Goal: Task Accomplishment & Management: Use online tool/utility

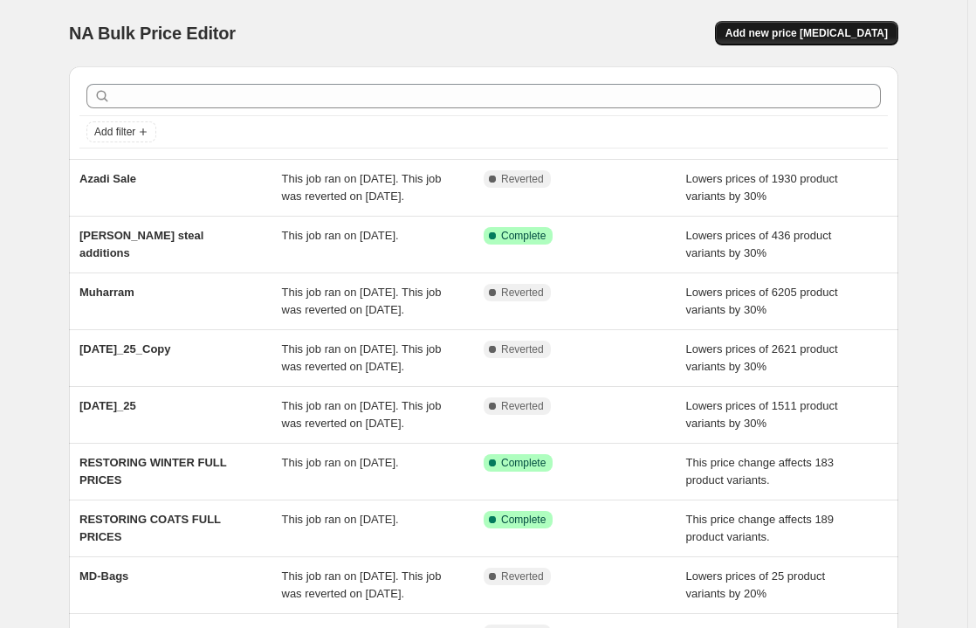
click at [814, 34] on span "Add new price [MEDICAL_DATA]" at bounding box center [807, 33] width 162 height 14
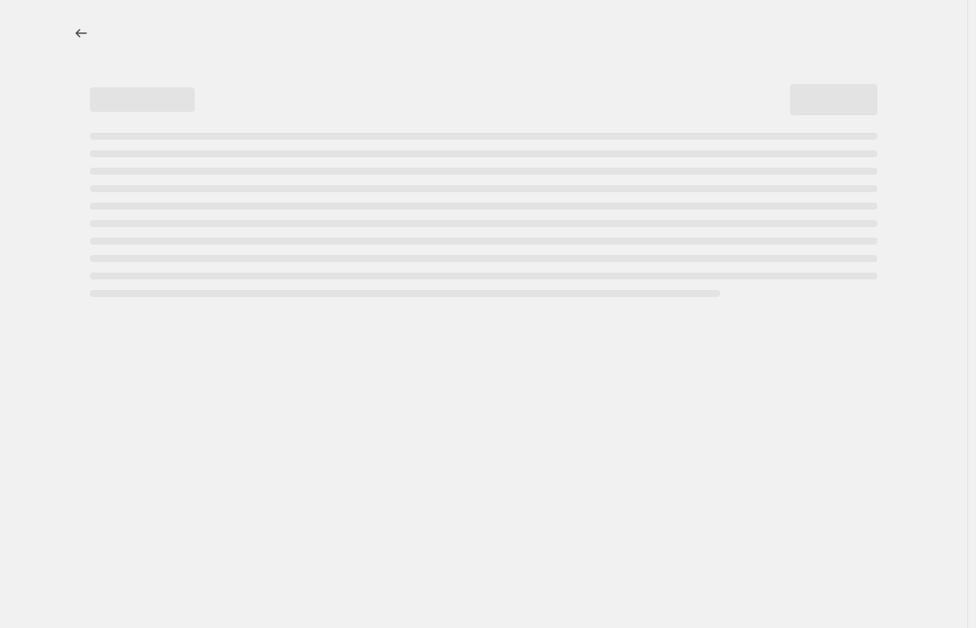
select select "percentage"
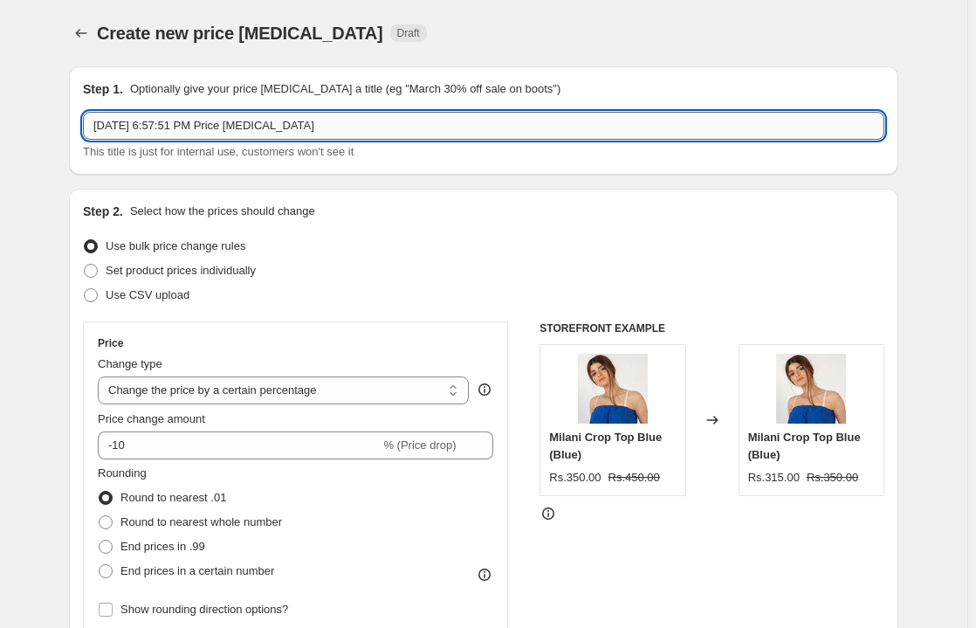
click at [210, 136] on input "[DATE] 6:57:51 PM Price [MEDICAL_DATA]" at bounding box center [484, 126] width 802 height 28
click at [92, 127] on input "[DATE] 6:57:51 PM Price [MEDICAL_DATA]" at bounding box center [484, 126] width 802 height 28
type input "END OF SEASON SALE ([DATE])"
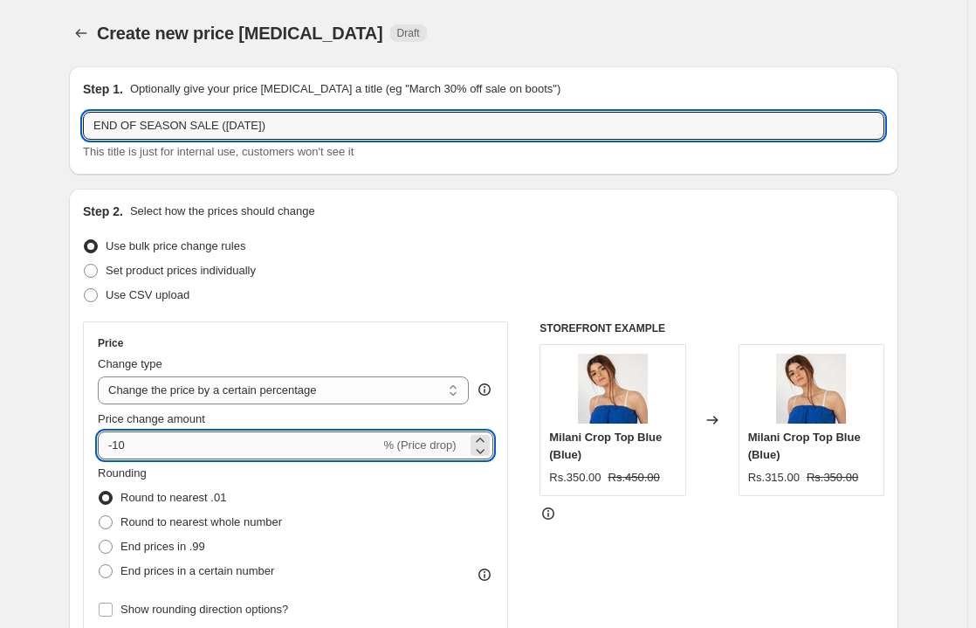
click at [126, 445] on input "-10" at bounding box center [239, 445] width 282 height 28
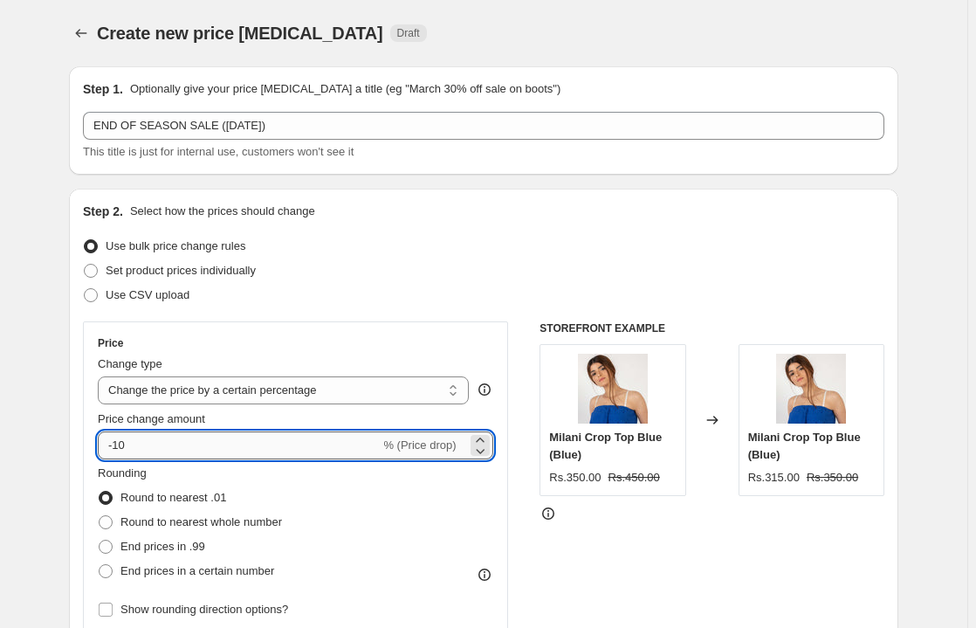
type input "-1"
type input "-20"
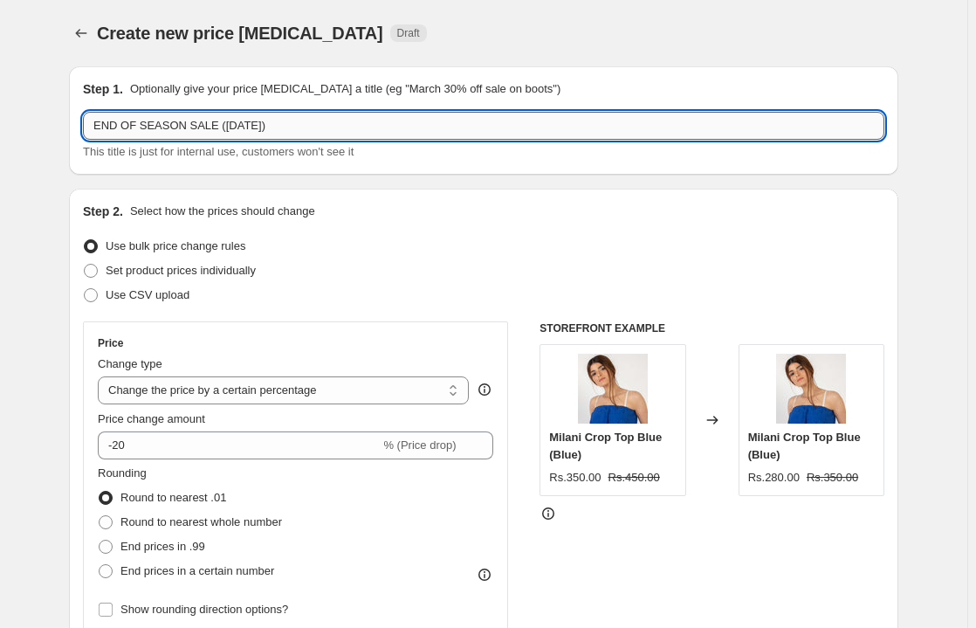
drag, startPoint x: 285, startPoint y: 128, endPoint x: 212, endPoint y: 128, distance: 72.5
click at [212, 128] on input "END OF SEASON SALE ([DATE])" at bounding box center [484, 126] width 802 height 28
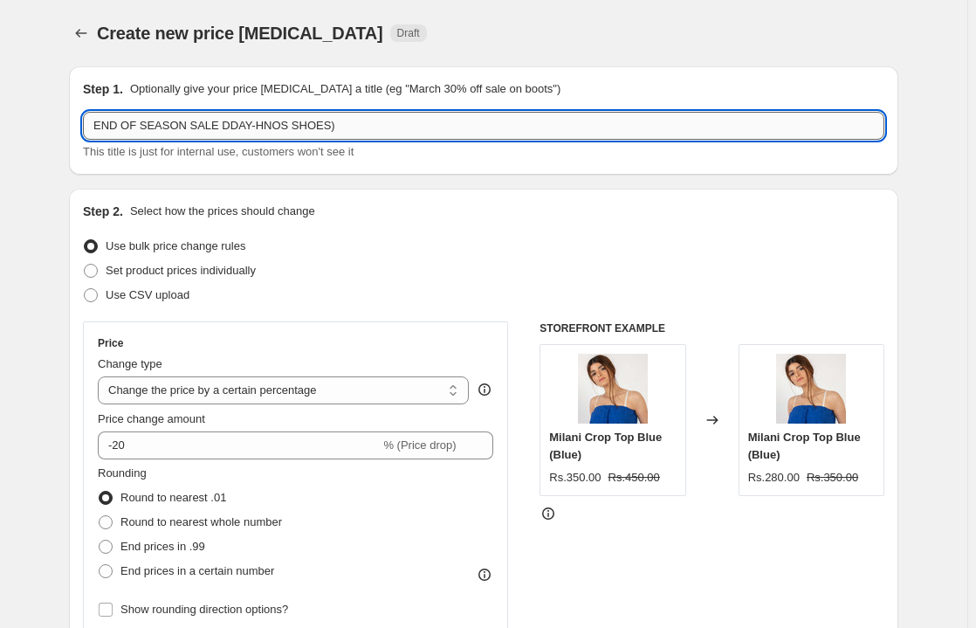
click at [323, 123] on input "END OF SEASON SALE DDAY-HNOS SHOES)" at bounding box center [484, 126] width 802 height 28
type input "END OF SEASON SALE DDAY-HNOS SHOES"
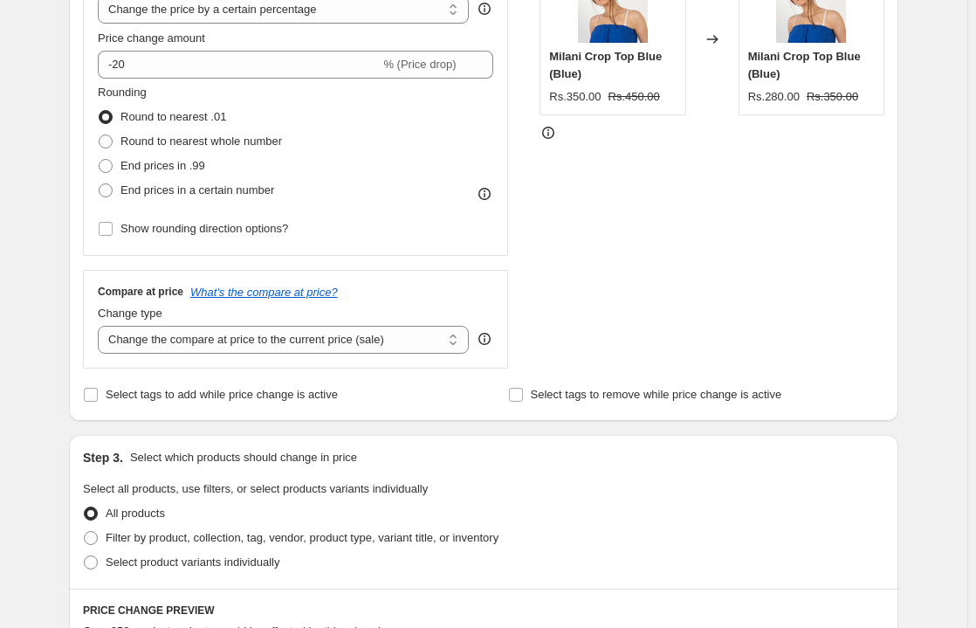
scroll to position [396, 0]
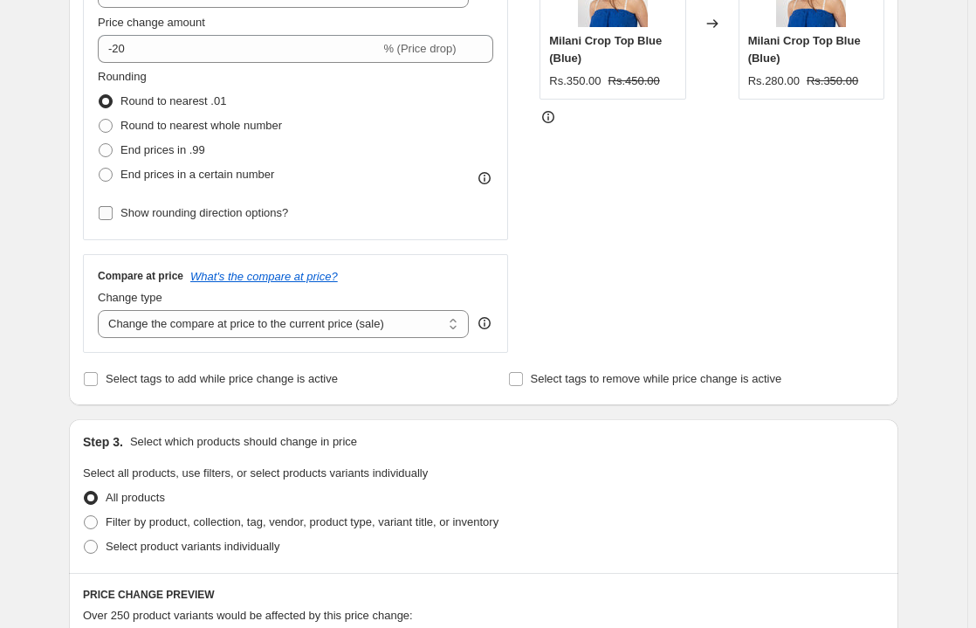
click at [108, 217] on input "Show rounding direction options?" at bounding box center [106, 213] width 14 height 14
checkbox input "true"
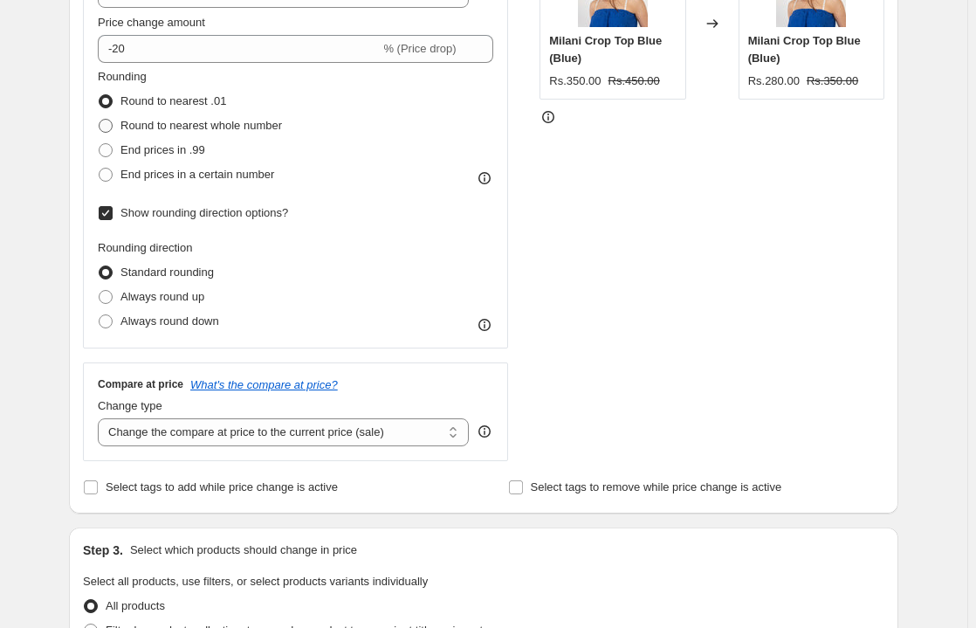
click at [109, 127] on span at bounding box center [106, 126] width 14 height 14
click at [100, 120] on input "Round to nearest whole number" at bounding box center [99, 119] width 1 height 1
radio input "true"
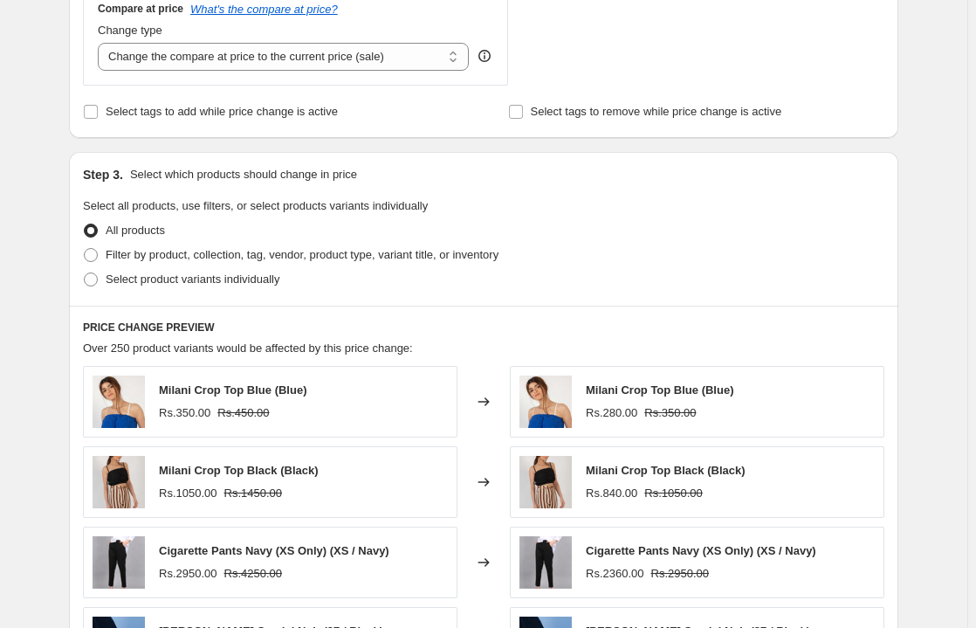
scroll to position [844, 0]
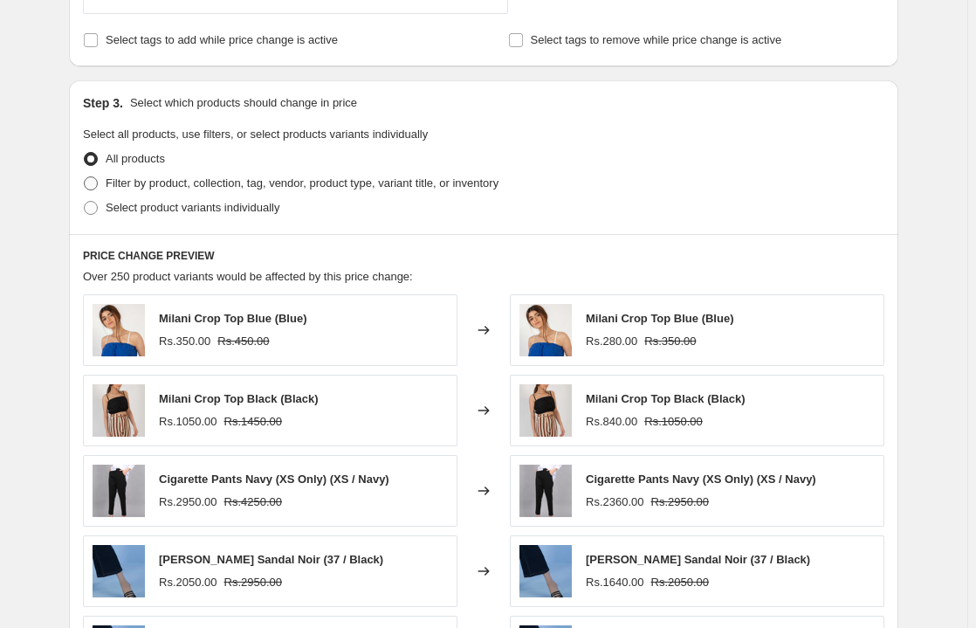
click at [93, 183] on span at bounding box center [91, 183] width 14 height 14
click at [85, 177] on input "Filter by product, collection, tag, vendor, product type, variant title, or inv…" at bounding box center [84, 176] width 1 height 1
radio input "true"
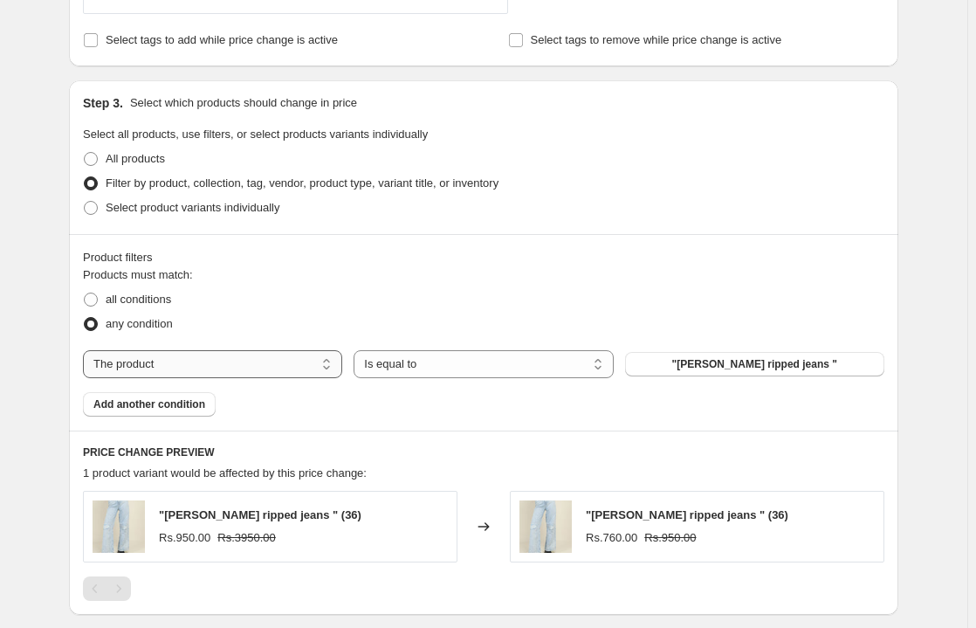
click at [325, 363] on select "The product The product's collection The product's tag The product's vendor The…" at bounding box center [212, 364] width 259 height 28
select select "product_type"
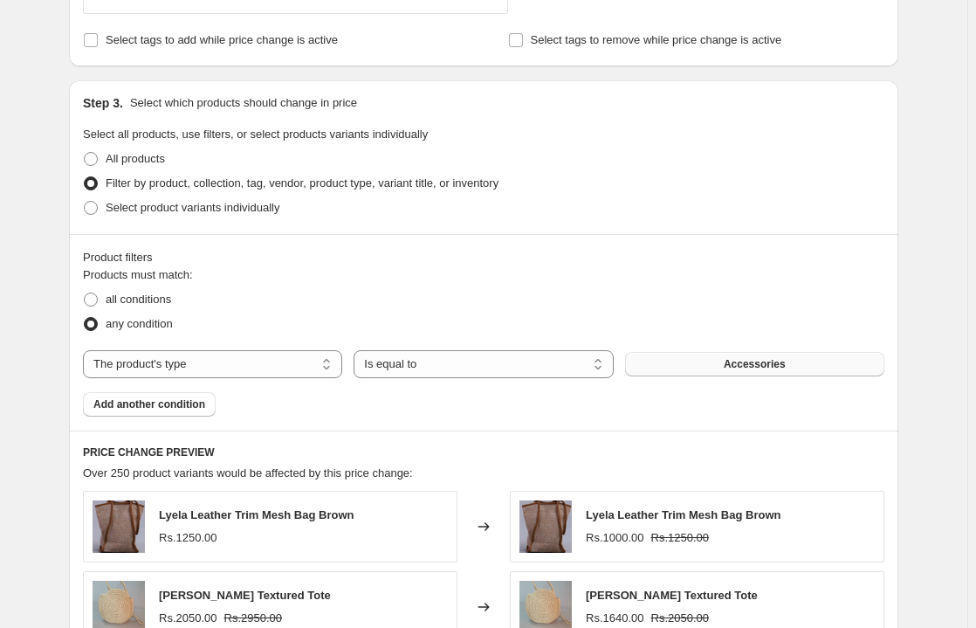
click at [752, 362] on span "Accessories" at bounding box center [755, 364] width 62 height 14
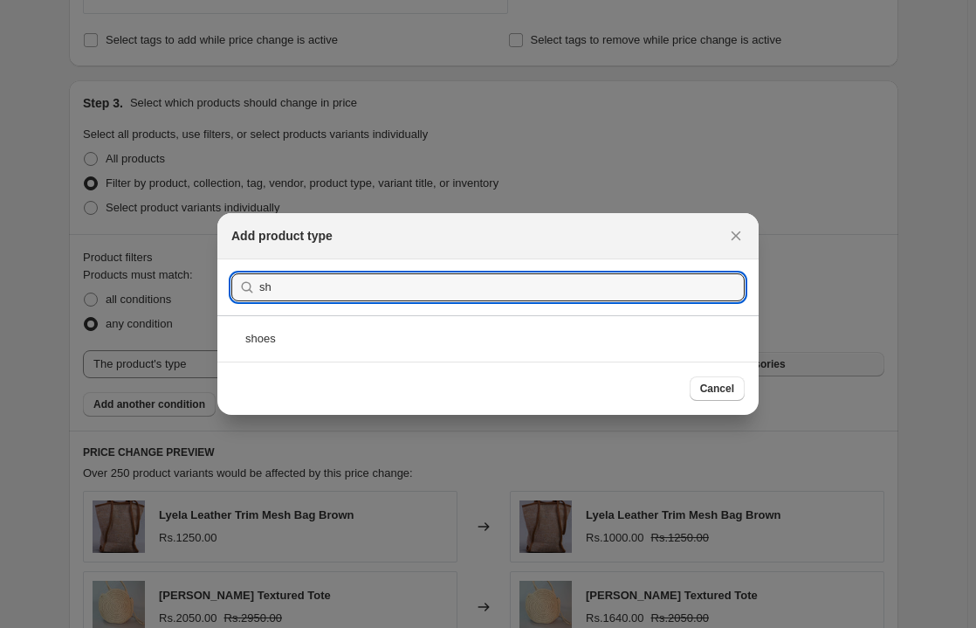
type input "s"
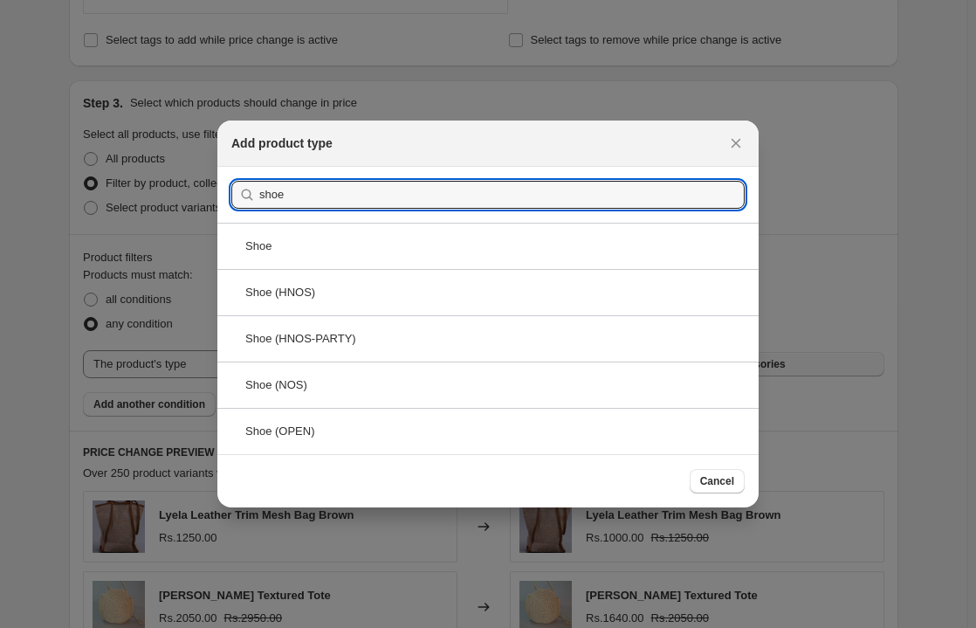
type input "shoe"
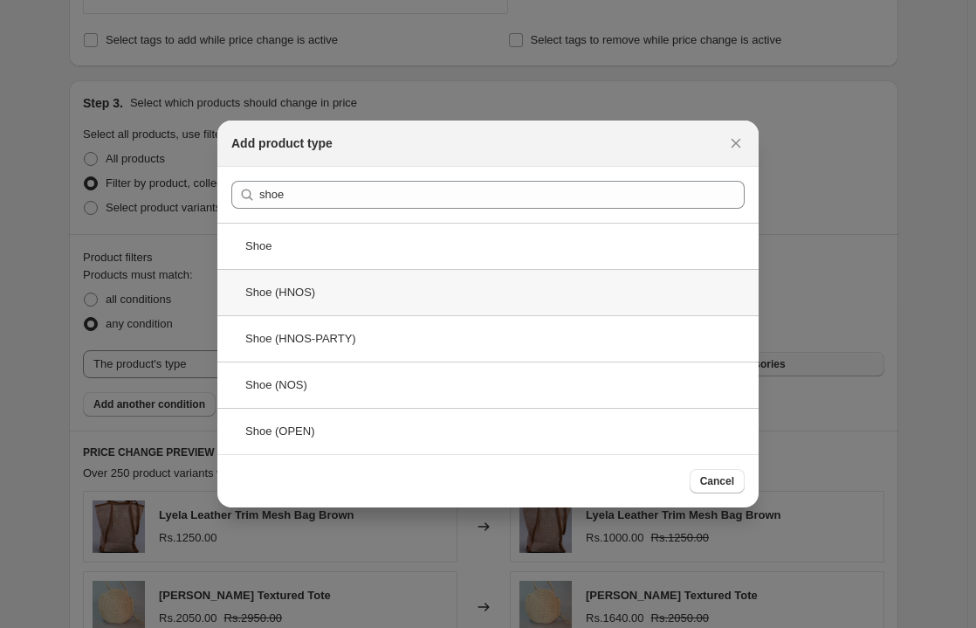
click at [298, 290] on div "Shoe (HNOS)" at bounding box center [487, 292] width 541 height 46
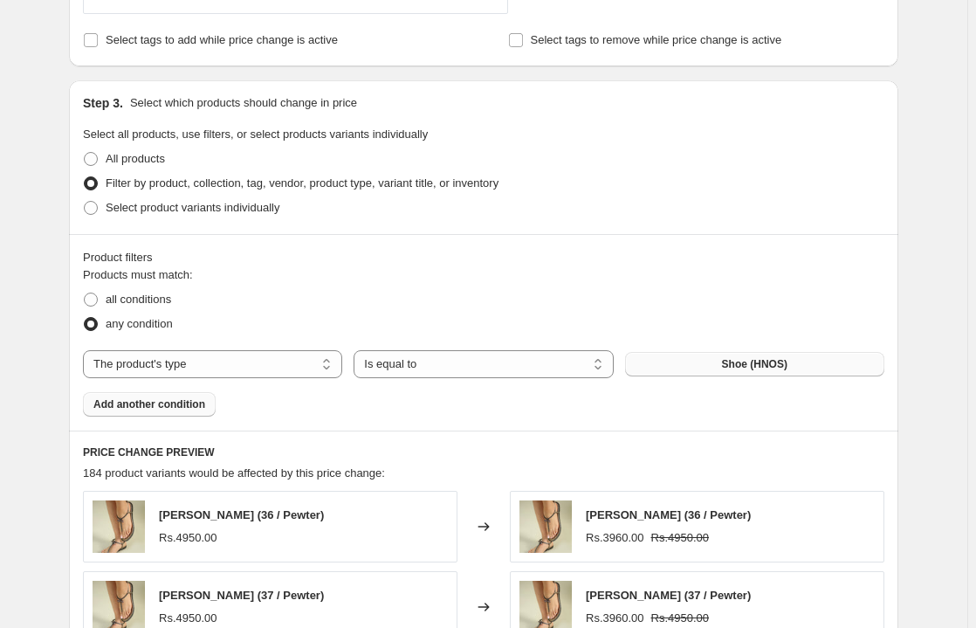
click at [141, 410] on button "Add another condition" at bounding box center [149, 404] width 133 height 24
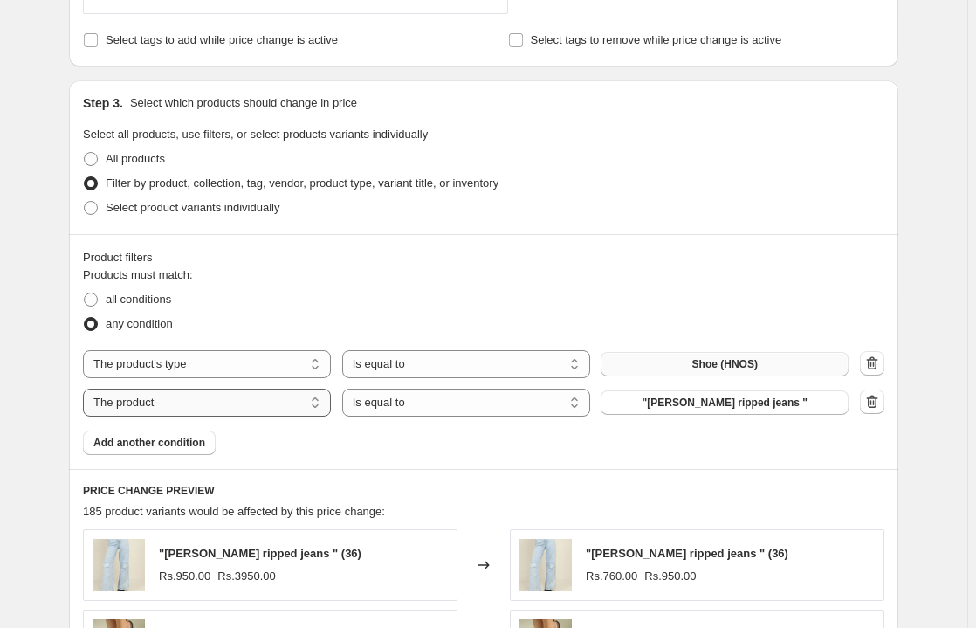
click at [320, 402] on select "The product The product's collection The product's tag The product's vendor The…" at bounding box center [207, 403] width 248 height 28
select select "product_type"
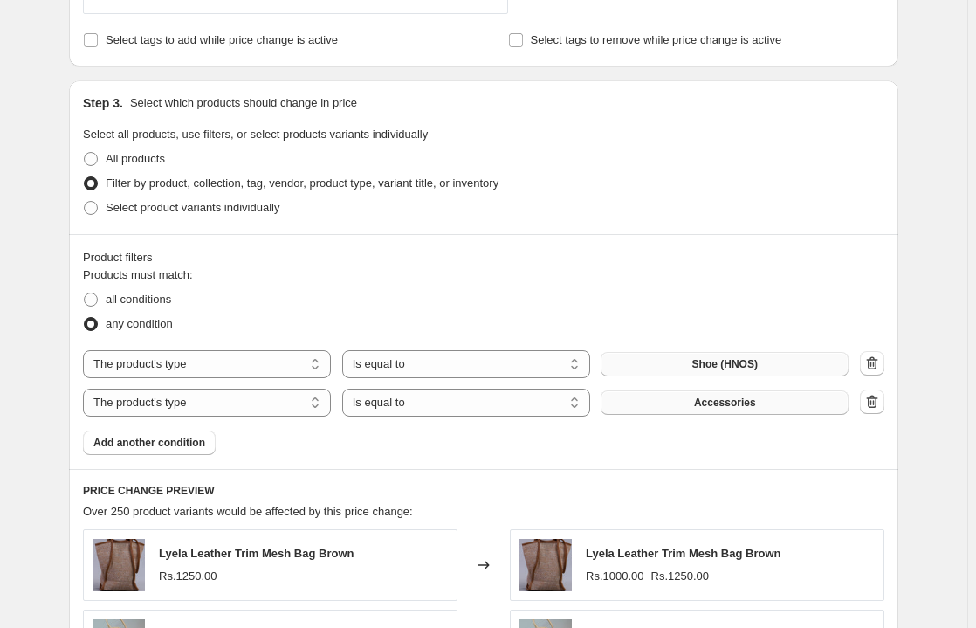
click at [721, 409] on button "Accessories" at bounding box center [725, 402] width 248 height 24
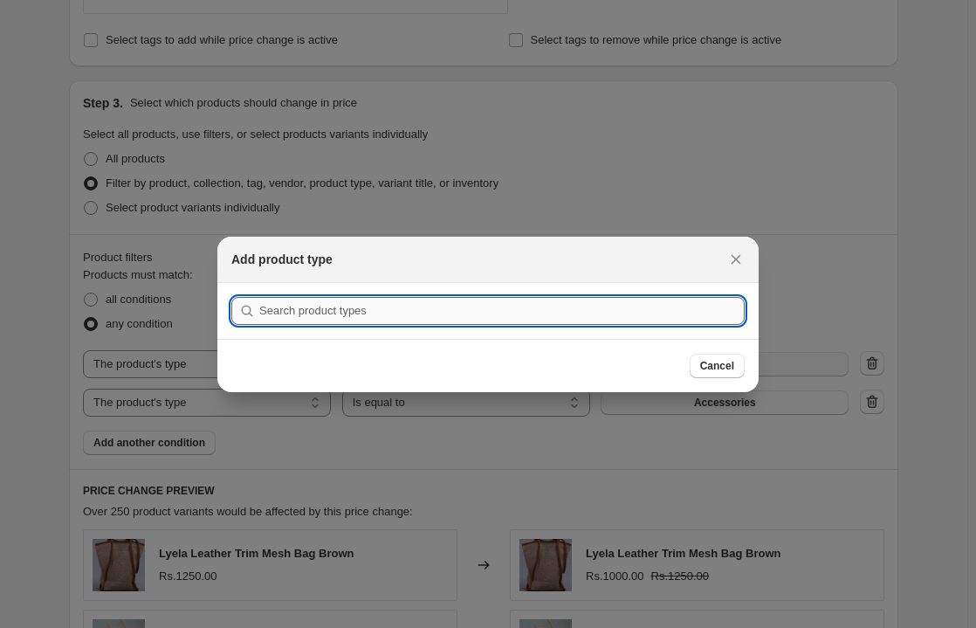
click at [355, 315] on input ":r2p:" at bounding box center [502, 311] width 486 height 28
click at [737, 253] on icon "Close" at bounding box center [735, 259] width 17 height 17
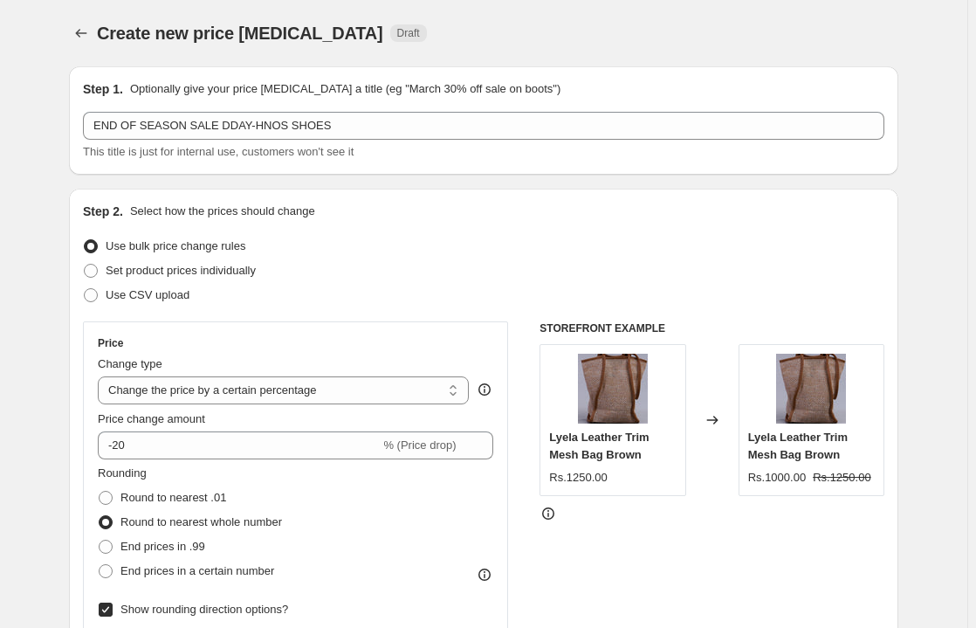
scroll to position [844, 0]
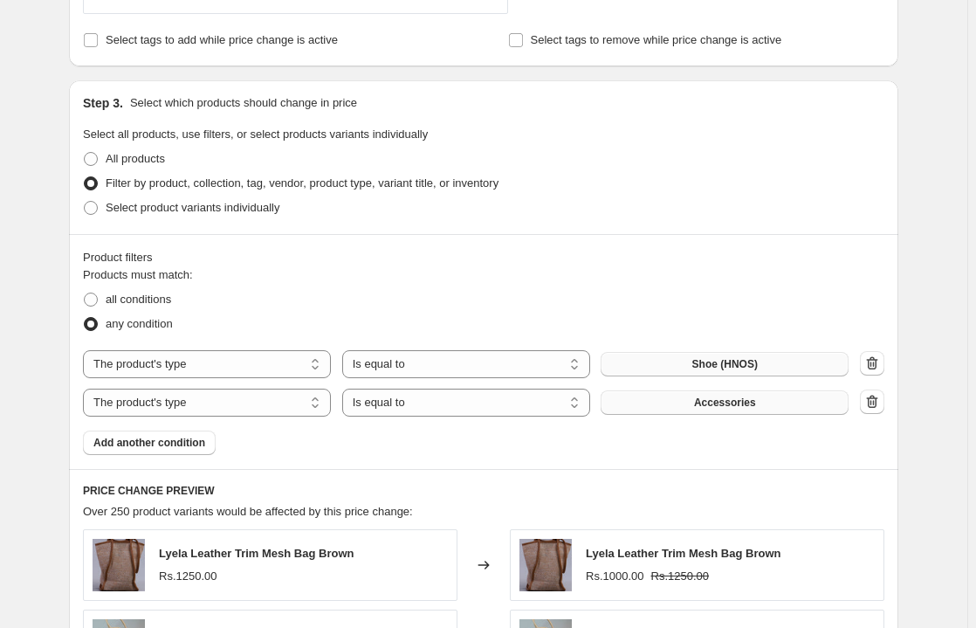
click at [744, 398] on span "Accessories" at bounding box center [725, 403] width 62 height 14
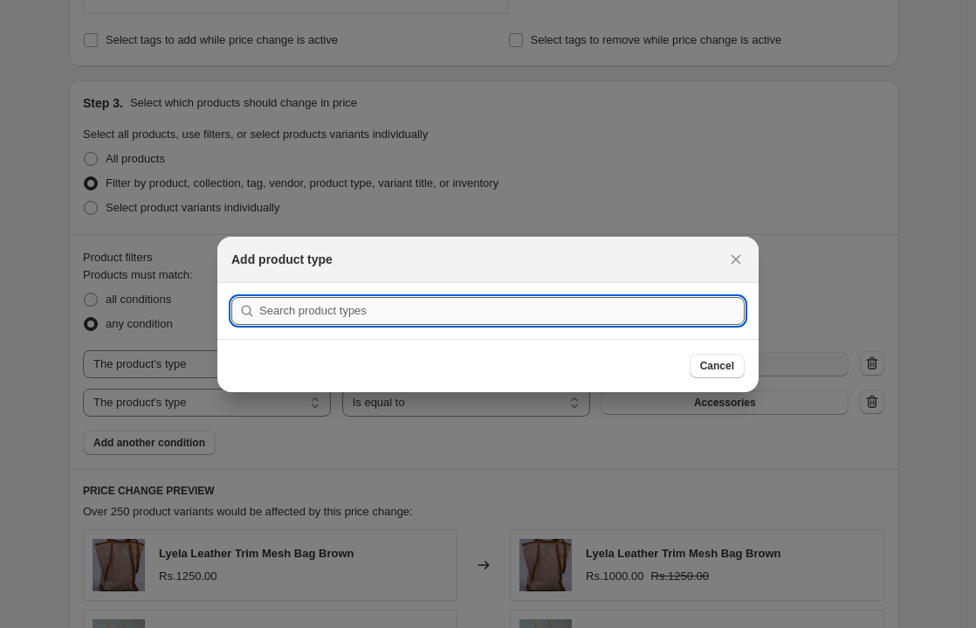
click at [433, 314] on input ":r2p:" at bounding box center [502, 311] width 486 height 28
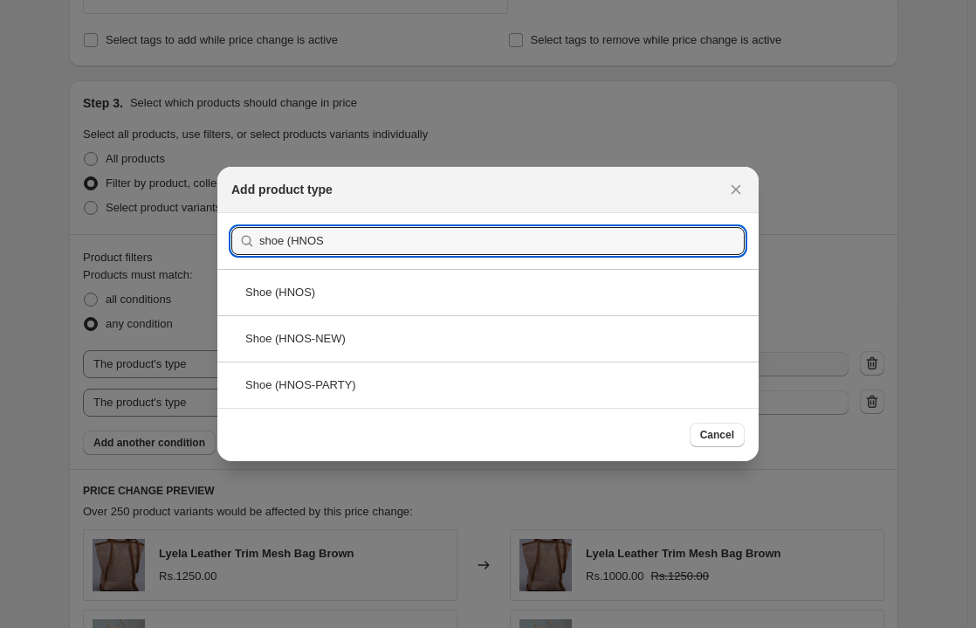
type input "shoe (HNOS"
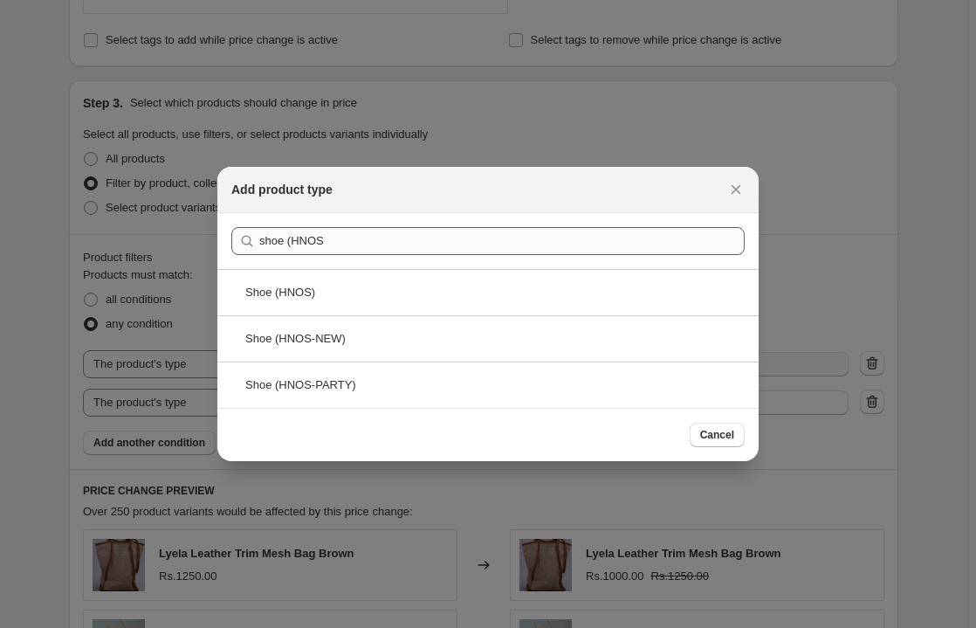
drag, startPoint x: 606, startPoint y: 190, endPoint x: 518, endPoint y: 237, distance: 99.6
click at [518, 237] on div "Add product type Submit shoe (HNOS Shoe (HNOS) Shoe (HNOS-NEW) Shoe (HNOS-PARTY…" at bounding box center [487, 314] width 541 height 294
click at [338, 344] on div "Shoe (HNOS-NEW)" at bounding box center [487, 338] width 541 height 46
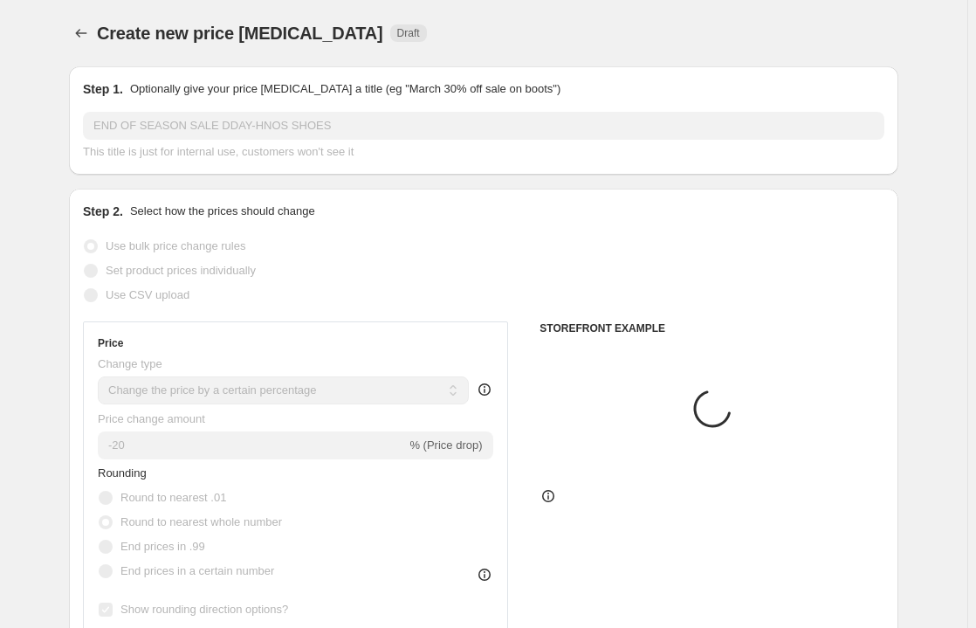
scroll to position [844, 0]
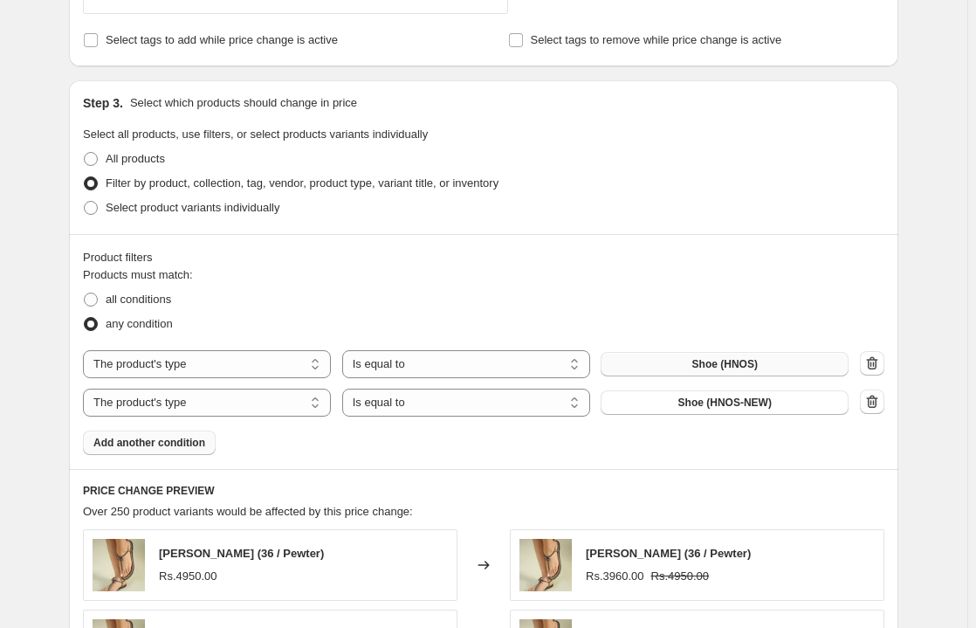
click at [158, 439] on span "Add another condition" at bounding box center [149, 443] width 112 height 14
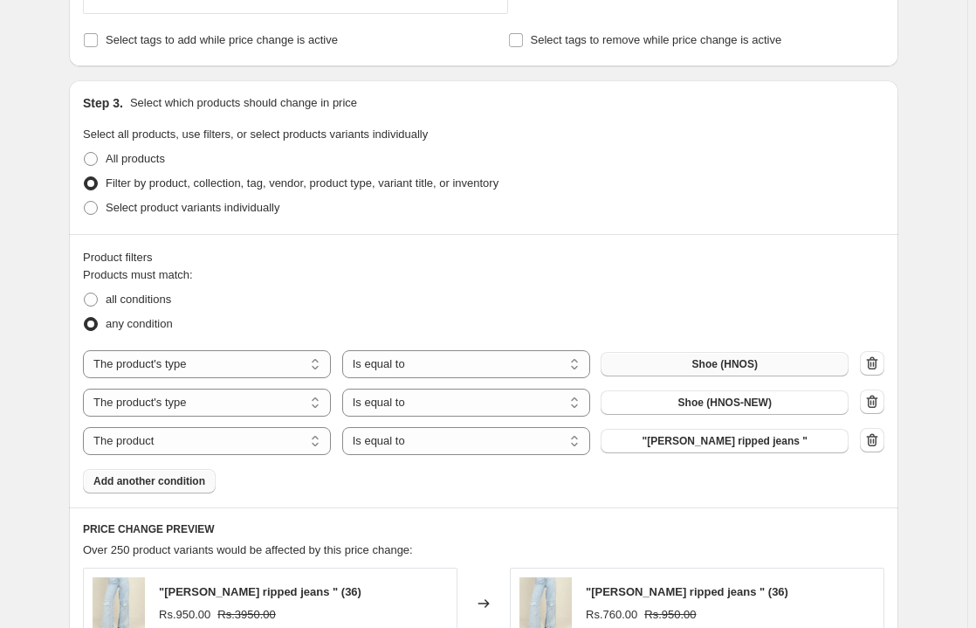
click at [168, 480] on span "Add another condition" at bounding box center [149, 481] width 112 height 14
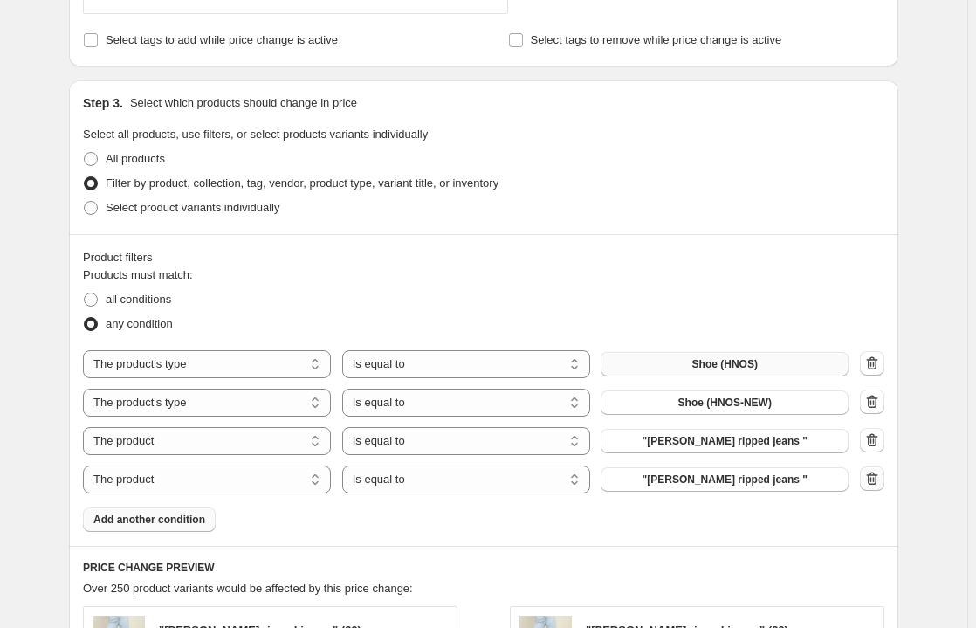
click at [872, 477] on icon "button" at bounding box center [872, 478] width 11 height 13
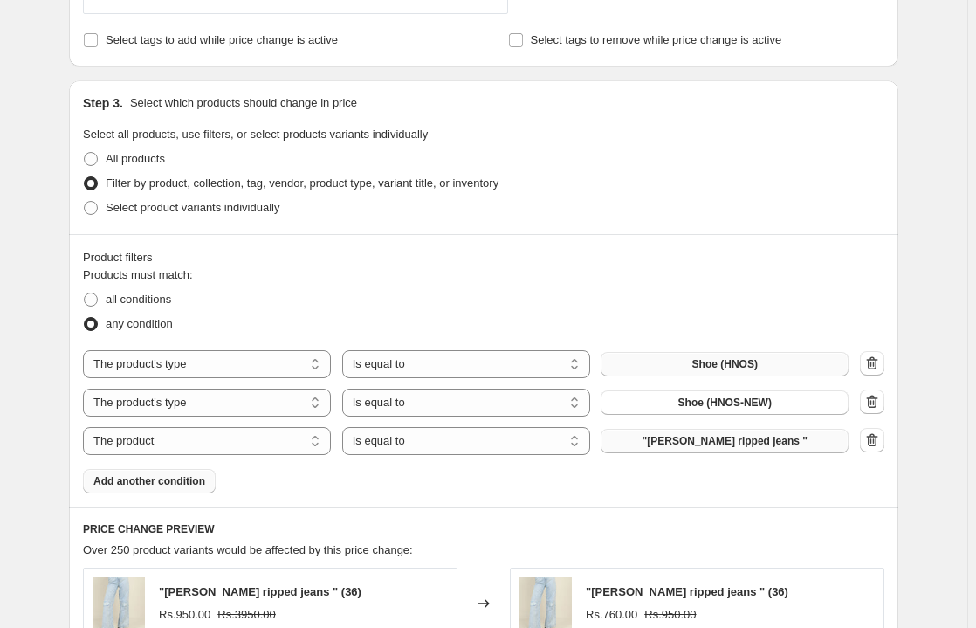
click at [729, 434] on span ""[PERSON_NAME] ripped jeans "" at bounding box center [725, 441] width 165 height 14
click at [323, 437] on select "The product The product's collection The product's tag The product's vendor The…" at bounding box center [207, 441] width 248 height 28
select select "product_type"
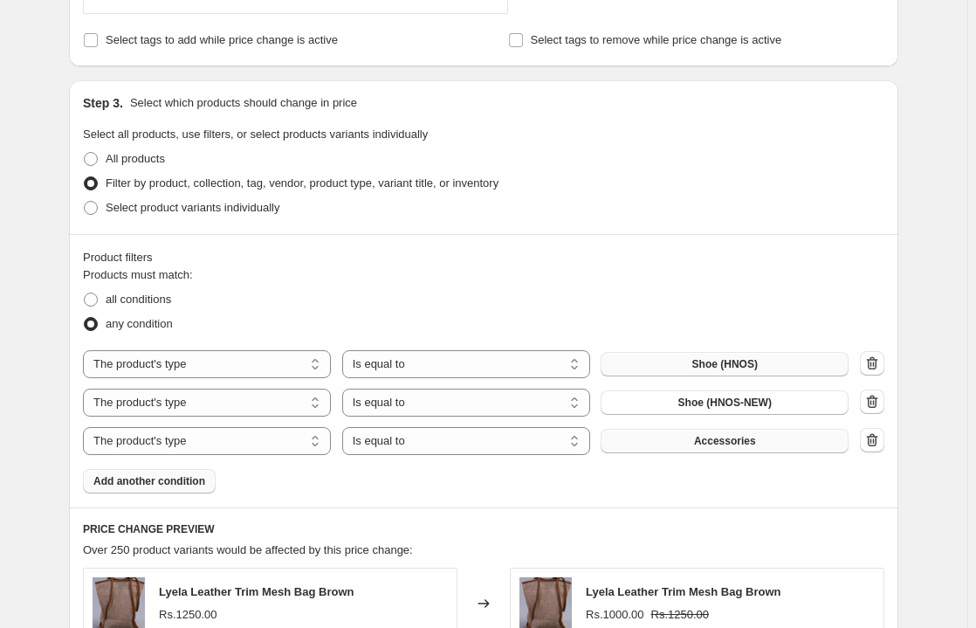
click at [741, 445] on span "Accessories" at bounding box center [725, 441] width 62 height 14
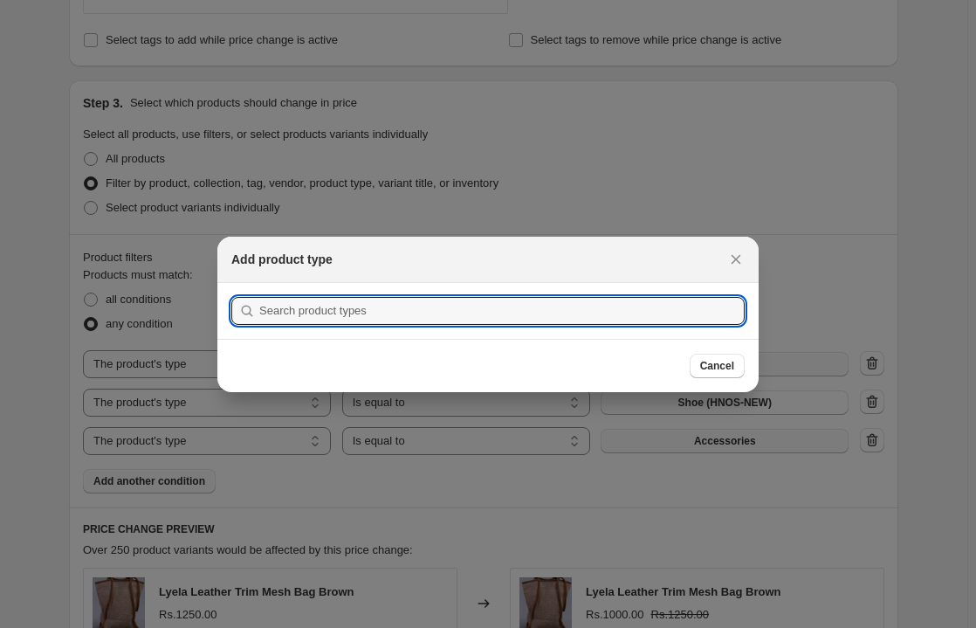
scroll to position [0, 0]
click at [273, 309] on input ":r33:" at bounding box center [502, 311] width 486 height 28
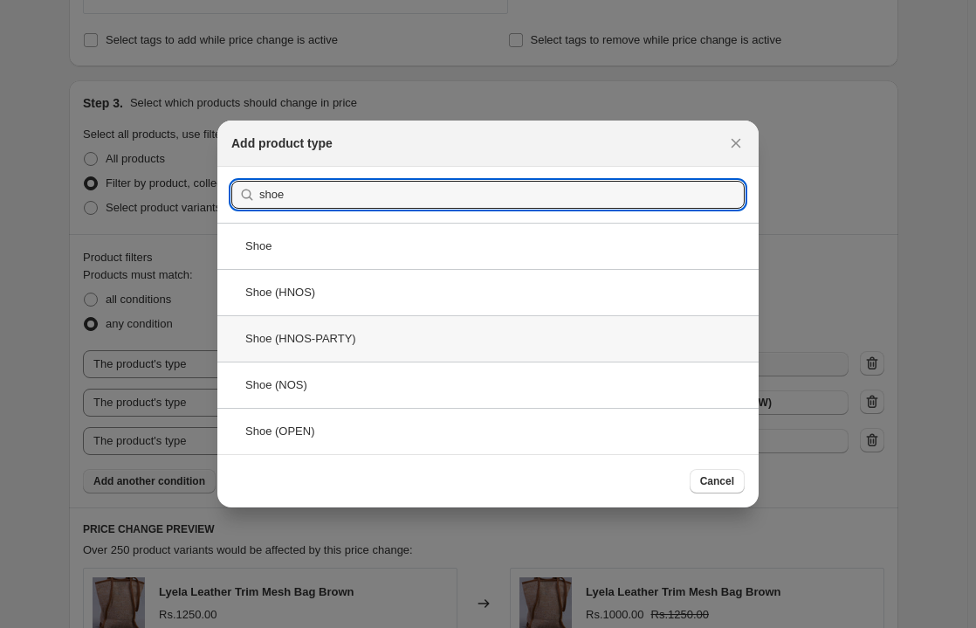
type input "shoe"
click at [330, 344] on div "Shoe (HNOS-PARTY)" at bounding box center [487, 338] width 541 height 46
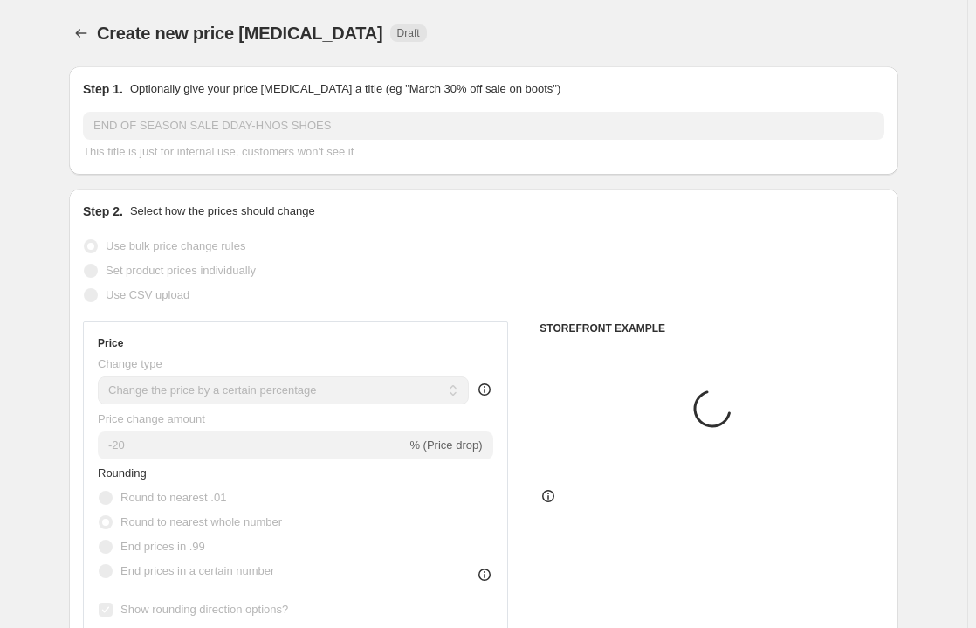
scroll to position [844, 0]
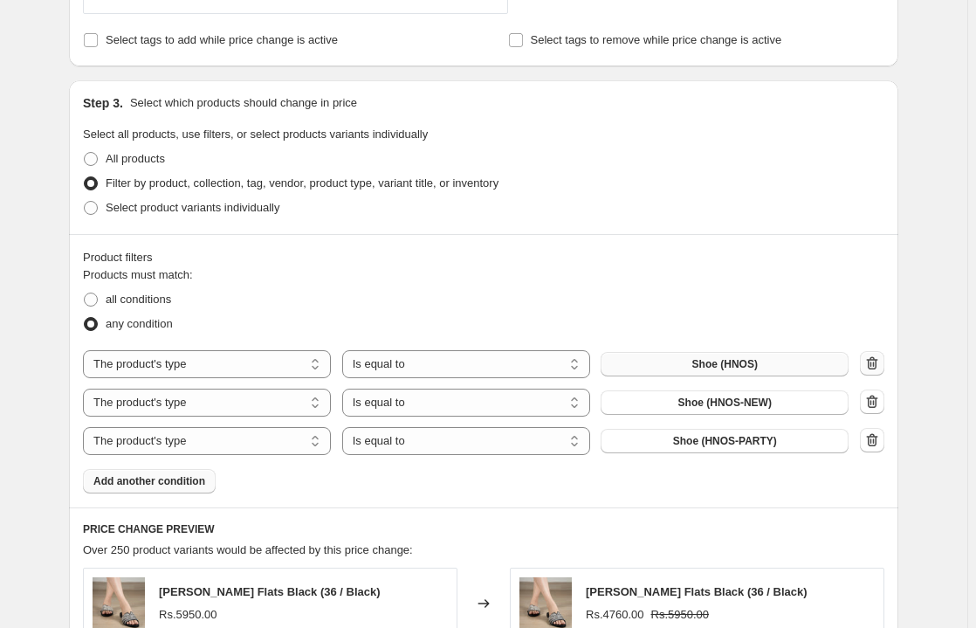
click at [873, 360] on icon "button" at bounding box center [872, 363] width 17 height 17
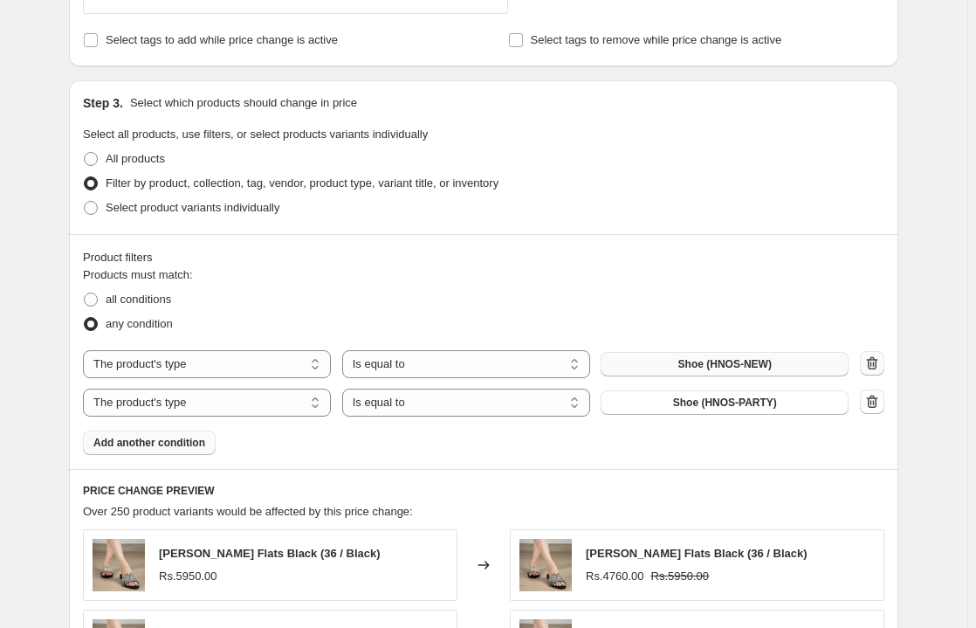
click at [876, 362] on icon "button" at bounding box center [872, 363] width 17 height 17
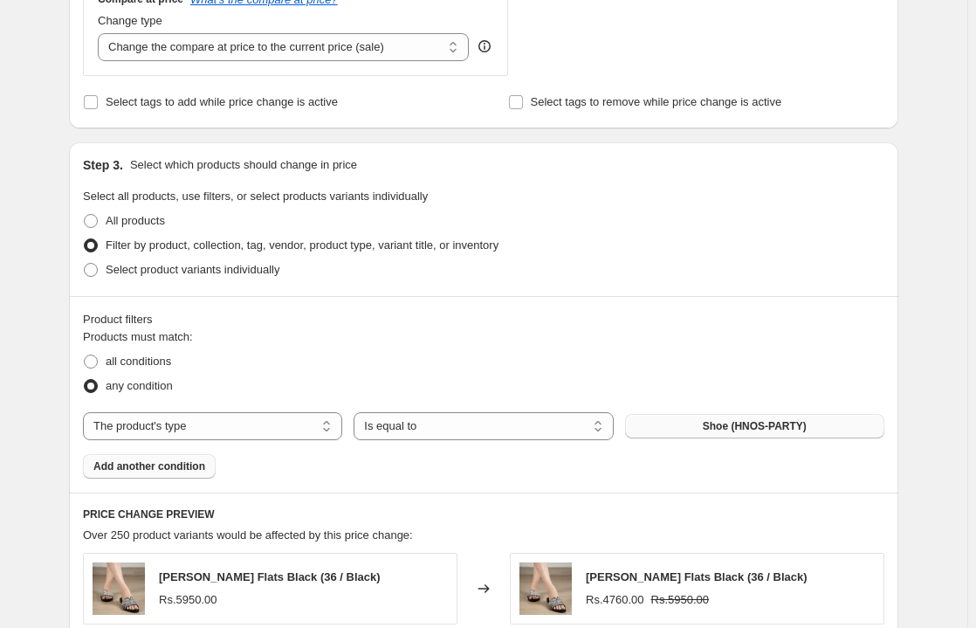
scroll to position [785, 0]
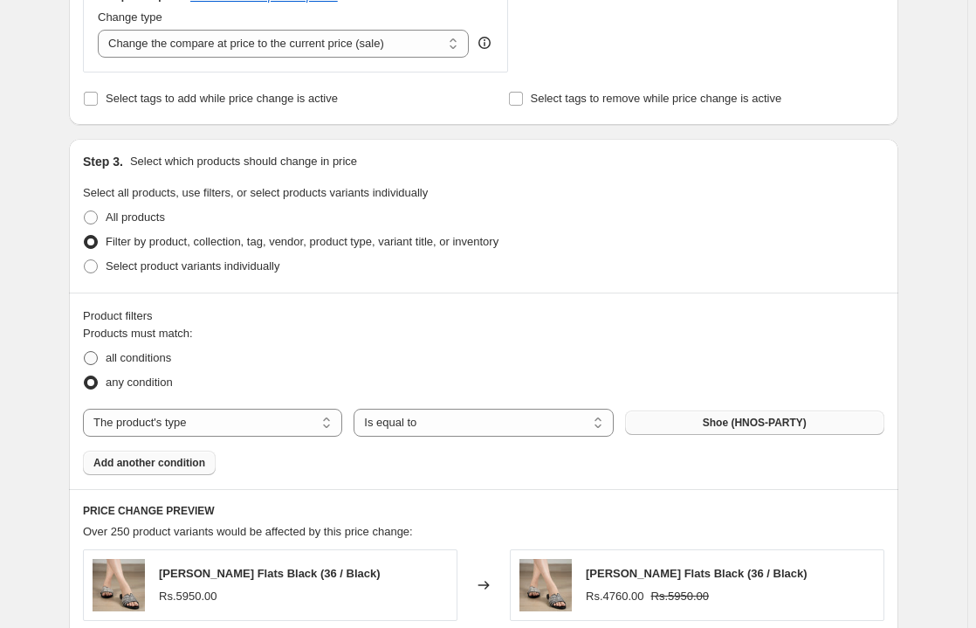
click at [99, 361] on span at bounding box center [91, 358] width 16 height 16
click at [85, 352] on input "all conditions" at bounding box center [84, 351] width 1 height 1
radio input "true"
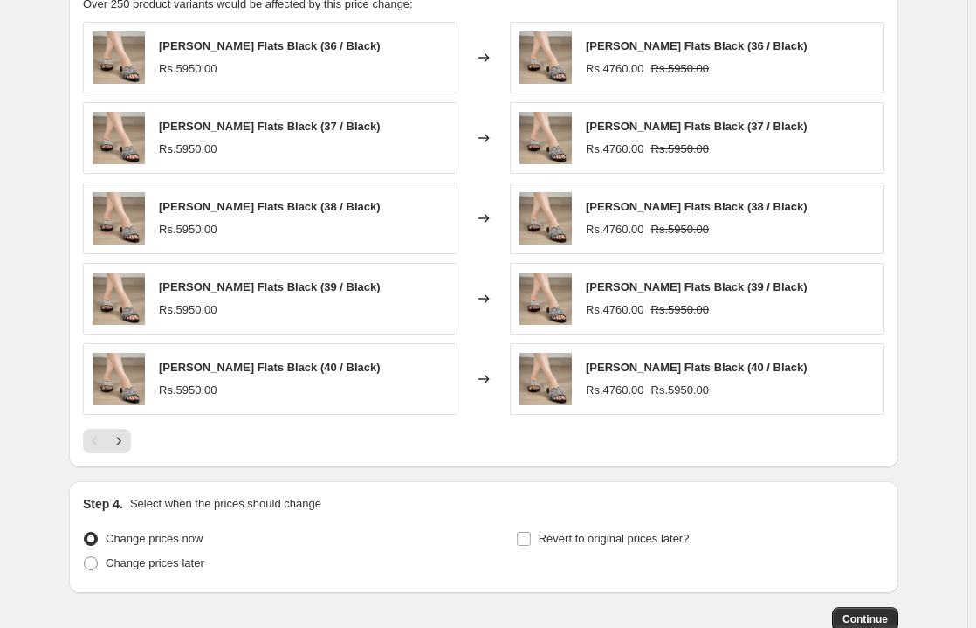
scroll to position [1416, 0]
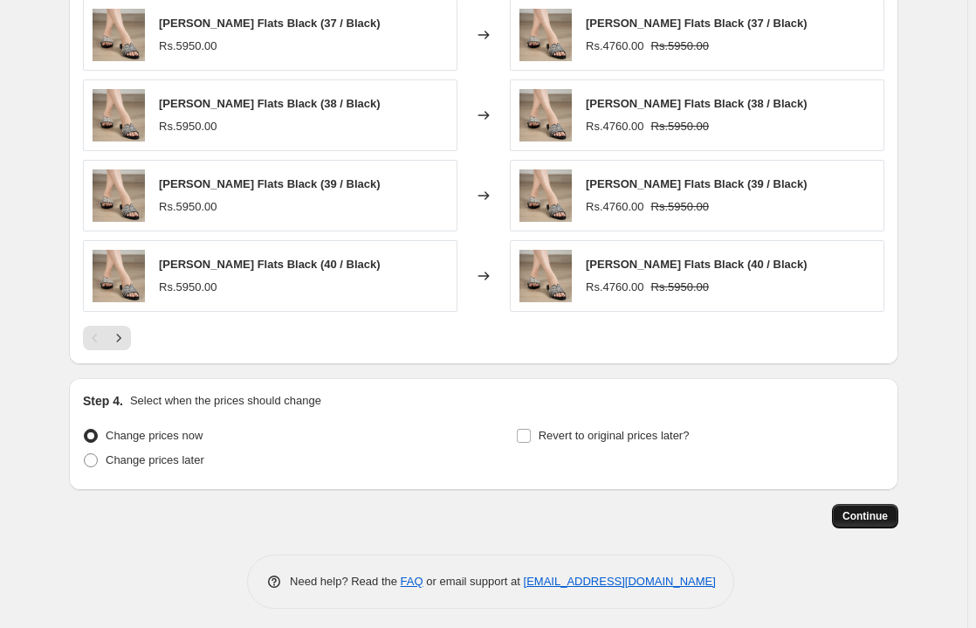
click at [851, 509] on span "Continue" at bounding box center [865, 516] width 45 height 14
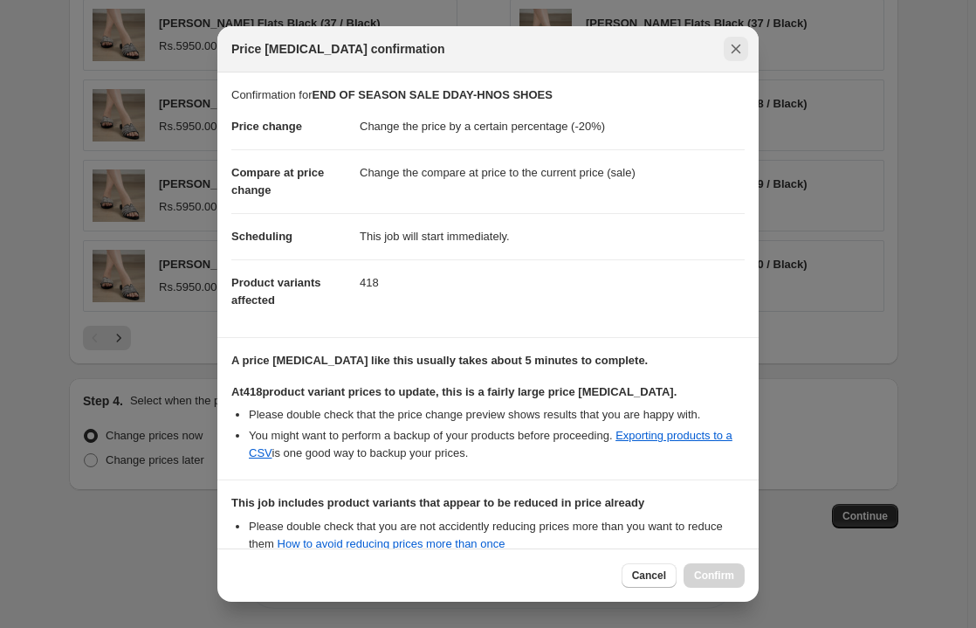
click at [734, 47] on icon "Close" at bounding box center [737, 50] width 10 height 10
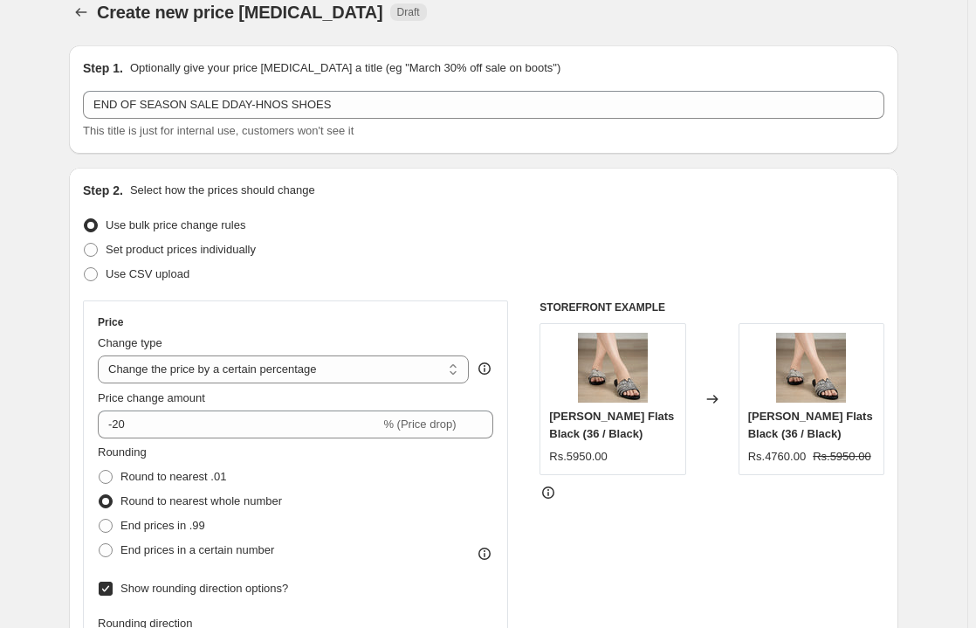
scroll to position [0, 0]
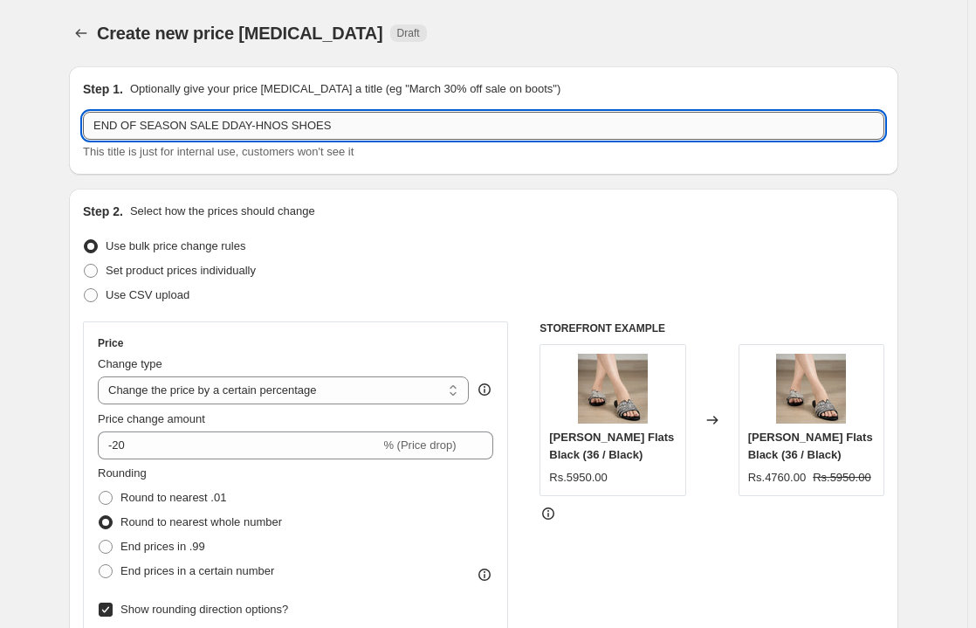
drag, startPoint x: 326, startPoint y: 126, endPoint x: 279, endPoint y: 122, distance: 46.4
click at [279, 122] on input "END OF SEASON SALE DDAY-HNOS SHOES" at bounding box center [484, 126] width 802 height 28
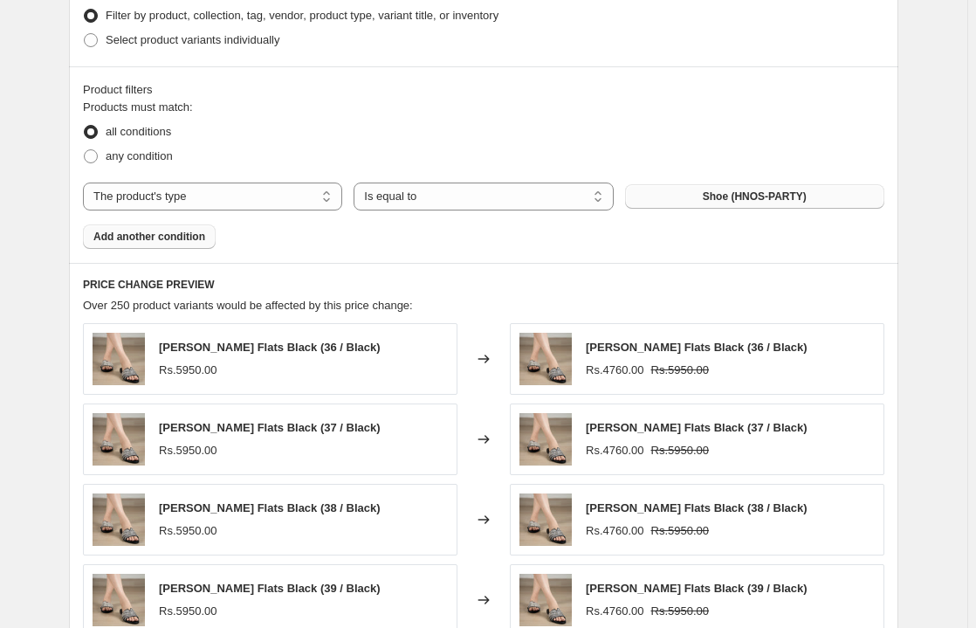
scroll to position [1416, 0]
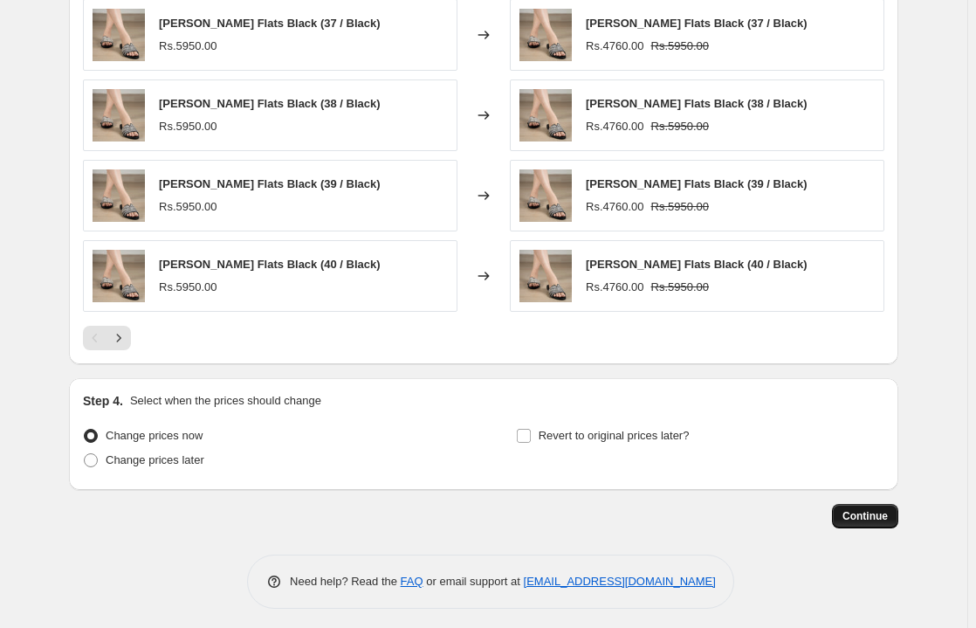
type input "END OF SEASON SALE DDAY-HNOS PARTY"
click at [865, 515] on span "Continue" at bounding box center [865, 516] width 45 height 14
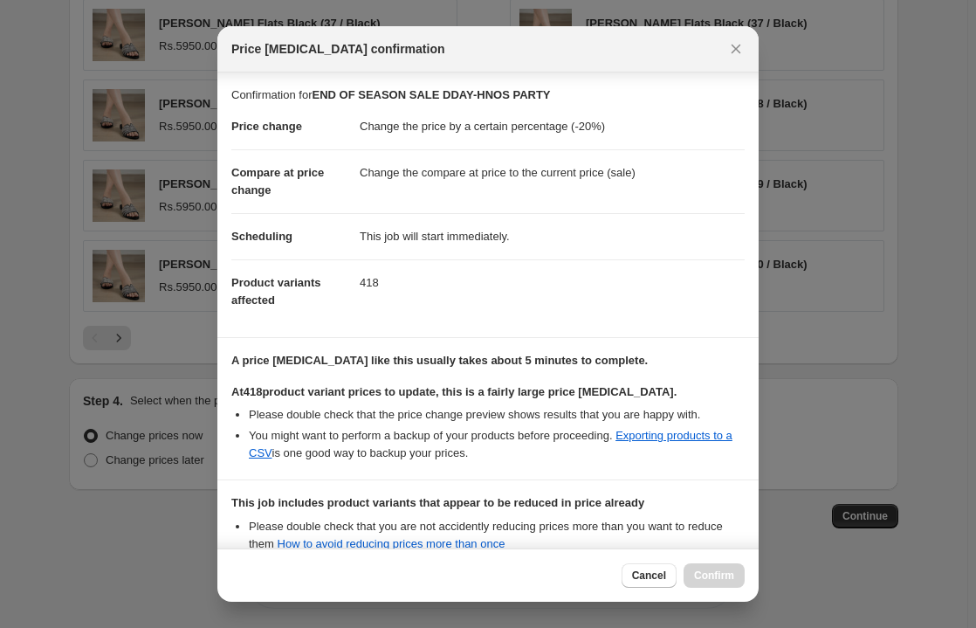
scroll to position [200, 0]
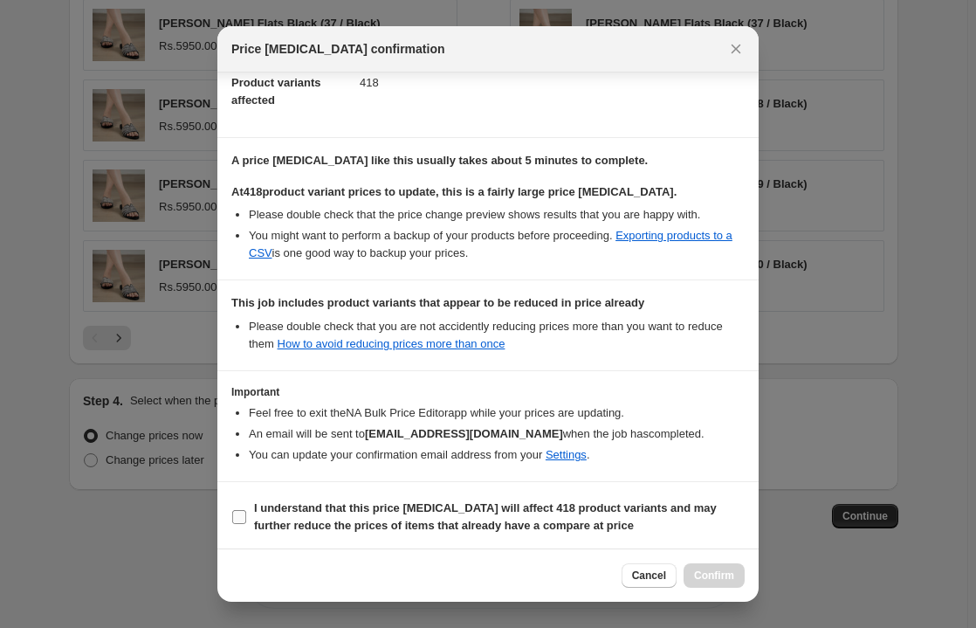
click at [237, 520] on input "I understand that this price [MEDICAL_DATA] will affect 418 product variants an…" at bounding box center [239, 517] width 14 height 14
checkbox input "true"
click at [719, 575] on span "Confirm" at bounding box center [714, 576] width 40 height 14
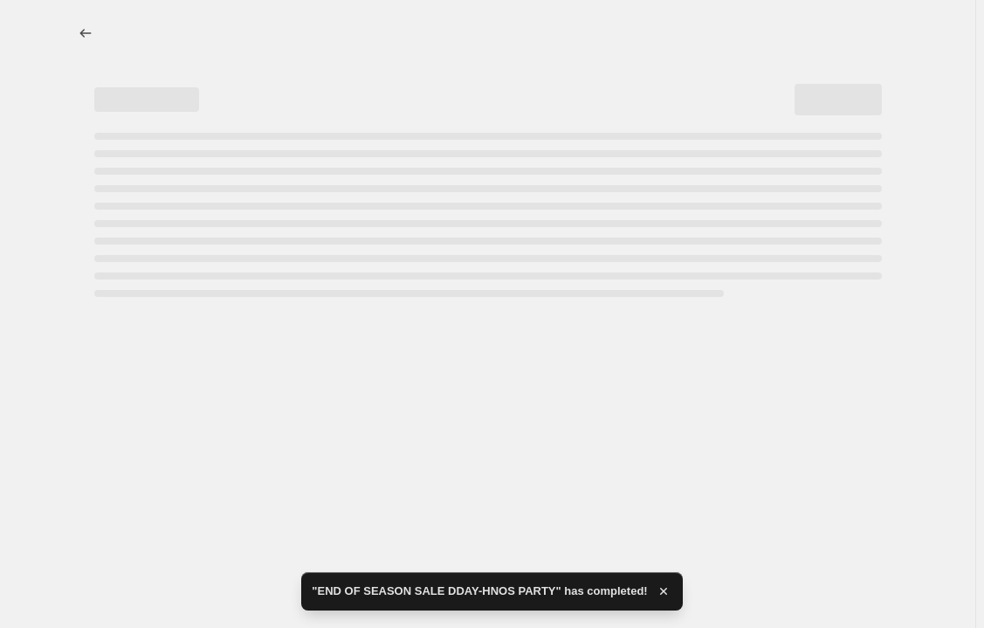
select select "percentage"
select select "product_type"
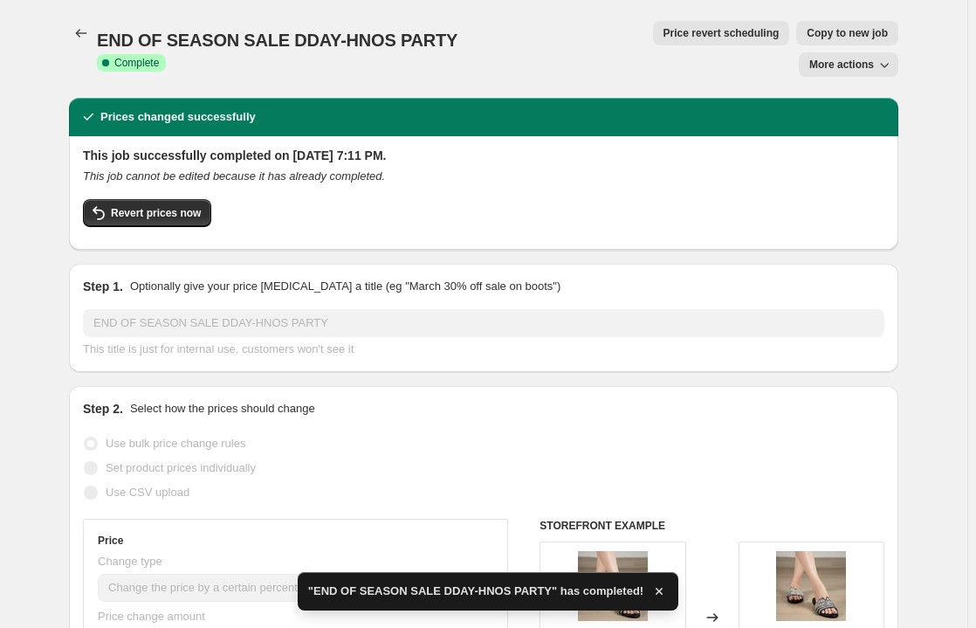
click at [807, 34] on span "Copy to new job" at bounding box center [847, 33] width 81 height 14
select select "percentage"
select select "product_type"
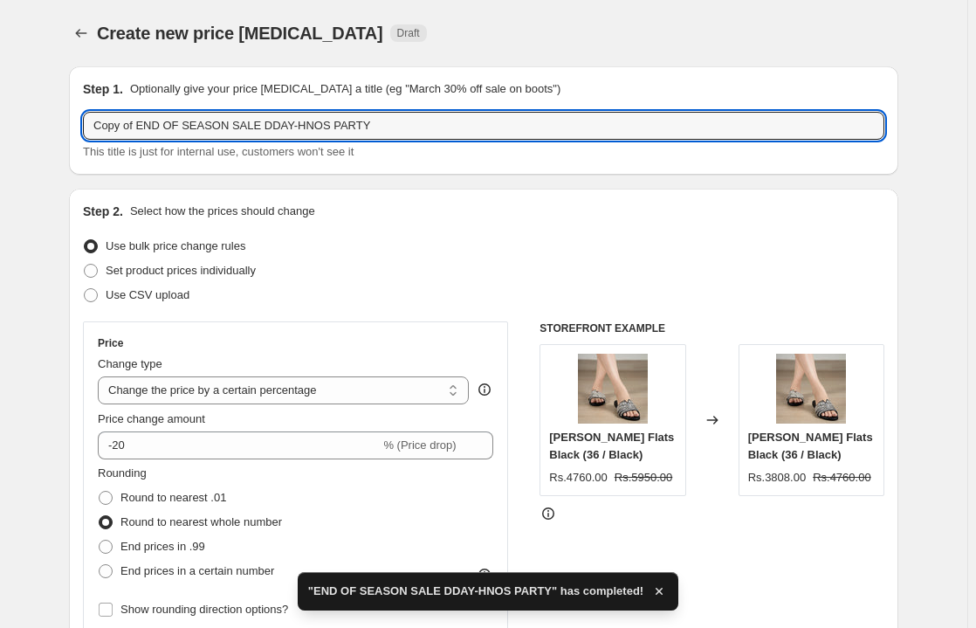
drag, startPoint x: 138, startPoint y: 126, endPoint x: 55, endPoint y: 128, distance: 83.0
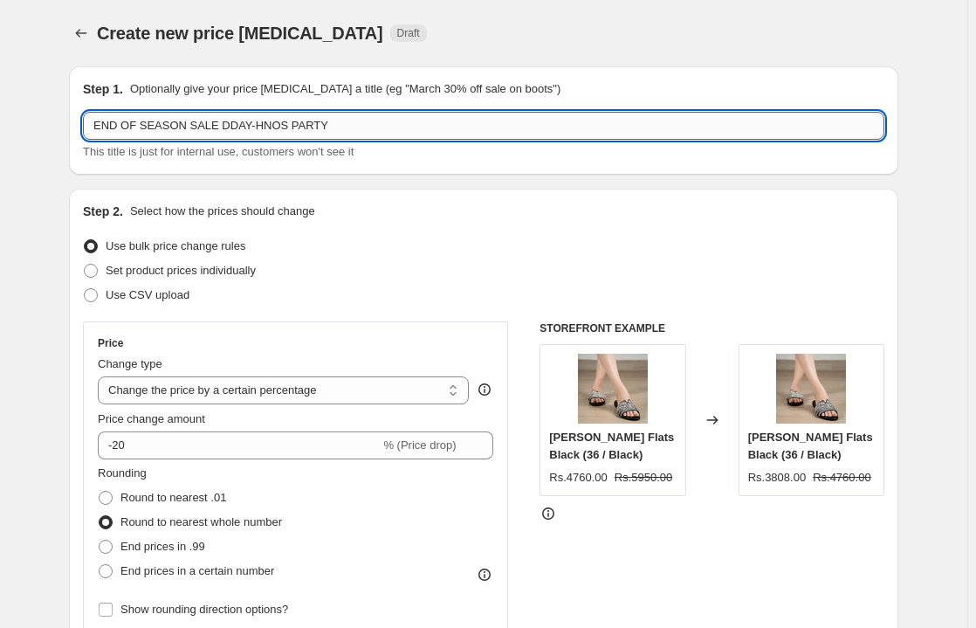
drag, startPoint x: 336, startPoint y: 118, endPoint x: 241, endPoint y: 124, distance: 95.4
click at [241, 124] on input "END OF SEASON SALE DDAY-HNOS PARTY" at bounding box center [484, 126] width 802 height 28
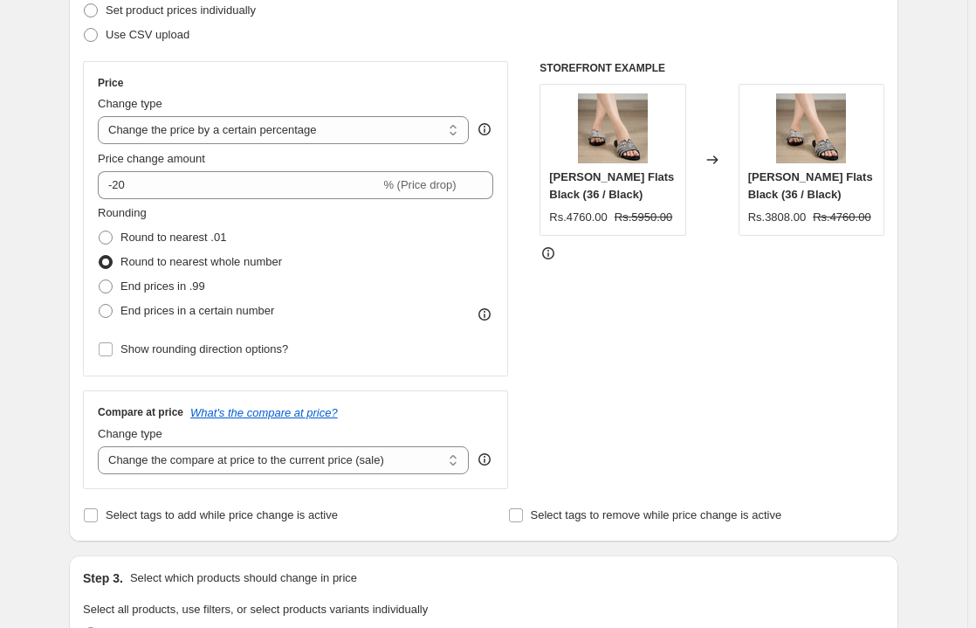
scroll to position [301, 0]
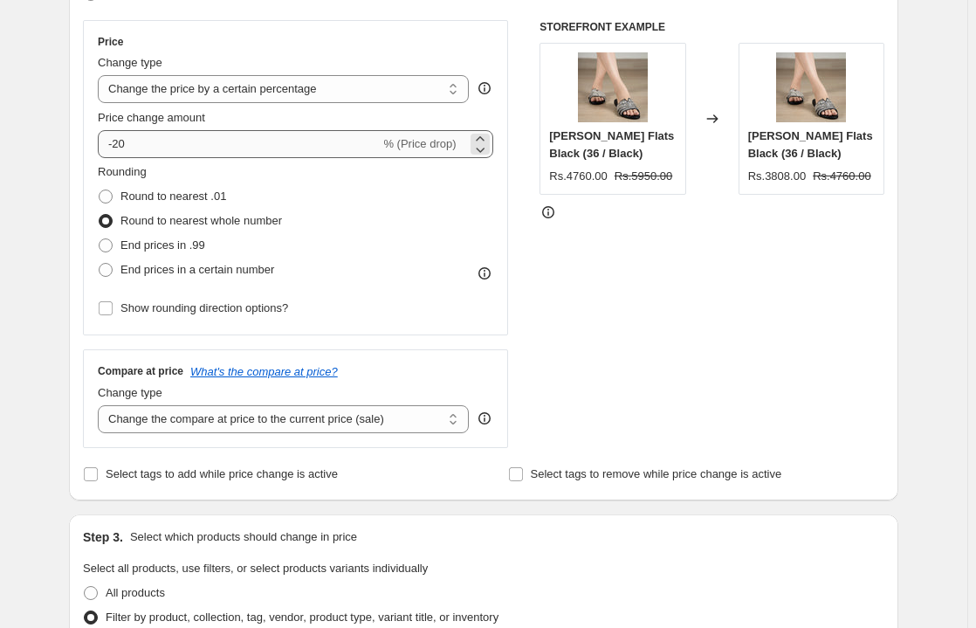
type input "END OF SEASON SALE DDAY-OTHER ITEMS 30%"
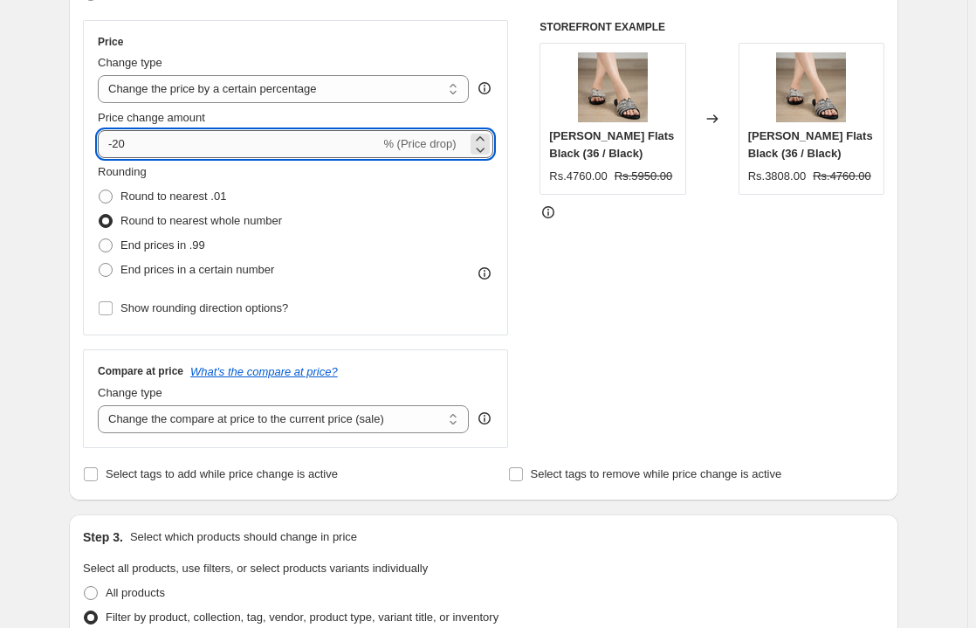
click at [121, 145] on input "-20" at bounding box center [239, 144] width 282 height 28
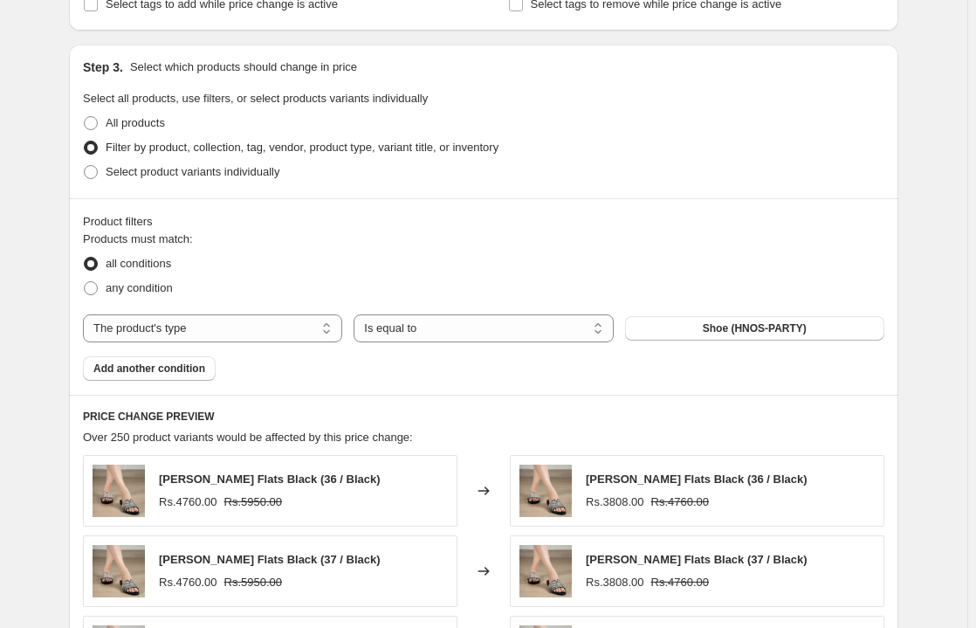
scroll to position [784, 0]
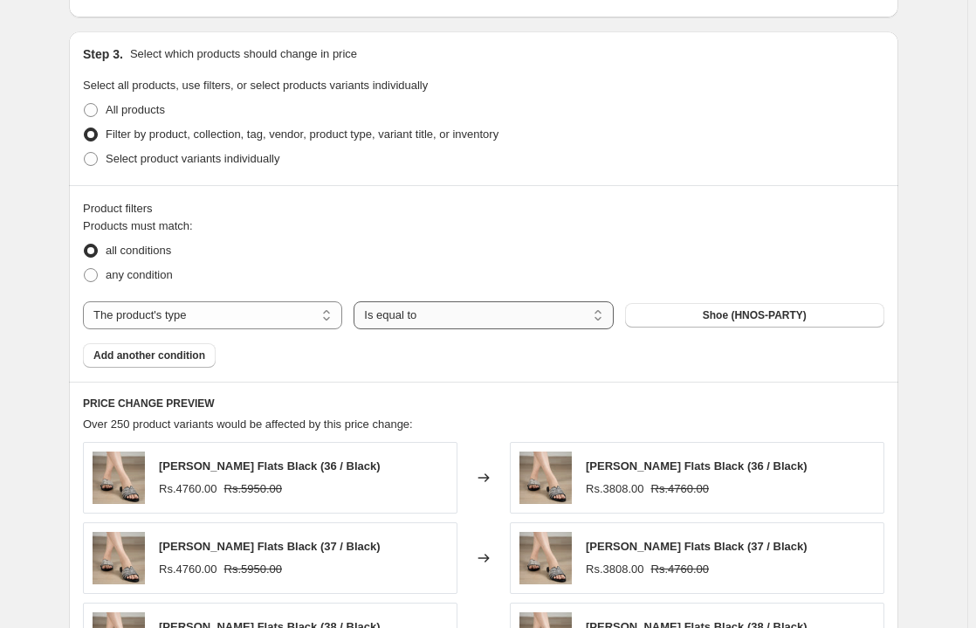
type input "-30"
click at [604, 314] on select "Is equal to Is not equal to" at bounding box center [483, 315] width 259 height 28
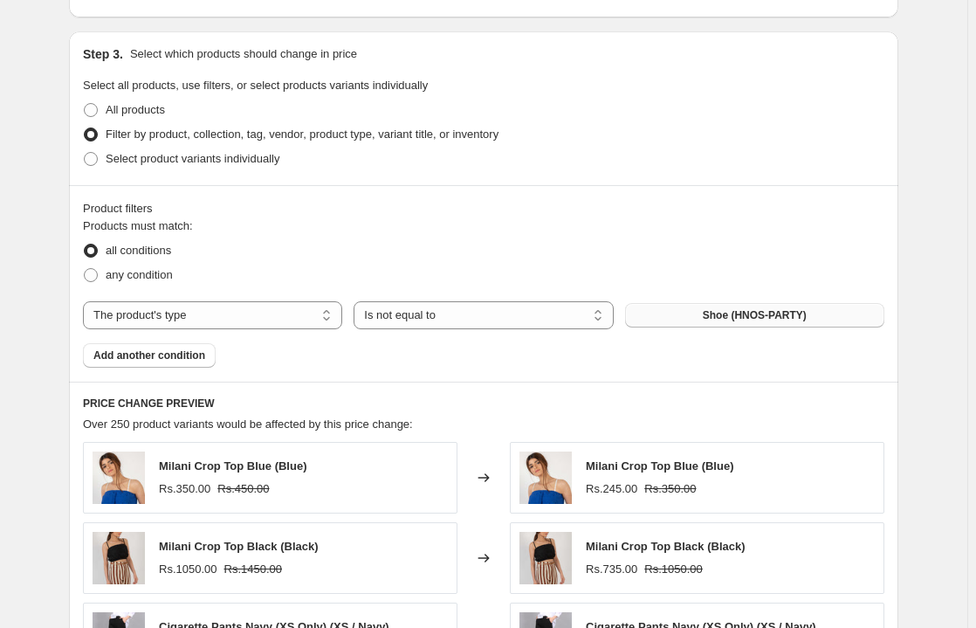
click at [750, 309] on span "Shoe (HNOS-PARTY)" at bounding box center [755, 315] width 104 height 14
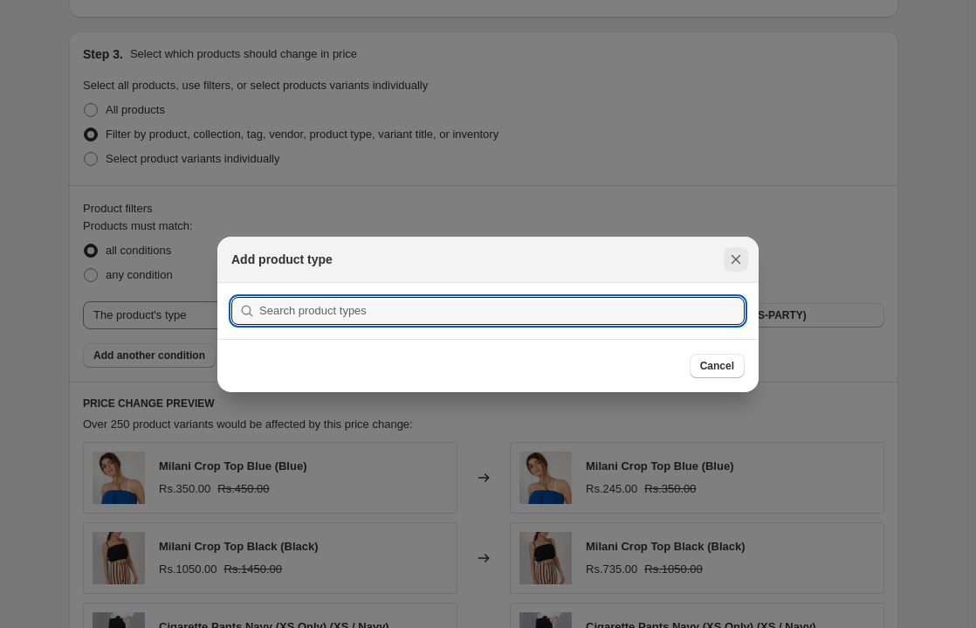
click at [734, 261] on icon "Close" at bounding box center [737, 259] width 10 height 10
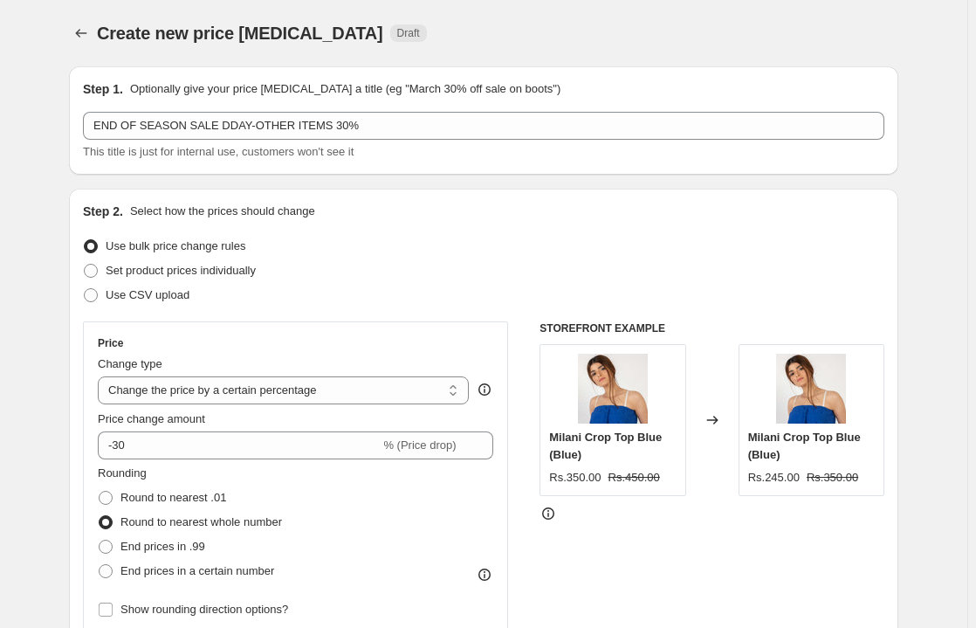
scroll to position [784, 0]
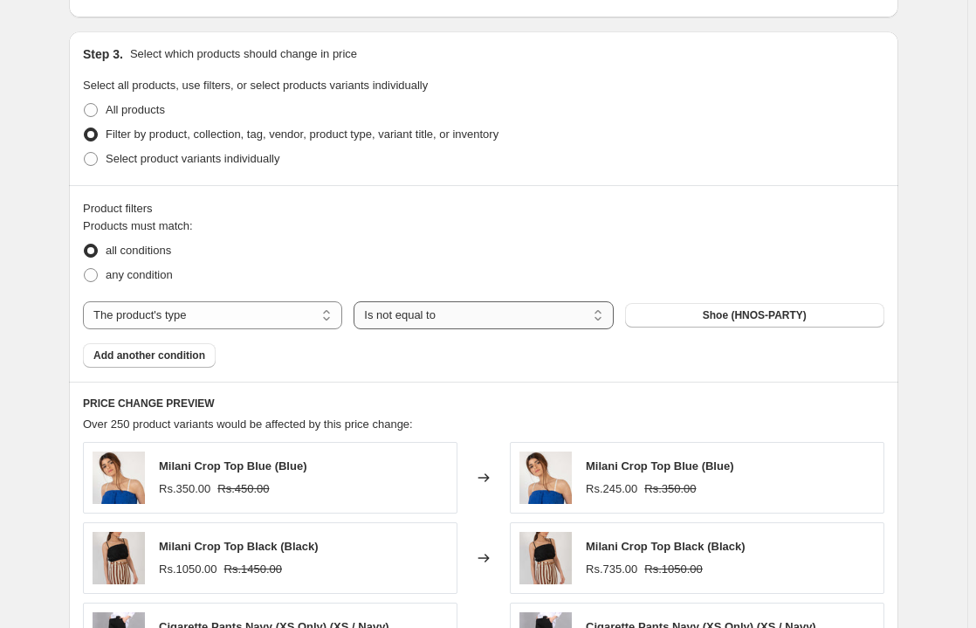
click at [589, 307] on select "Is equal to Is not equal to" at bounding box center [483, 315] width 259 height 28
select select "equal"
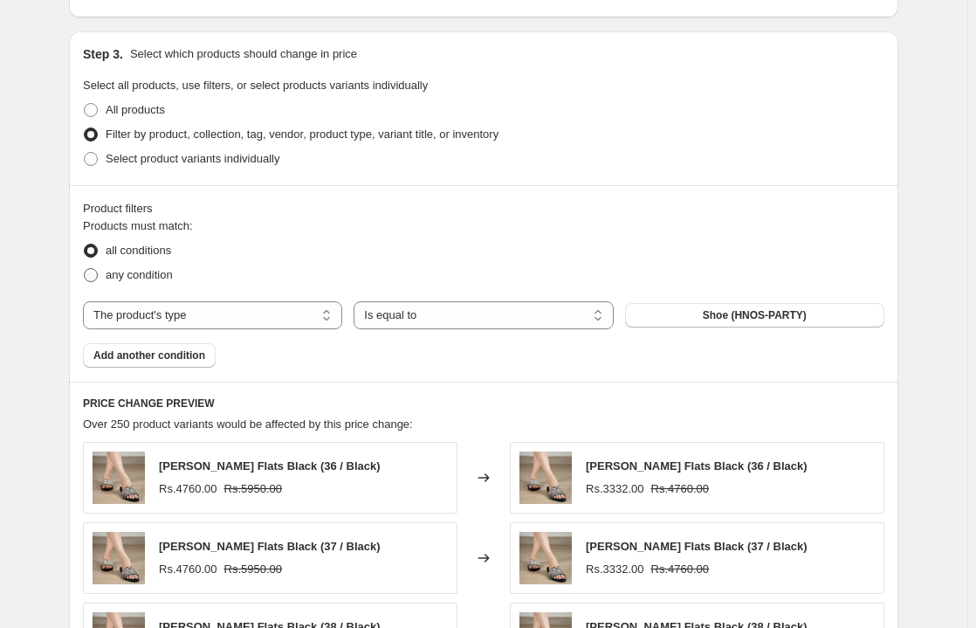
click at [93, 277] on span at bounding box center [91, 275] width 14 height 14
click at [85, 269] on input "any condition" at bounding box center [84, 268] width 1 height 1
radio input "true"
click at [768, 318] on span "Shoe (HNOS-PARTY)" at bounding box center [755, 315] width 104 height 14
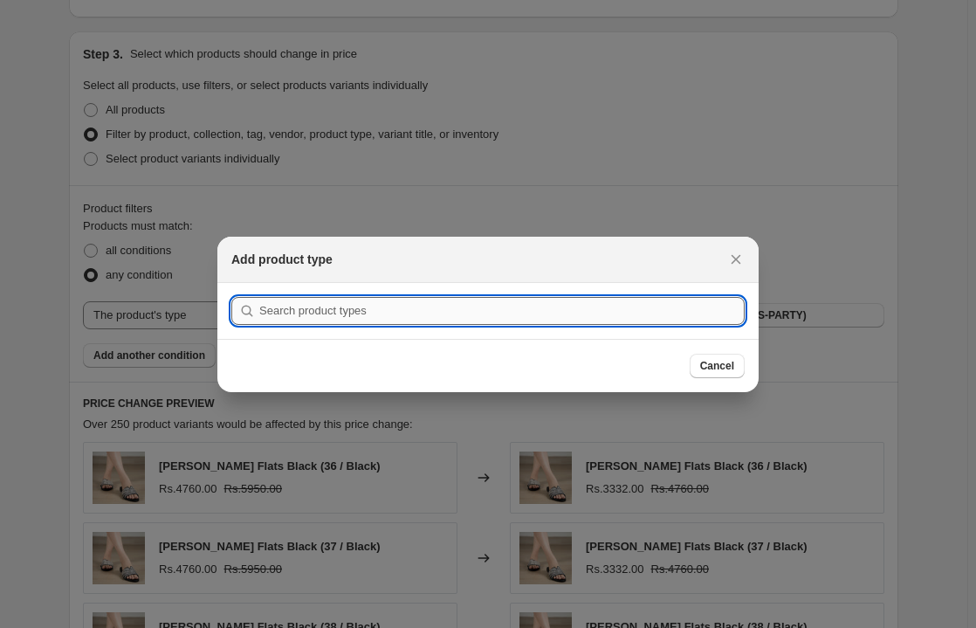
click at [459, 308] on input ":r65:" at bounding box center [502, 311] width 486 height 28
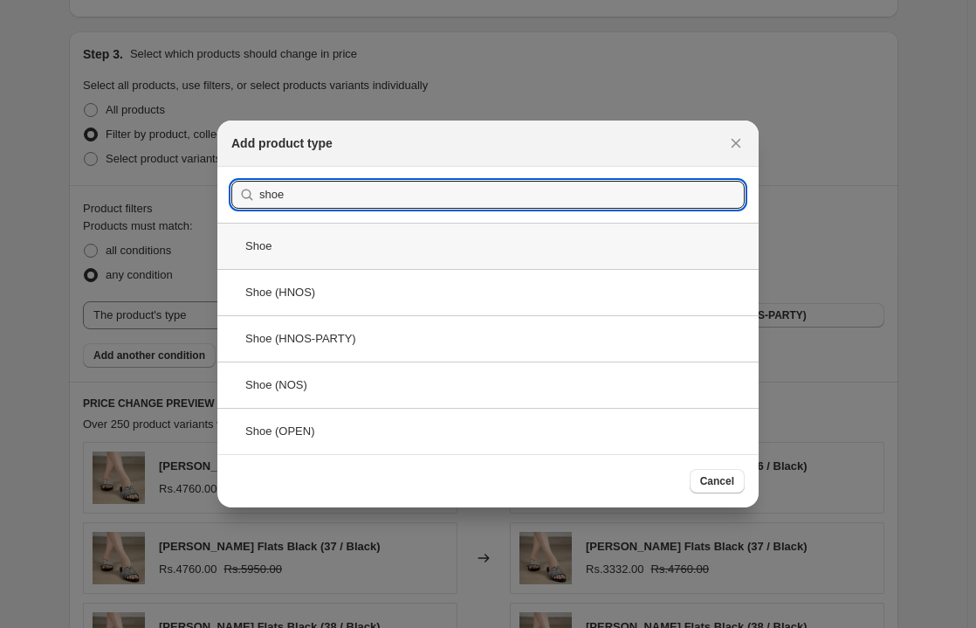
type input "shoe"
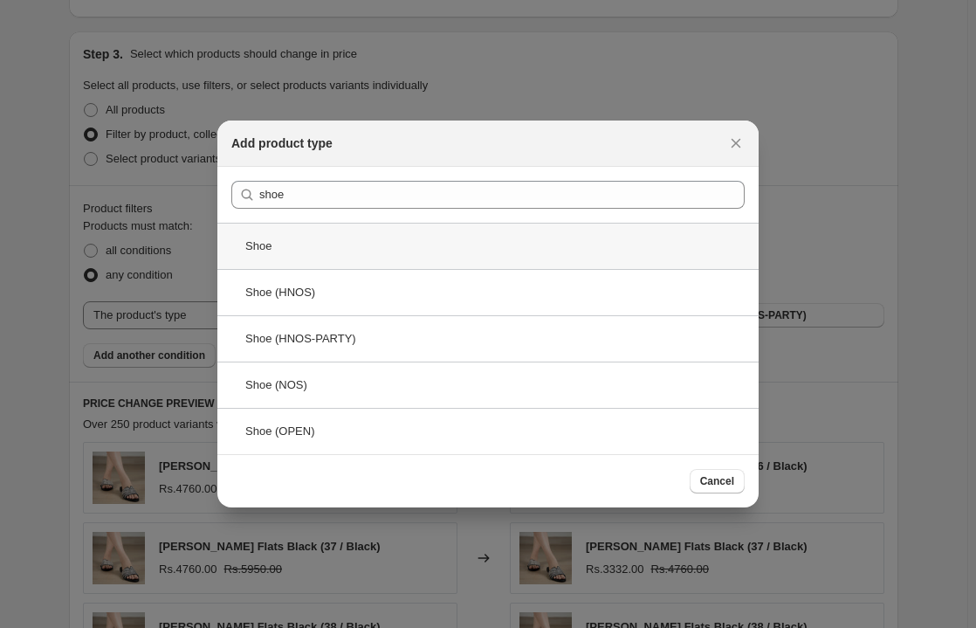
click at [280, 248] on div "Shoe" at bounding box center [487, 246] width 541 height 46
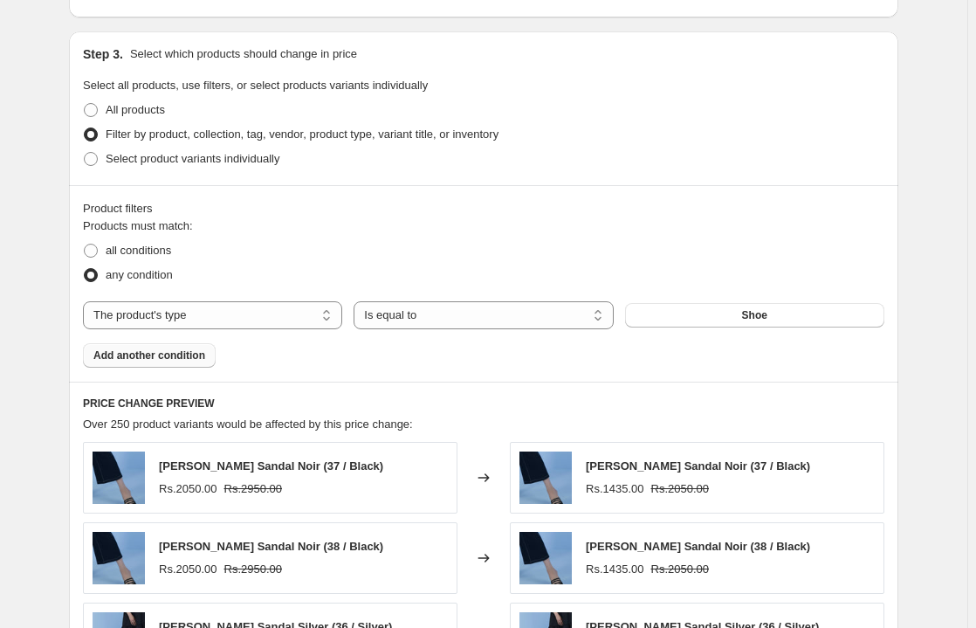
click at [154, 359] on span "Add another condition" at bounding box center [149, 355] width 112 height 14
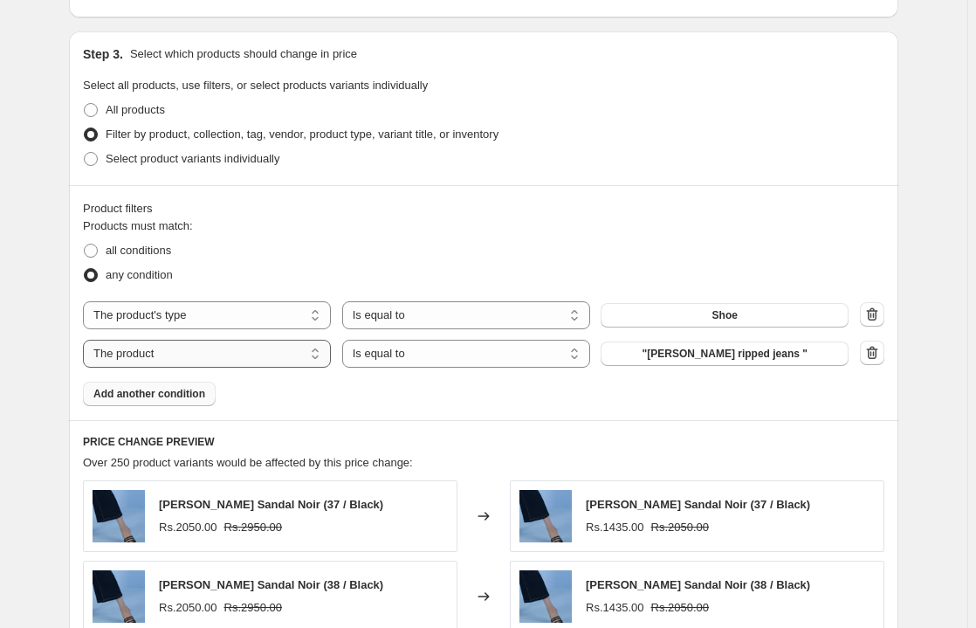
click at [331, 355] on select "The product The product's collection The product's tag The product's vendor The…" at bounding box center [207, 354] width 248 height 28
select select "product_type"
click at [747, 348] on span "Accessories" at bounding box center [725, 354] width 62 height 14
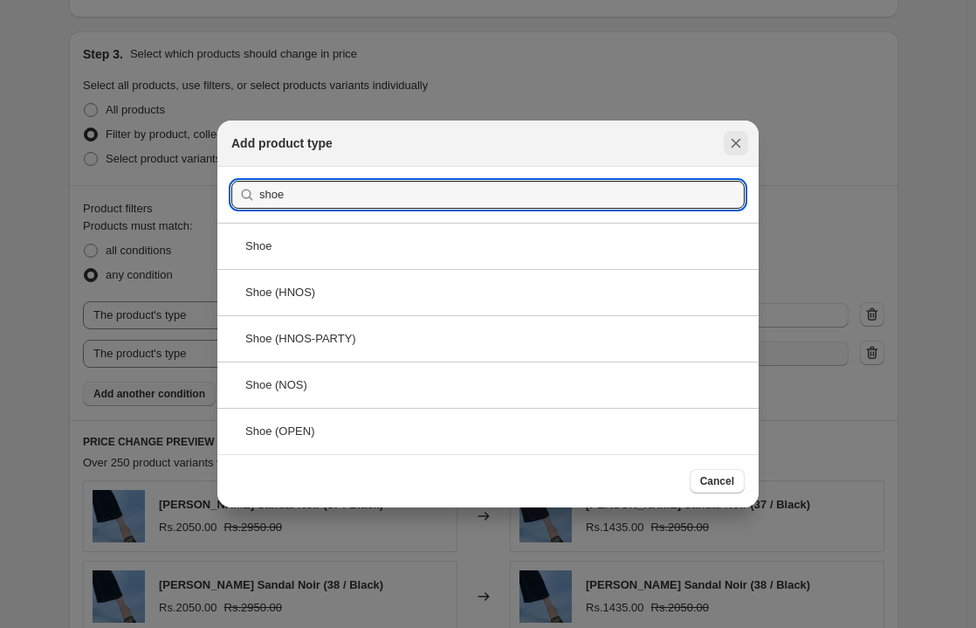
type input "shoe"
click at [744, 141] on icon "Close" at bounding box center [735, 142] width 17 height 17
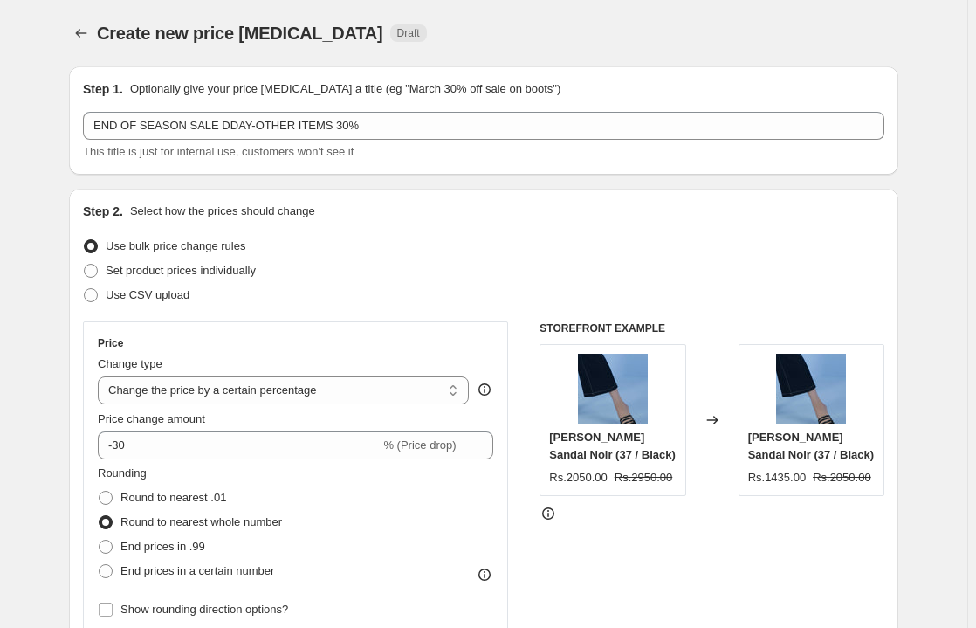
scroll to position [784, 0]
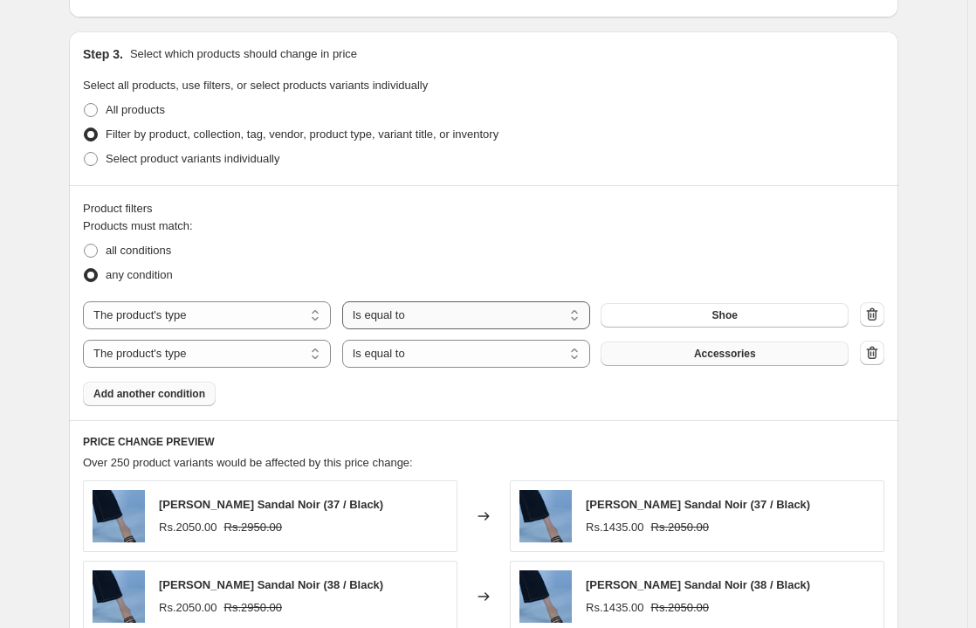
click at [576, 320] on select "Is equal to Is not equal to" at bounding box center [466, 315] width 248 height 28
select select "not_equal"
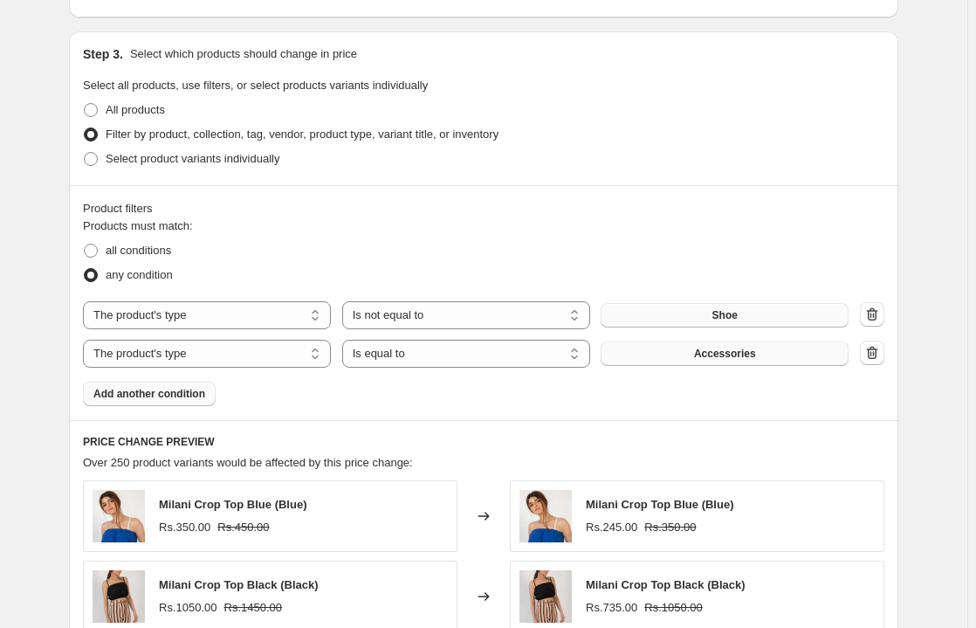
click at [703, 314] on button "Shoe" at bounding box center [725, 315] width 248 height 24
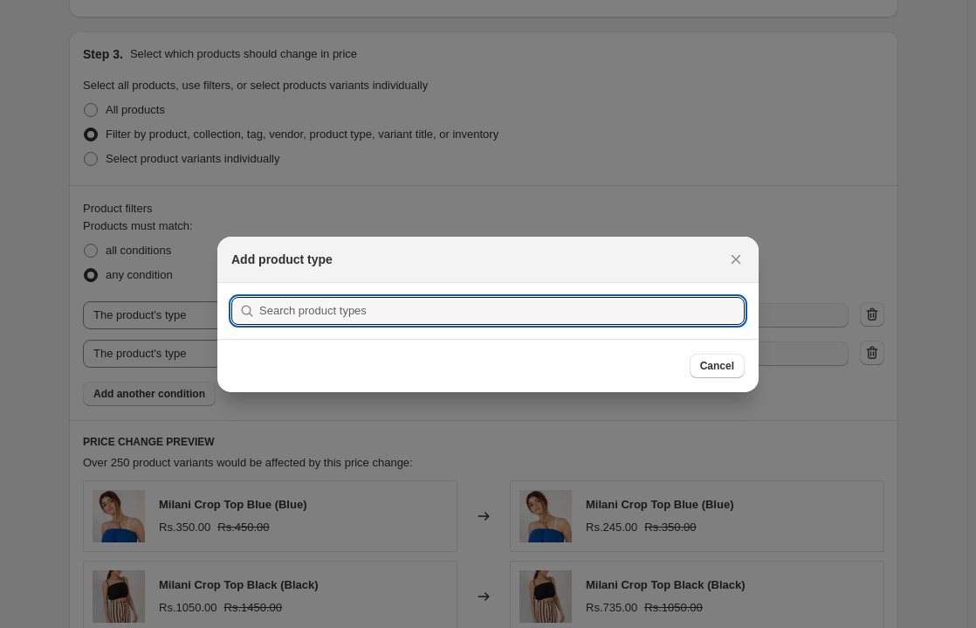
scroll to position [0, 0]
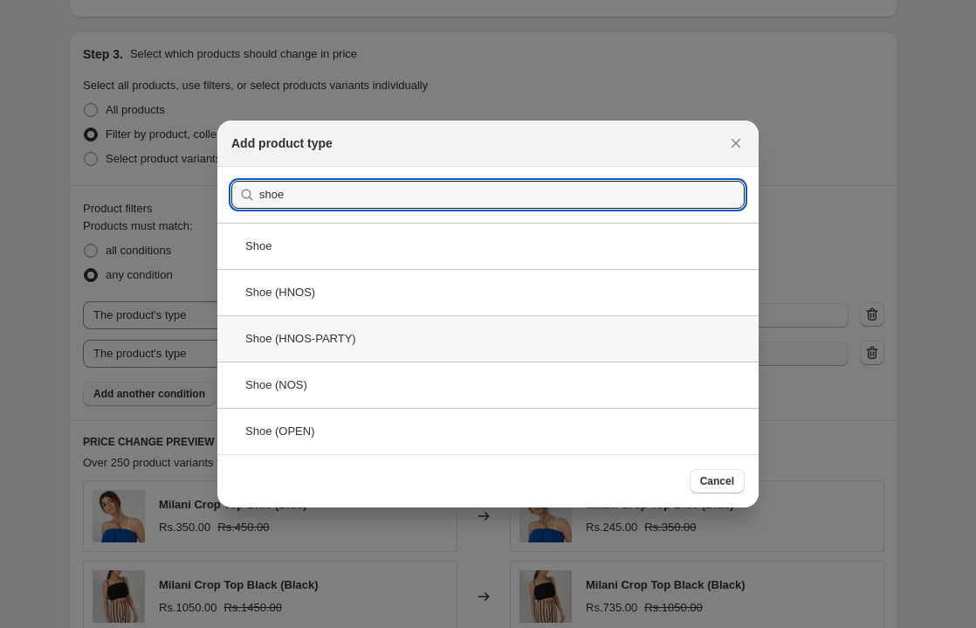
type input "shoe"
click at [320, 338] on div "Shoe (HNOS-PARTY)" at bounding box center [487, 338] width 541 height 46
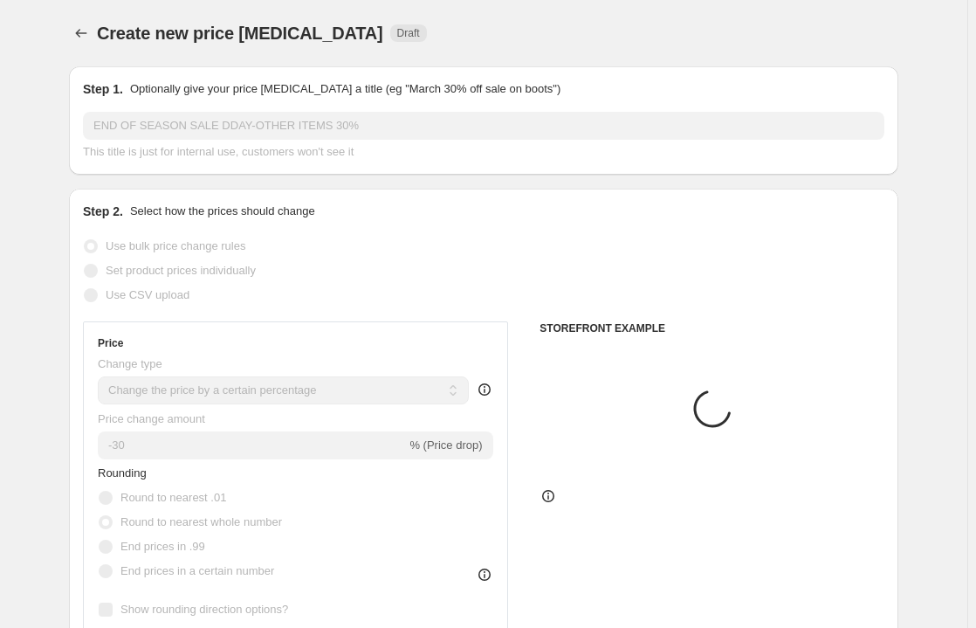
scroll to position [784, 0]
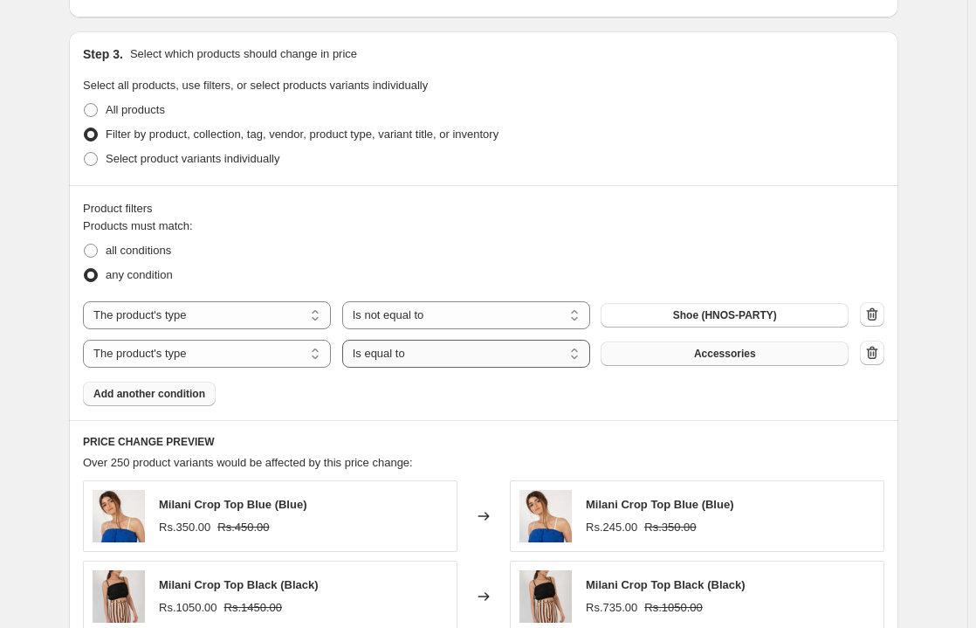
click at [586, 355] on select "Is equal to Is not equal to" at bounding box center [466, 354] width 248 height 28
select select "not_equal"
click at [92, 251] on span at bounding box center [91, 251] width 14 height 14
click at [85, 245] on input "all conditions" at bounding box center [84, 244] width 1 height 1
radio input "true"
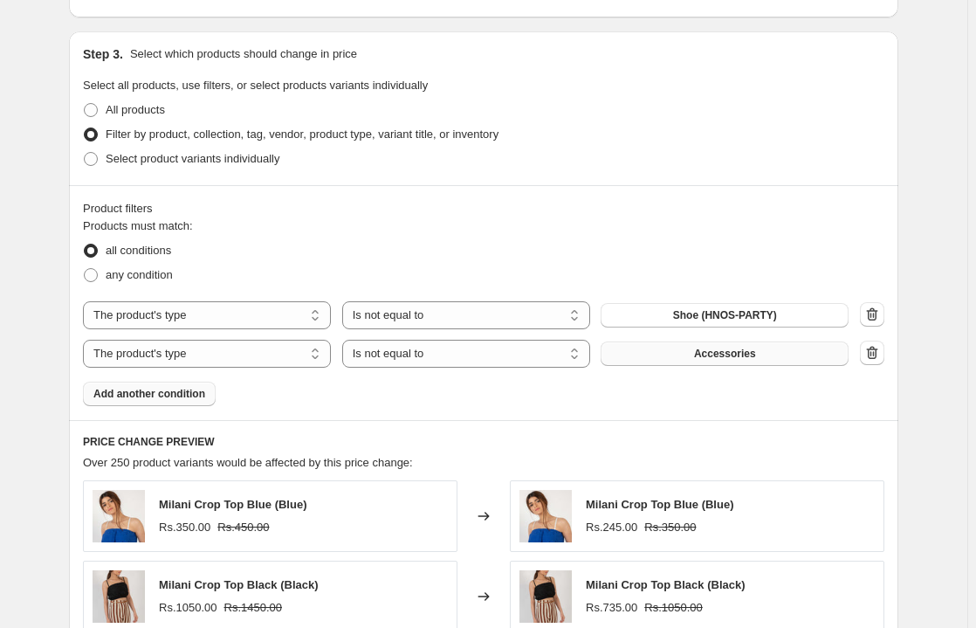
click at [718, 353] on span "Accessories" at bounding box center [725, 354] width 62 height 14
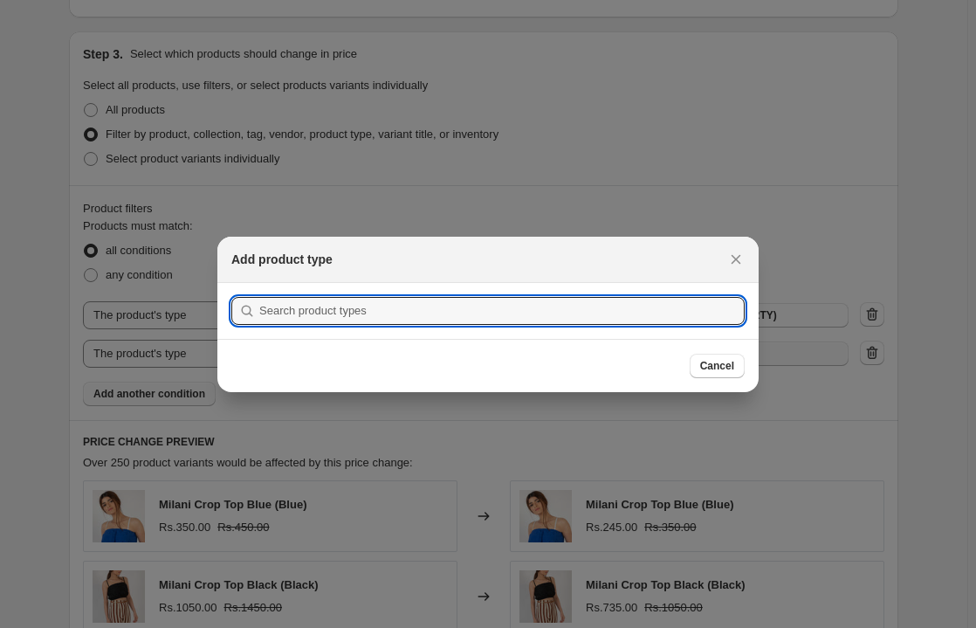
scroll to position [0, 0]
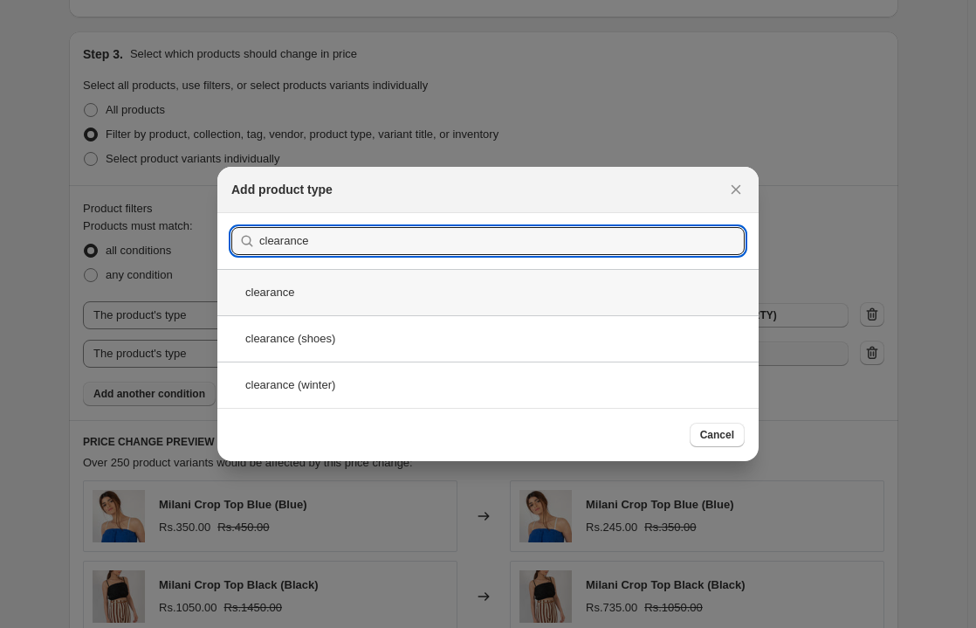
type input "clearance"
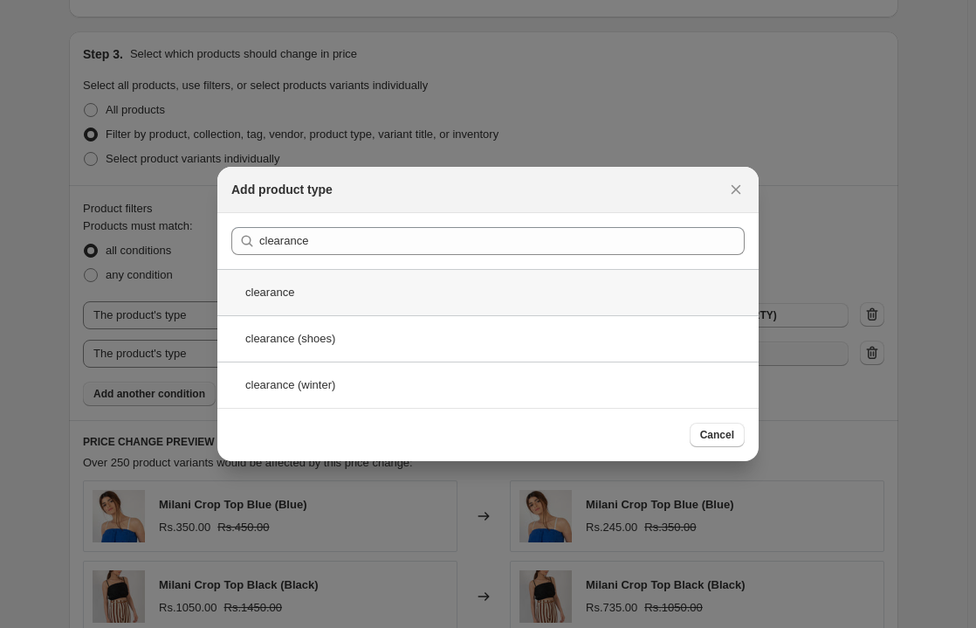
click at [315, 292] on div "clearance" at bounding box center [487, 292] width 541 height 46
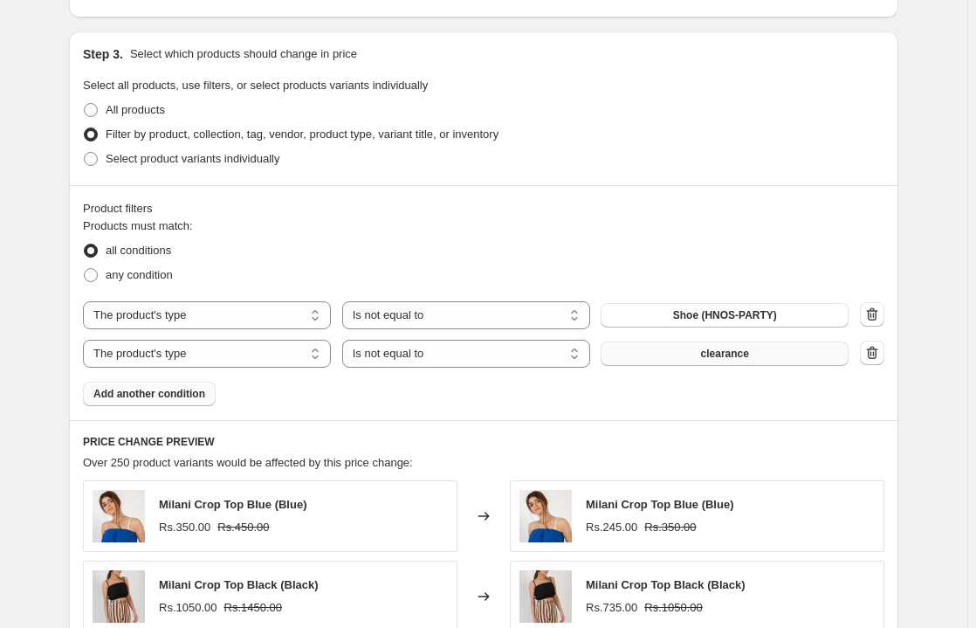
click at [152, 403] on button "Add another condition" at bounding box center [149, 394] width 133 height 24
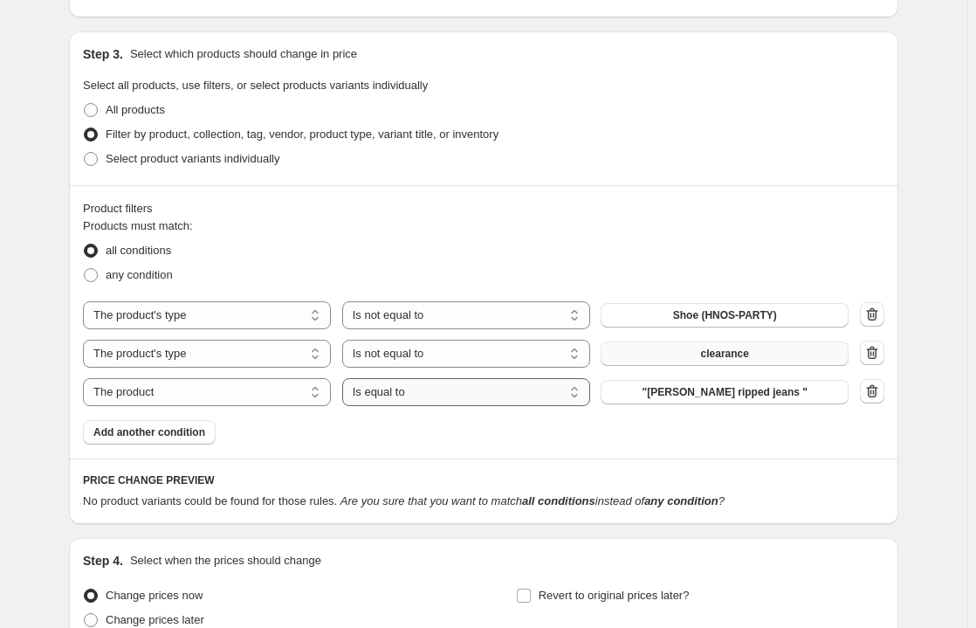
click at [577, 388] on select "Is equal to Is not equal to" at bounding box center [466, 392] width 248 height 28
select select "not_equal"
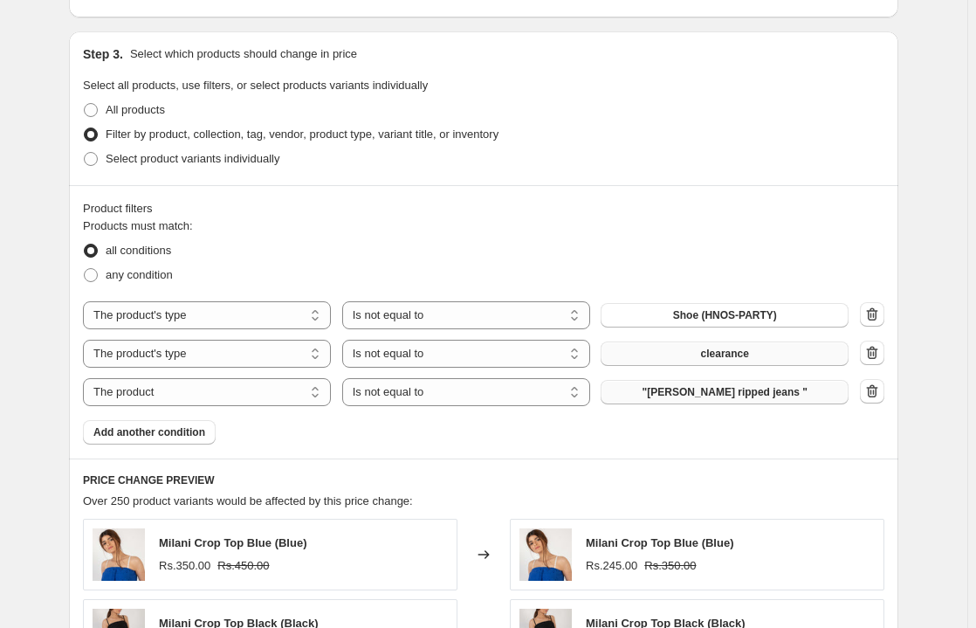
click at [724, 389] on span ""[PERSON_NAME] ripped jeans "" at bounding box center [725, 392] width 165 height 14
click at [314, 398] on select "The product The product's collection The product's tag The product's vendor The…" at bounding box center [207, 392] width 248 height 28
select select "product_type"
click at [716, 389] on span "Accessories" at bounding box center [725, 392] width 62 height 14
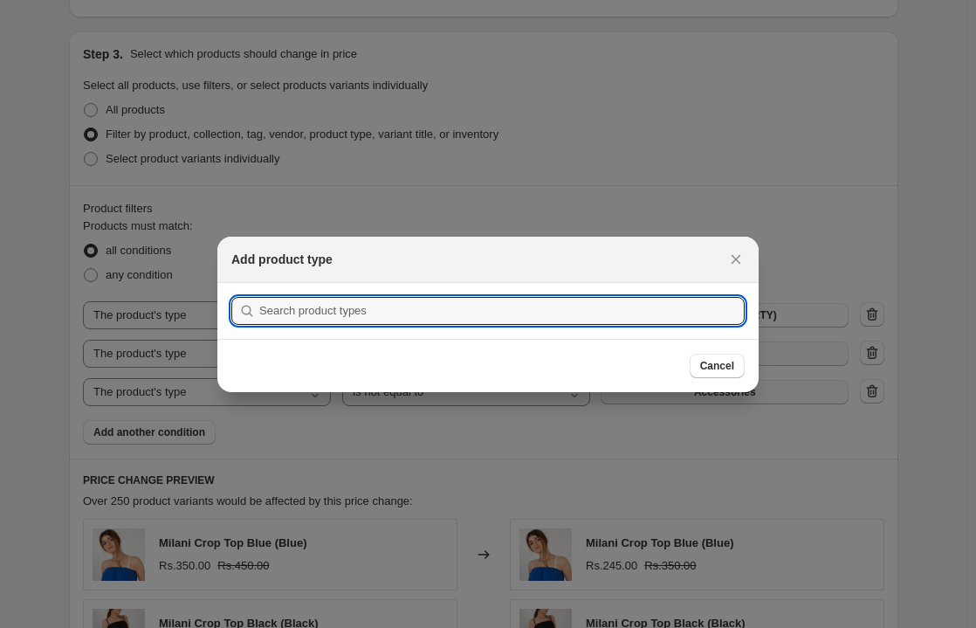
scroll to position [0, 0]
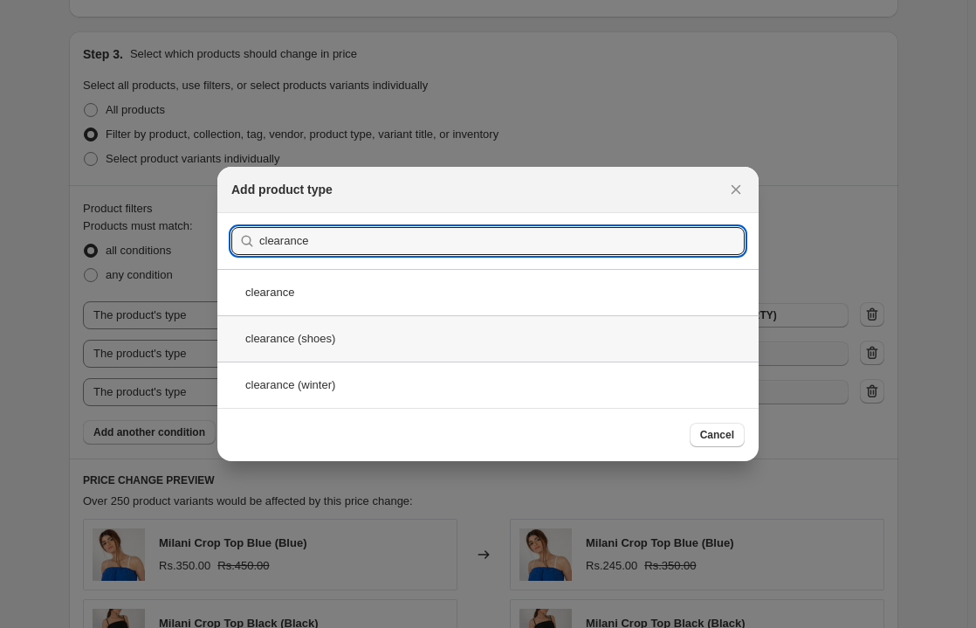
type input "clearance"
click at [303, 348] on div "clearance (shoes)" at bounding box center [487, 338] width 541 height 46
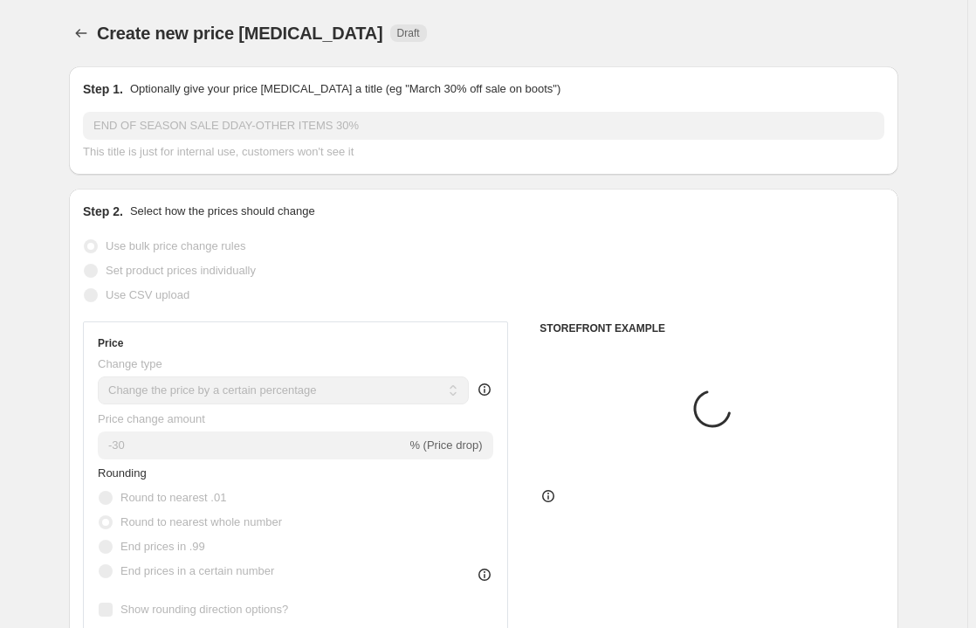
scroll to position [784, 0]
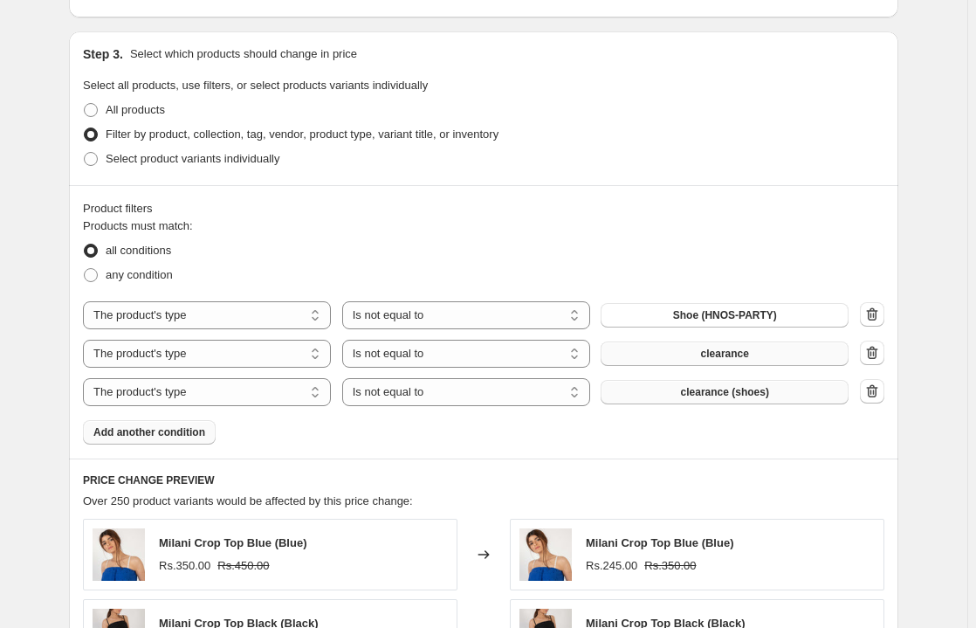
click at [148, 431] on span "Add another condition" at bounding box center [149, 432] width 112 height 14
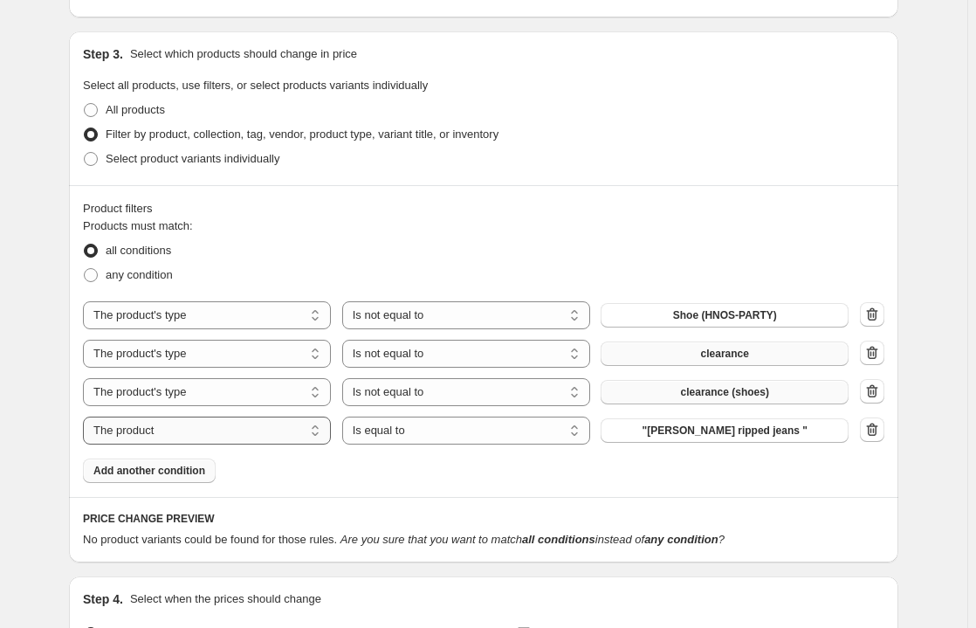
click at [320, 431] on select "The product The product's collection The product's tag The product's vendor The…" at bounding box center [207, 431] width 248 height 28
select select "product_type"
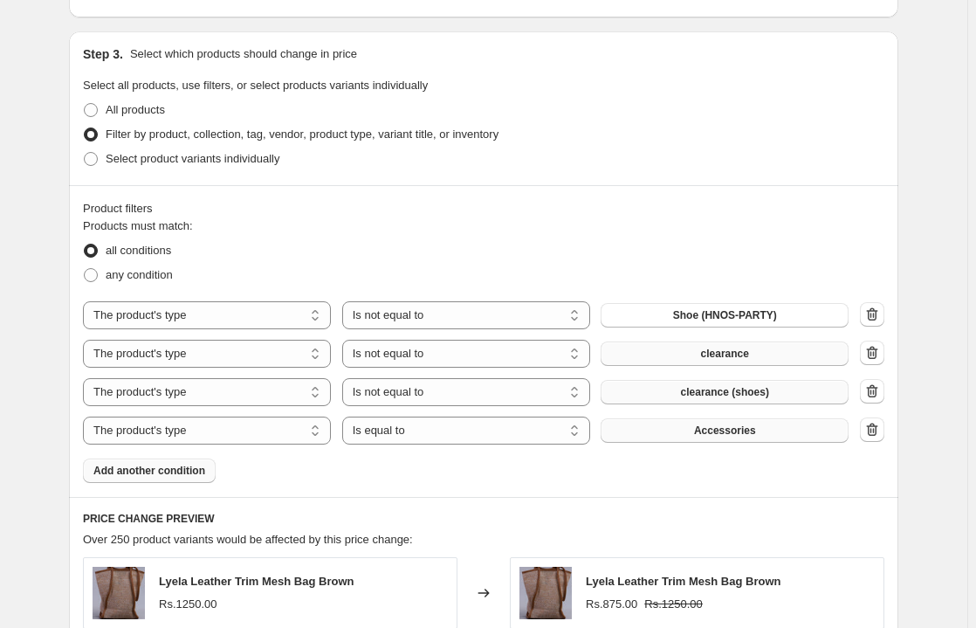
click at [701, 428] on span "Accessories" at bounding box center [725, 431] width 62 height 14
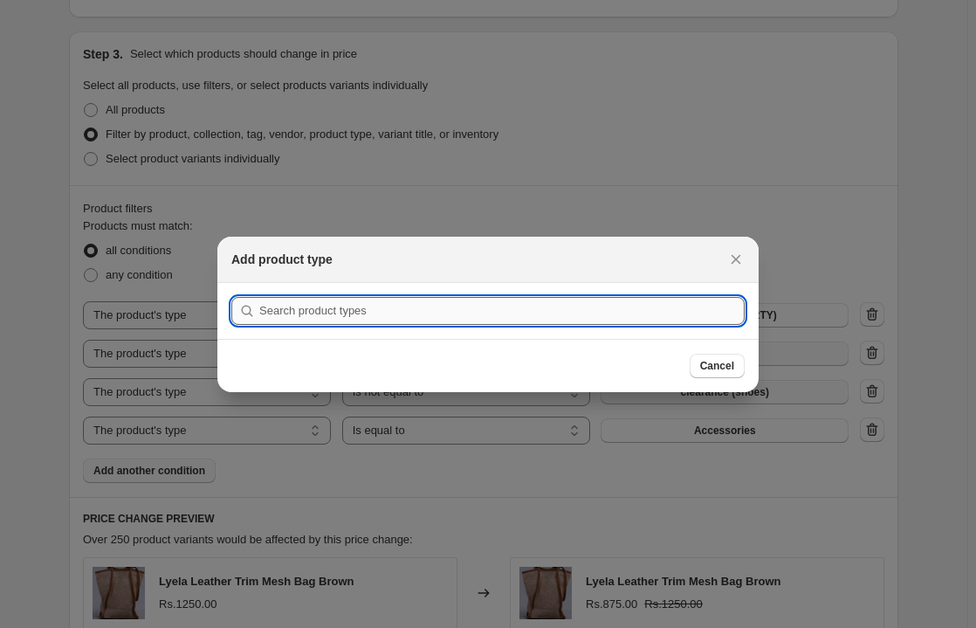
click at [265, 314] on input ":r77:" at bounding box center [502, 311] width 486 height 28
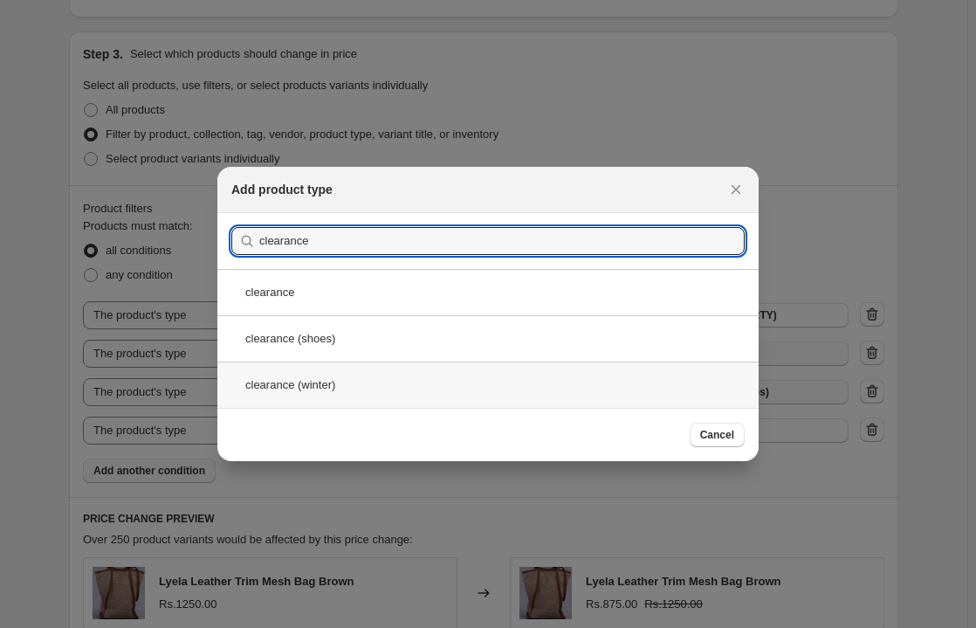
type input "clearance"
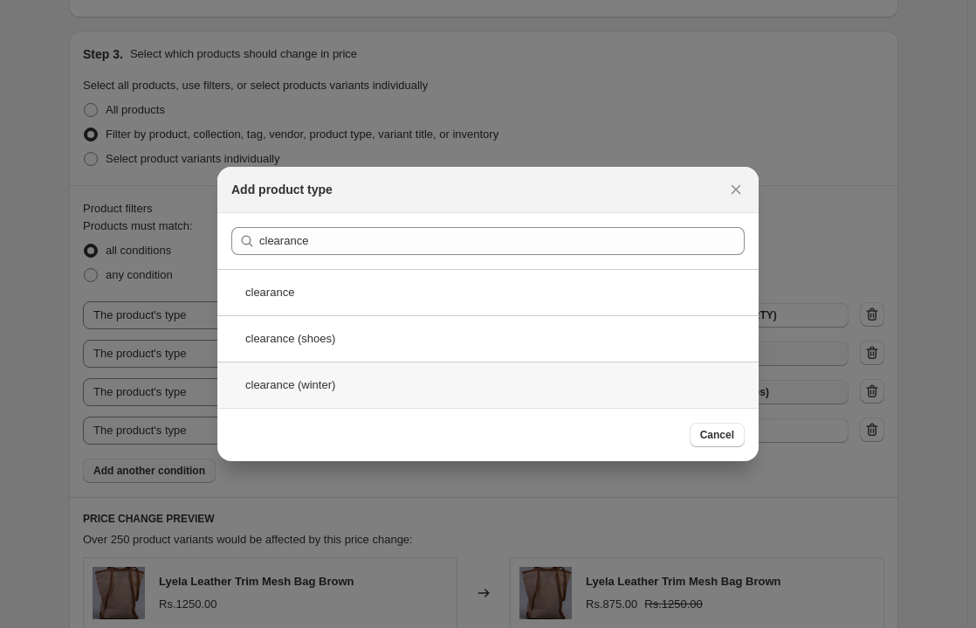
click at [320, 384] on div "clearance (winter)" at bounding box center [487, 385] width 541 height 46
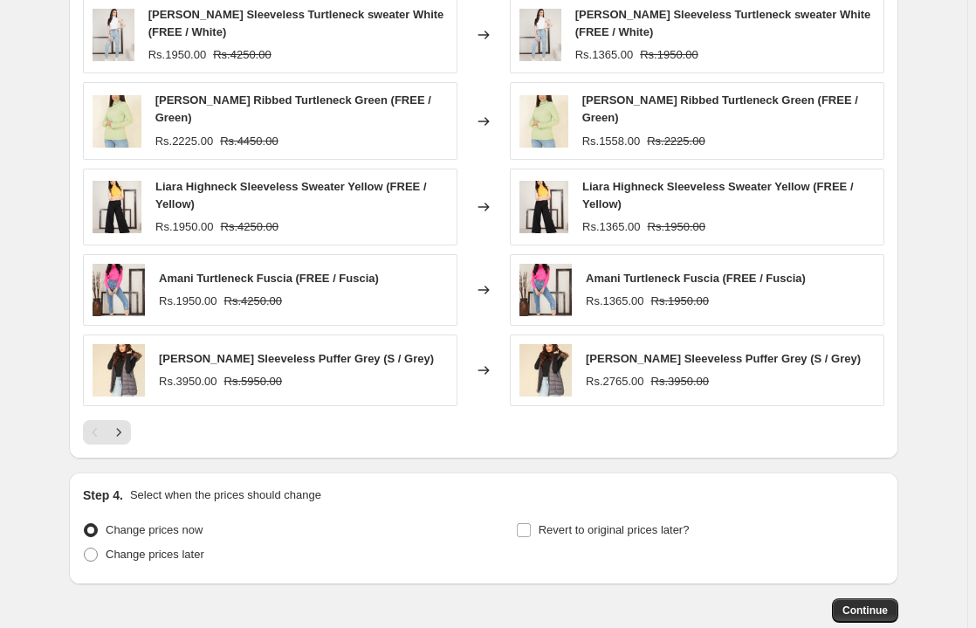
scroll to position [1361, 0]
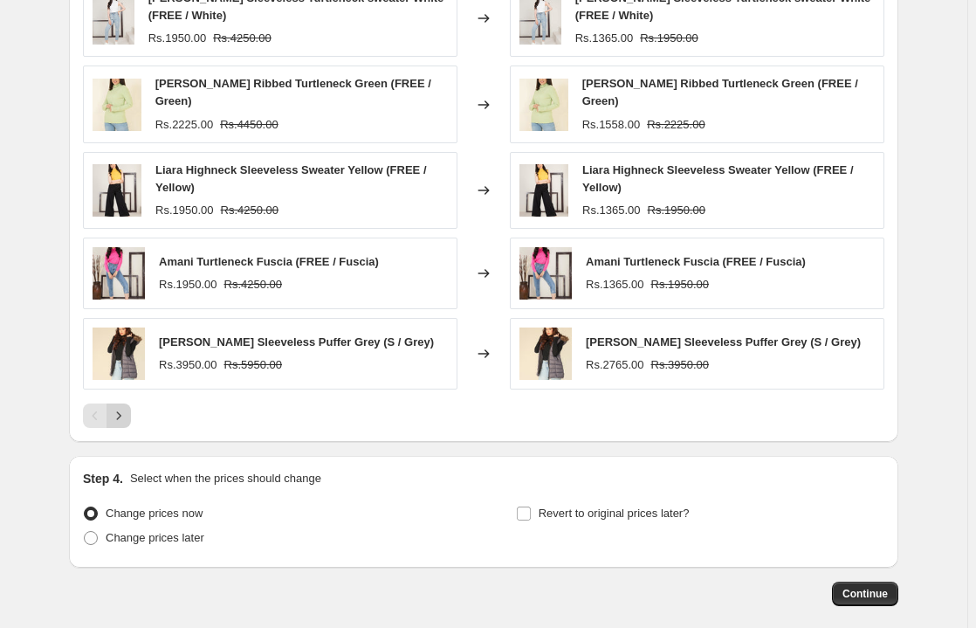
click at [120, 410] on icon "Next" at bounding box center [118, 415] width 17 height 17
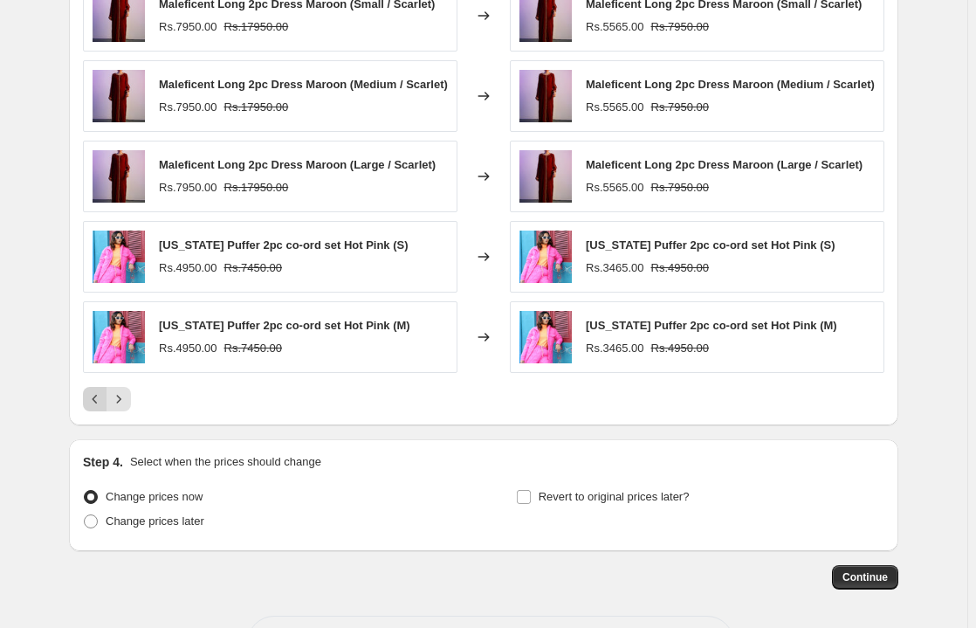
click at [95, 391] on icon "Previous" at bounding box center [94, 398] width 17 height 17
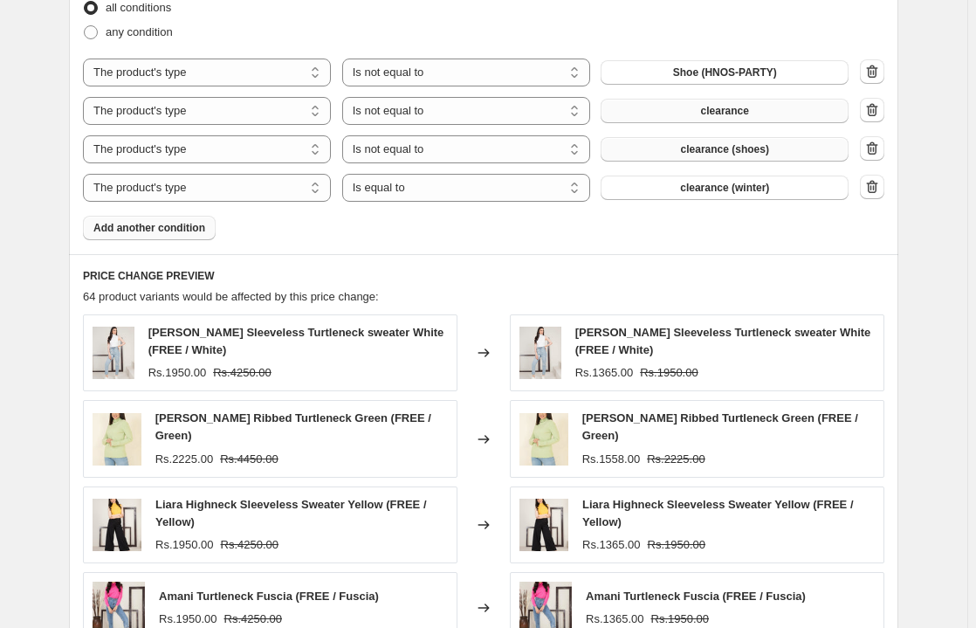
scroll to position [992, 0]
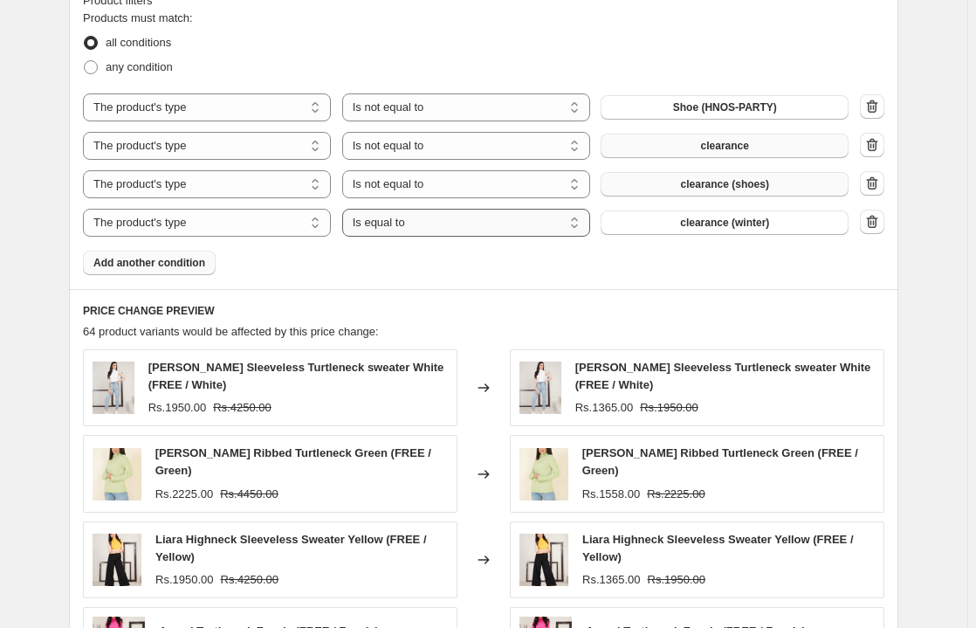
click at [571, 218] on select "Is equal to Is not equal to" at bounding box center [466, 223] width 248 height 28
select select "not_equal"
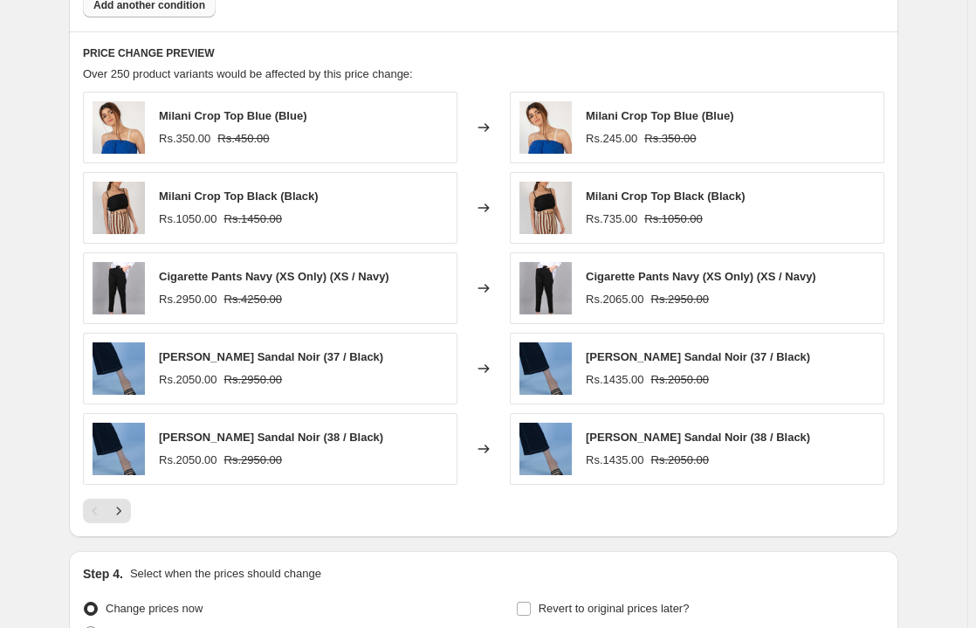
scroll to position [1337, 0]
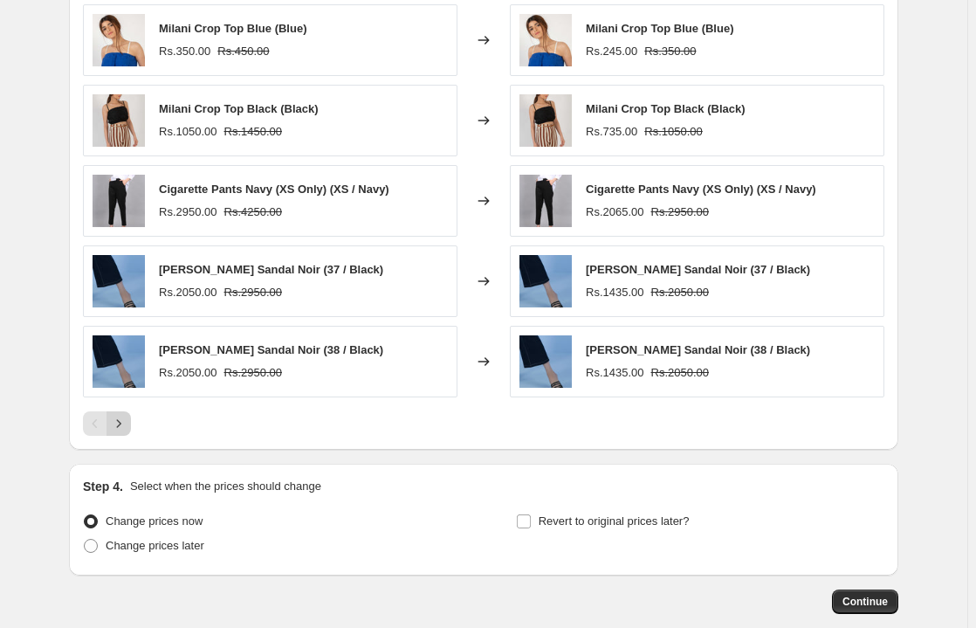
click at [125, 425] on icon "Next" at bounding box center [118, 423] width 17 height 17
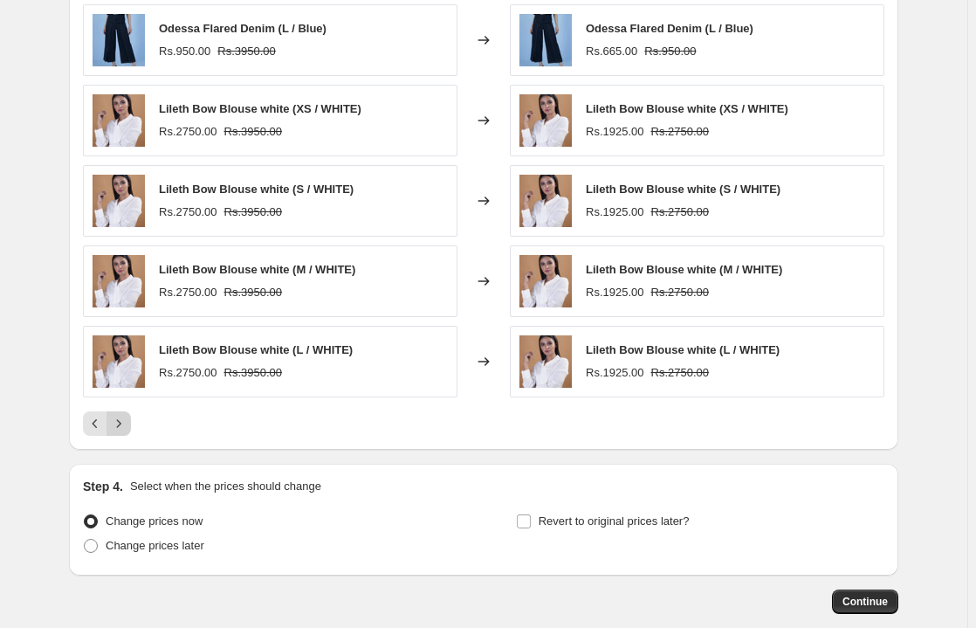
click at [125, 425] on icon "Next" at bounding box center [118, 423] width 17 height 17
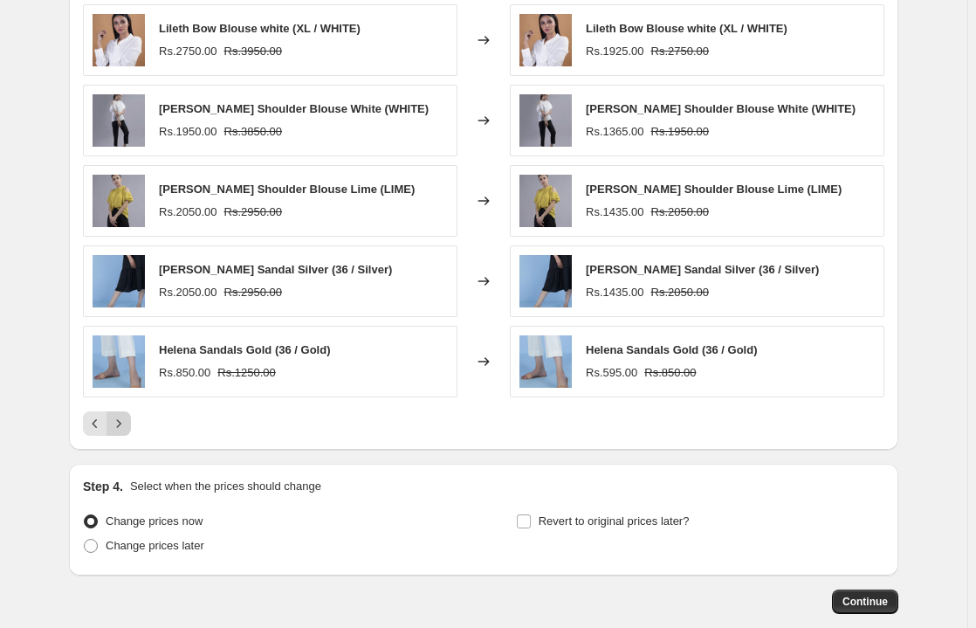
click at [125, 425] on icon "Next" at bounding box center [118, 423] width 17 height 17
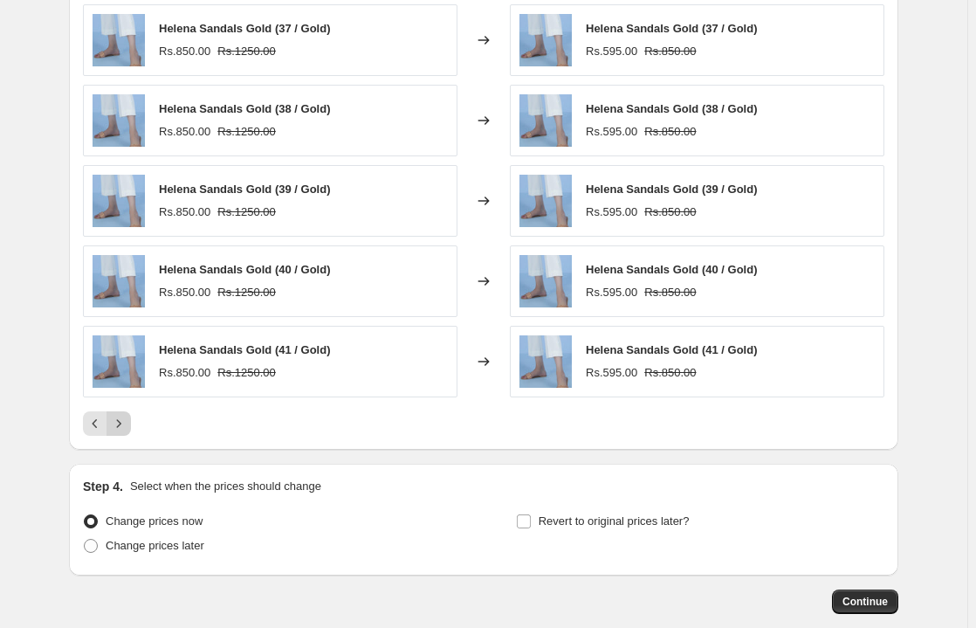
click at [125, 425] on icon "Next" at bounding box center [118, 423] width 17 height 17
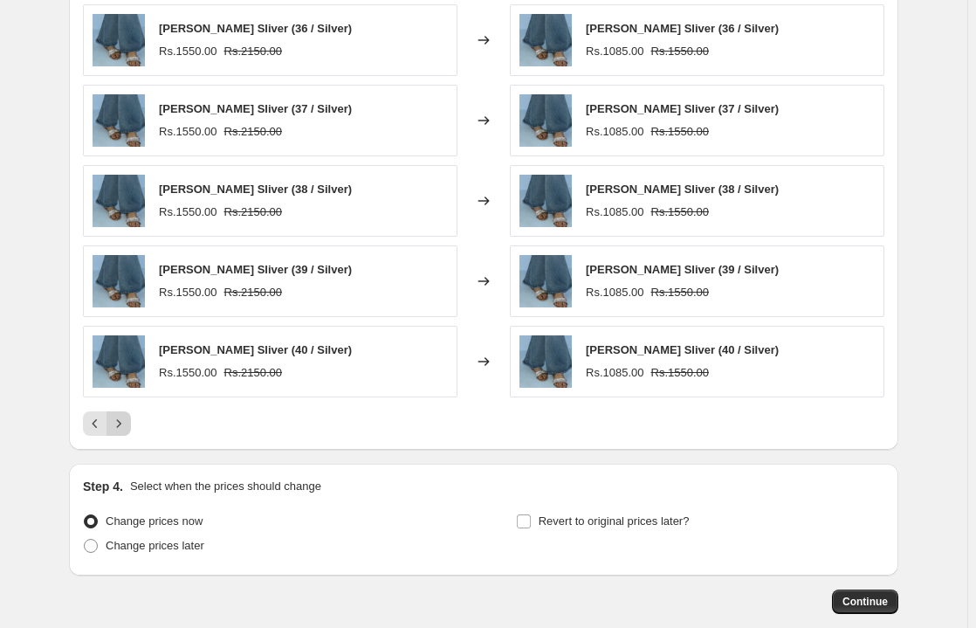
click at [125, 425] on icon "Next" at bounding box center [118, 423] width 17 height 17
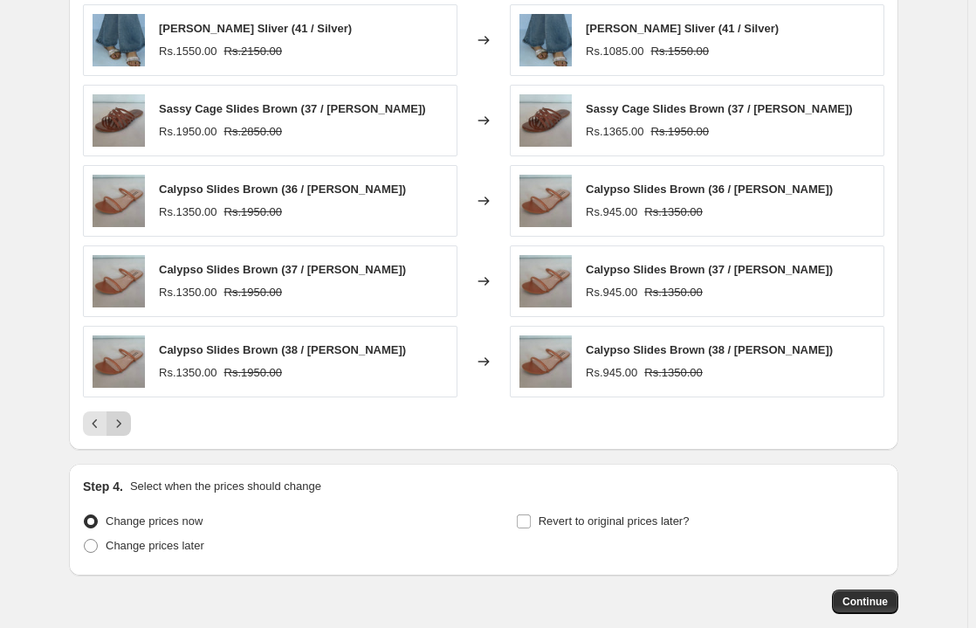
click at [125, 425] on icon "Next" at bounding box center [118, 423] width 17 height 17
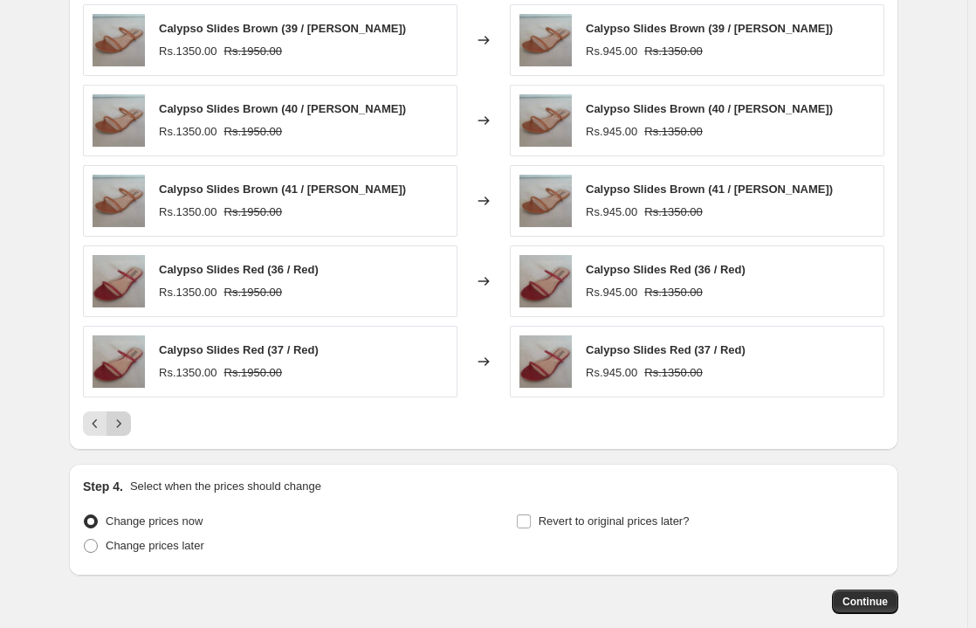
click at [125, 425] on icon "Next" at bounding box center [118, 423] width 17 height 17
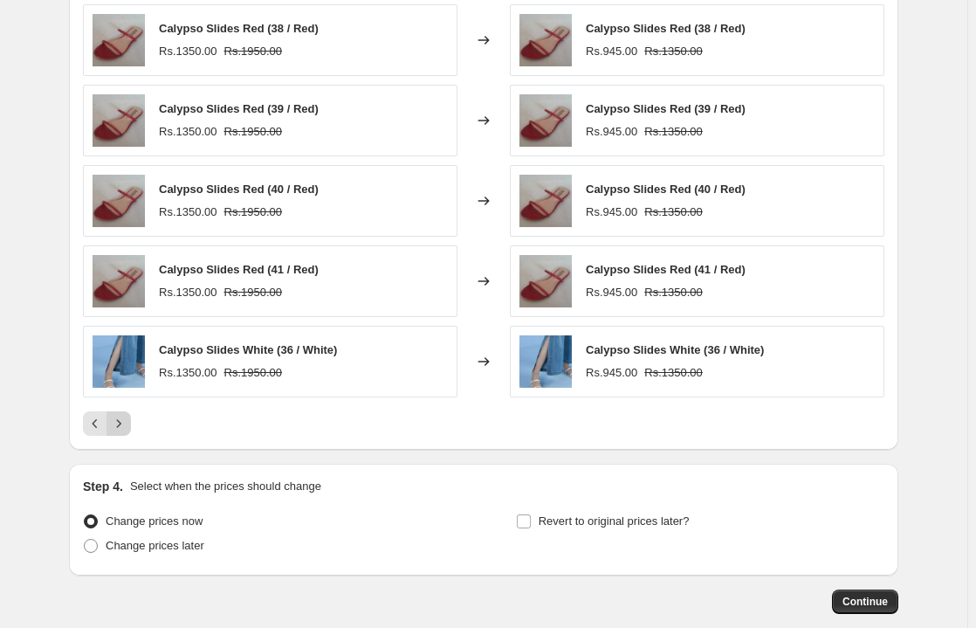
click at [125, 425] on icon "Next" at bounding box center [118, 423] width 17 height 17
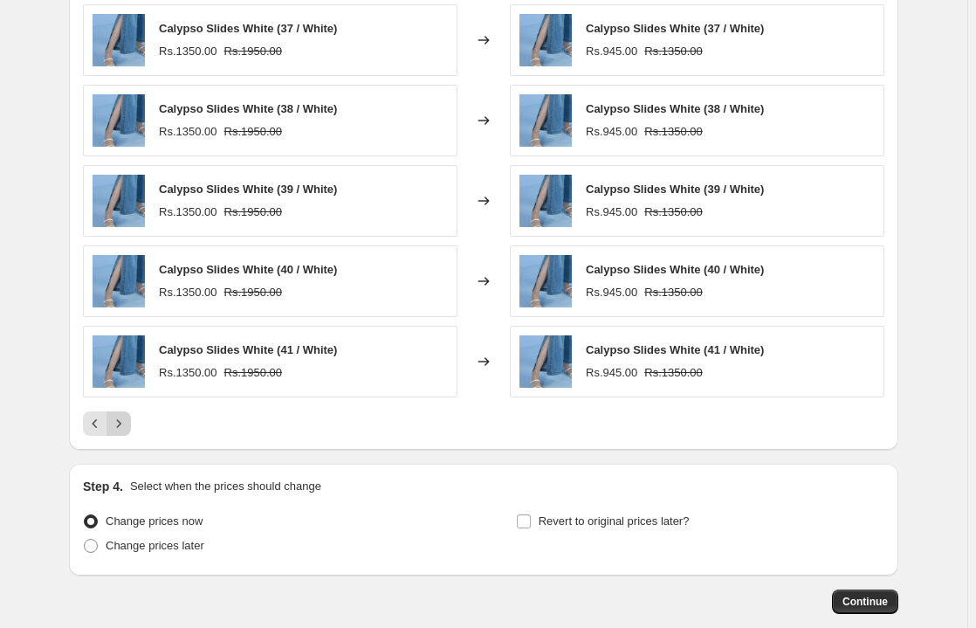
click at [125, 425] on icon "Next" at bounding box center [118, 423] width 17 height 17
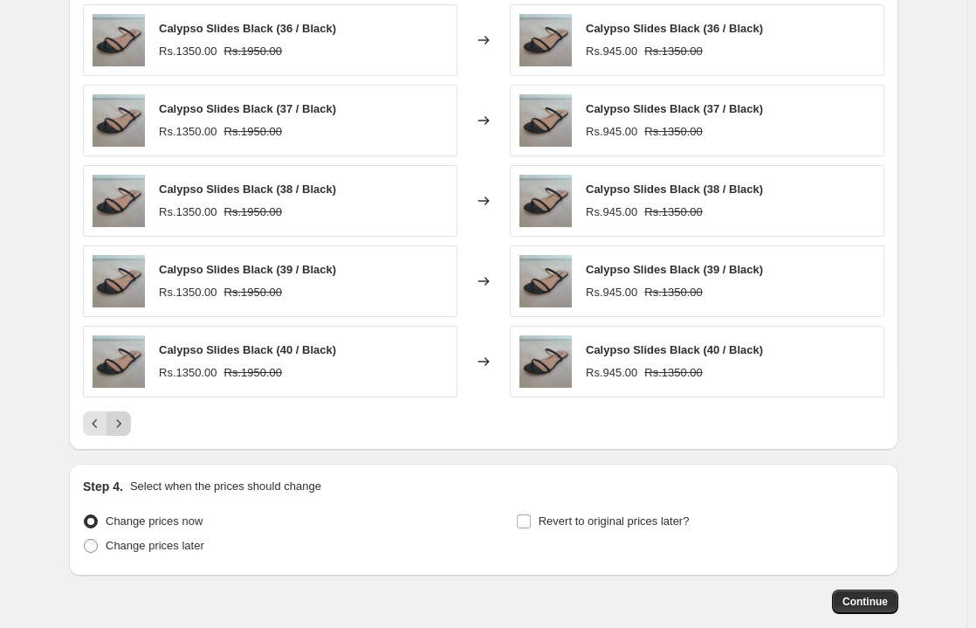
click at [125, 425] on icon "Next" at bounding box center [118, 423] width 17 height 17
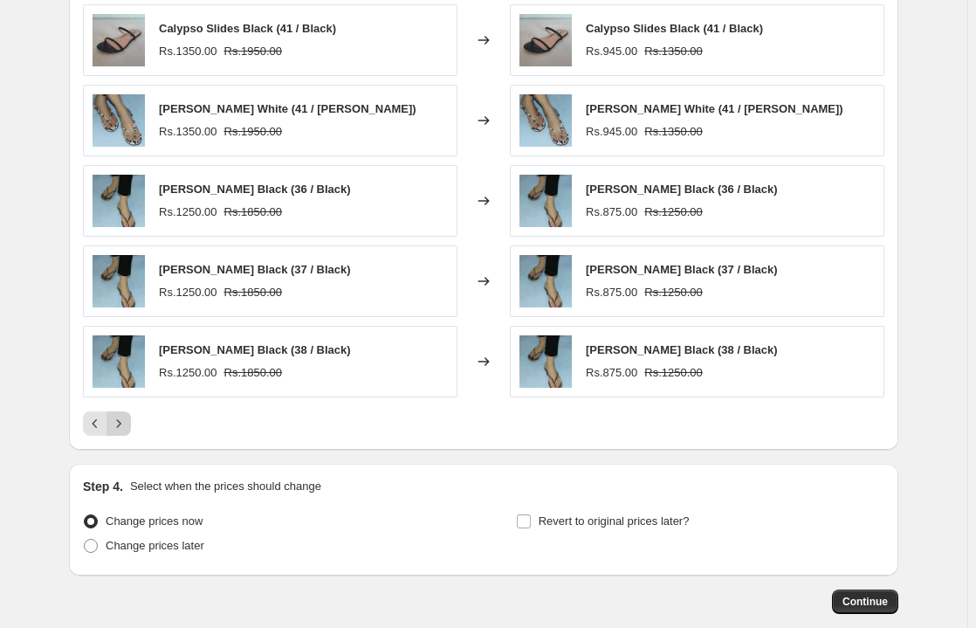
click at [125, 425] on icon "Next" at bounding box center [118, 423] width 17 height 17
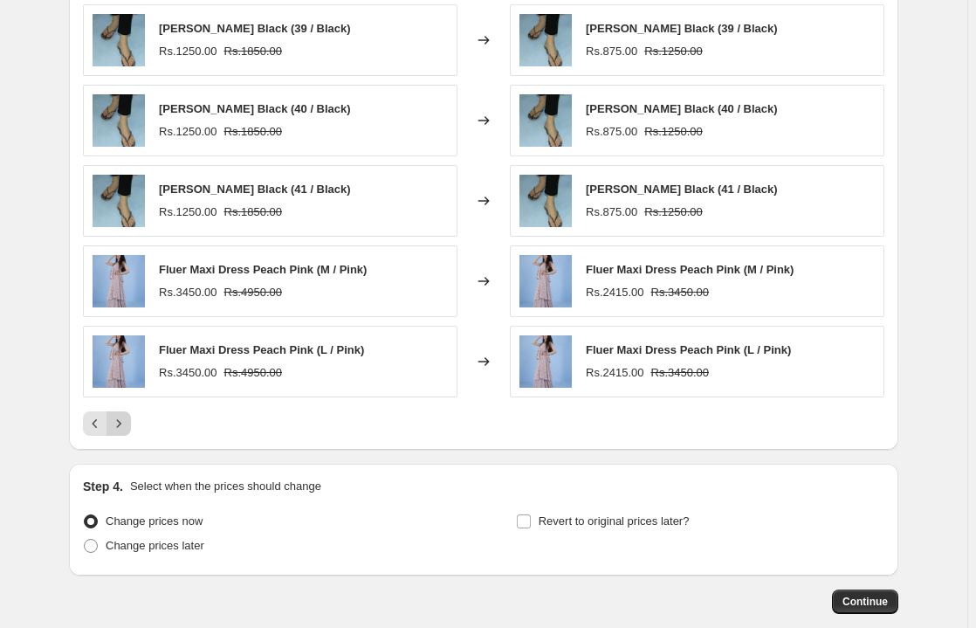
click at [125, 425] on icon "Next" at bounding box center [118, 423] width 17 height 17
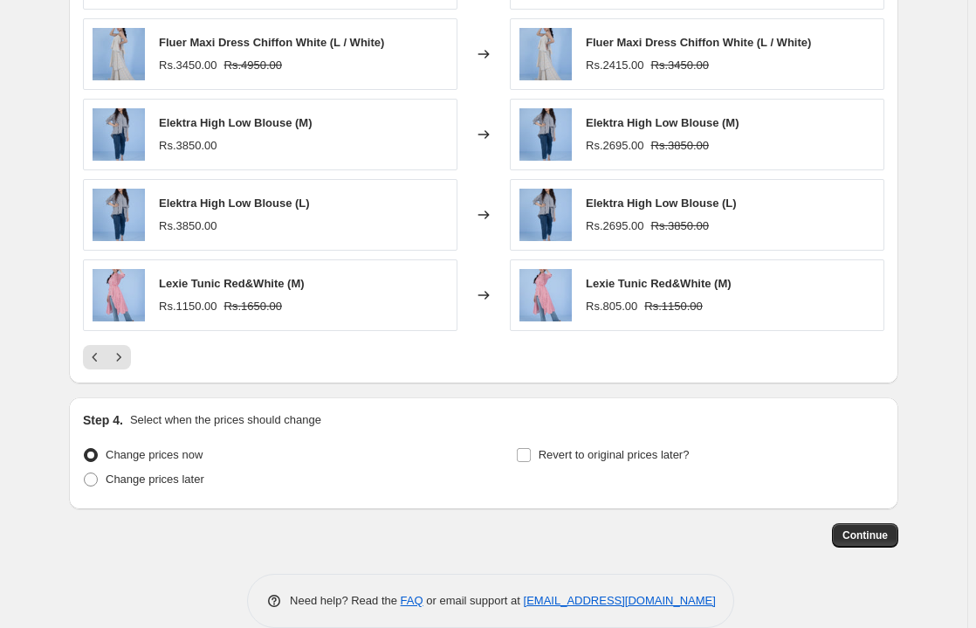
scroll to position [1423, 0]
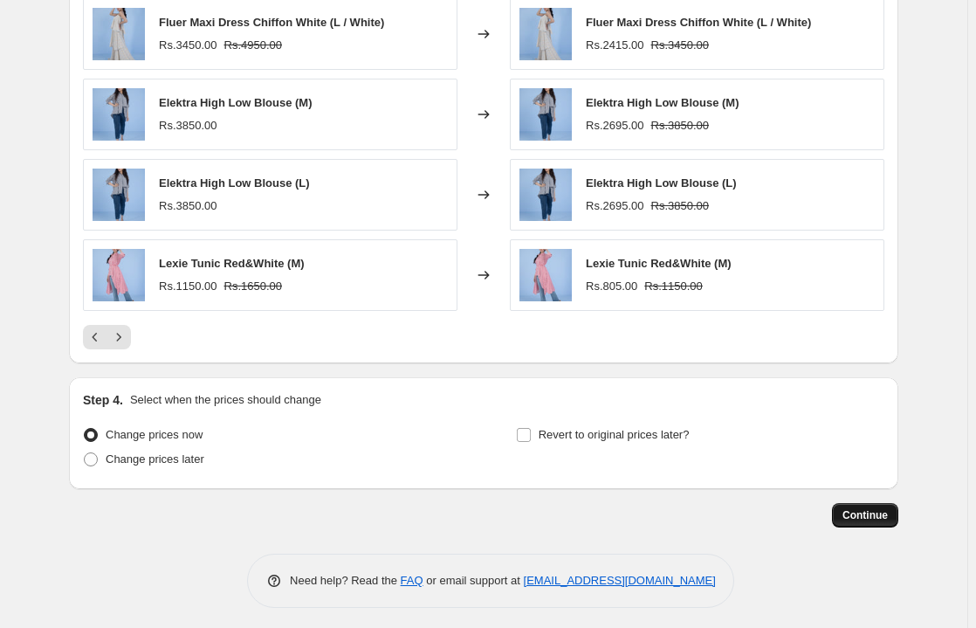
click at [866, 517] on button "Continue" at bounding box center [865, 515] width 66 height 24
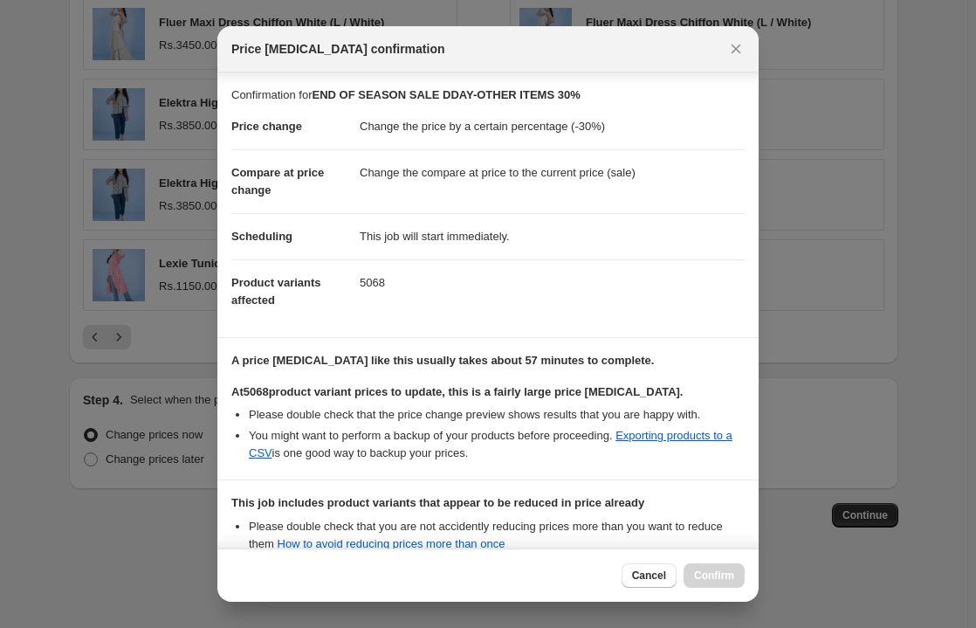
scroll to position [200, 0]
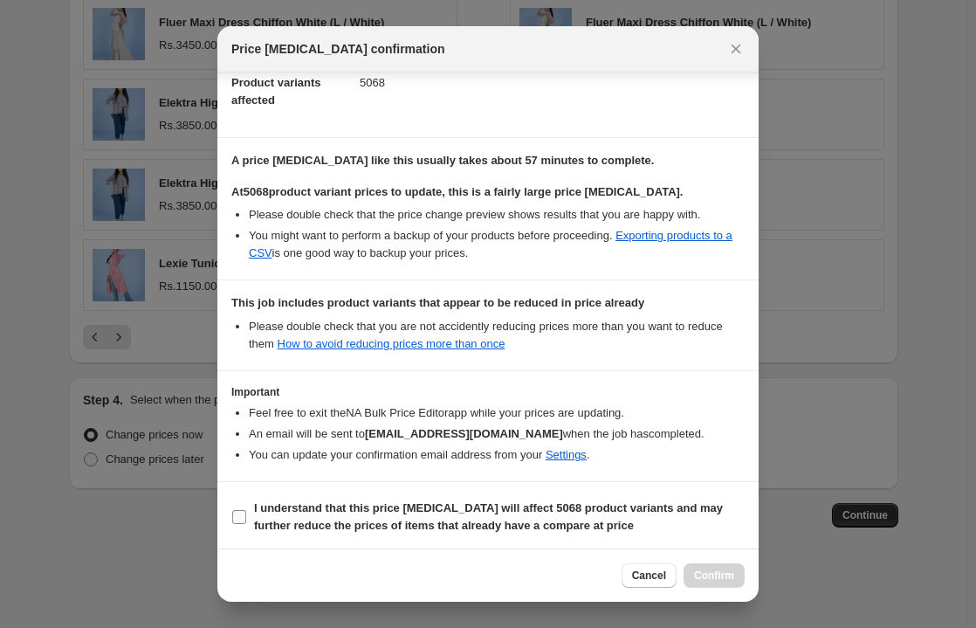
click at [241, 516] on input "I understand that this price [MEDICAL_DATA] will affect 5068 product variants a…" at bounding box center [239, 517] width 14 height 14
checkbox input "true"
click at [719, 575] on span "Confirm" at bounding box center [714, 576] width 40 height 14
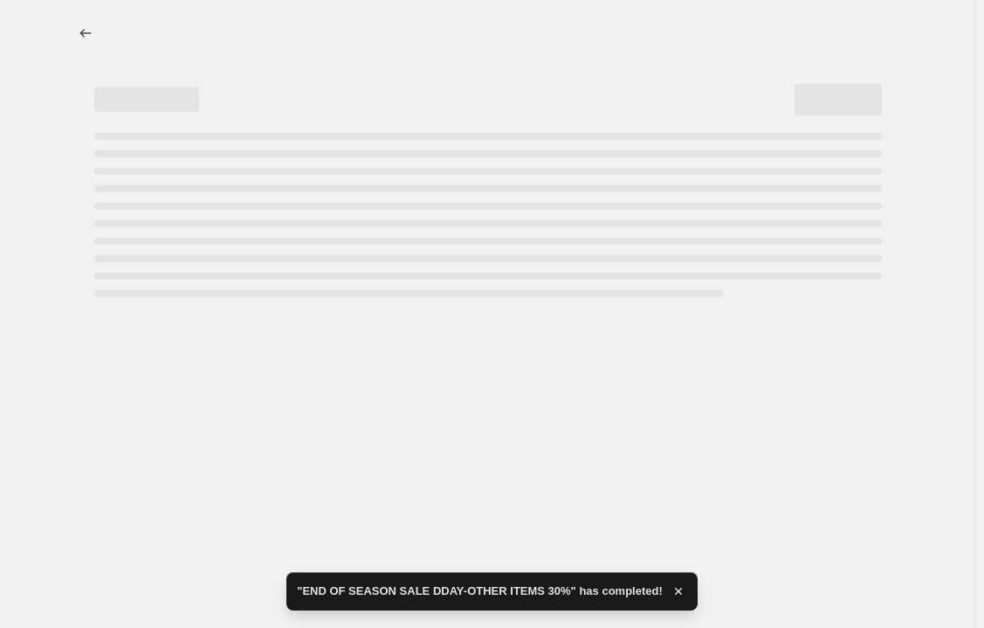
select select "percentage"
select select "product_type"
select select "not_equal"
select select "product_type"
select select "not_equal"
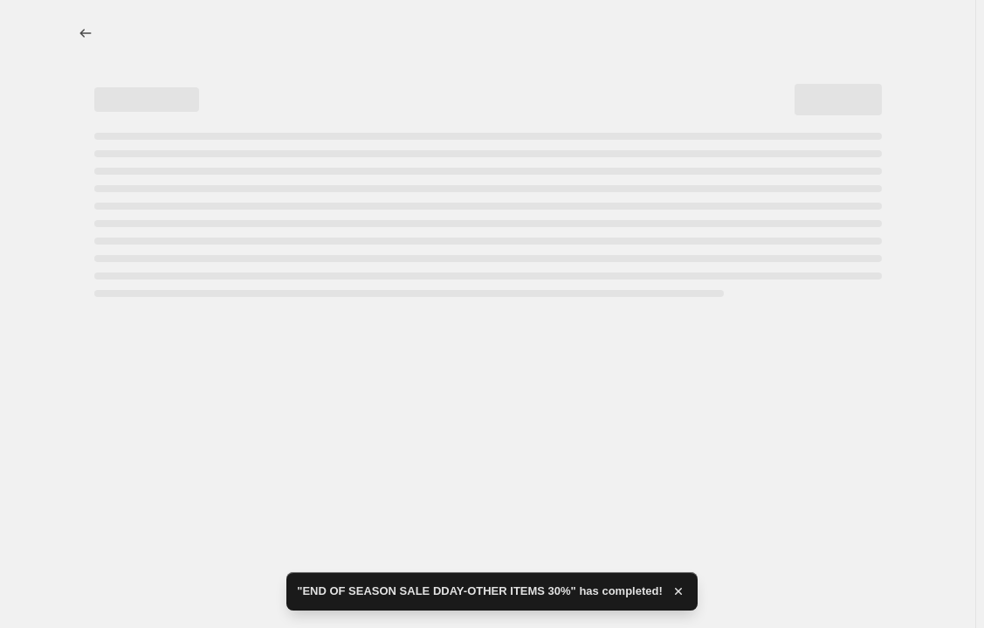
select select "product_type"
select select "not_equal"
select select "product_type"
select select "not_equal"
